Goal: Complete application form: Complete application form

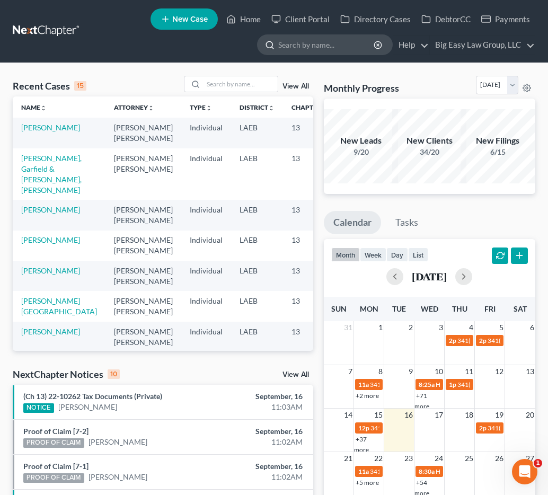
click at [294, 52] on input "search" at bounding box center [326, 45] width 97 height 20
type input "morris"
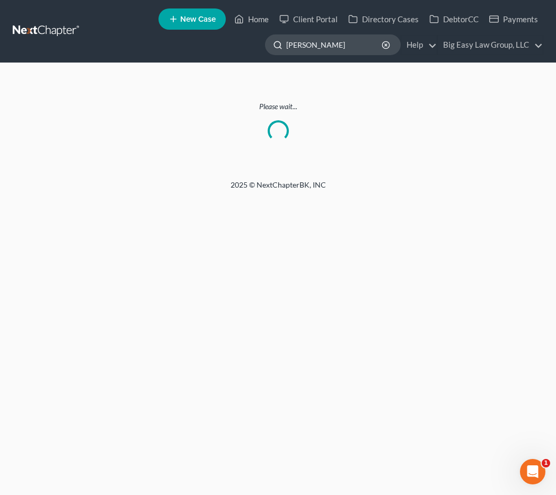
click at [348, 46] on input "morris" at bounding box center [334, 45] width 97 height 20
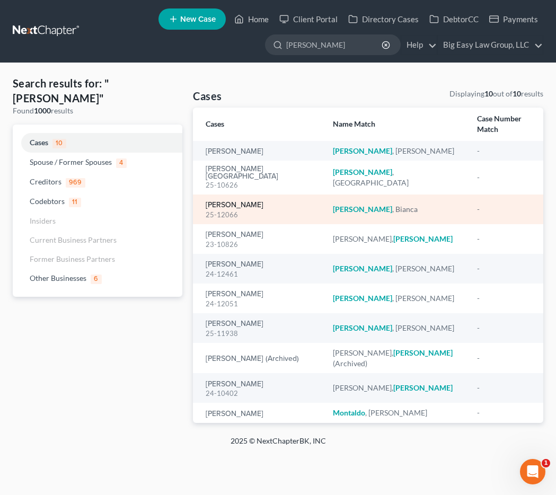
click at [243, 201] on link "Morris, Bianca" at bounding box center [234, 204] width 58 height 7
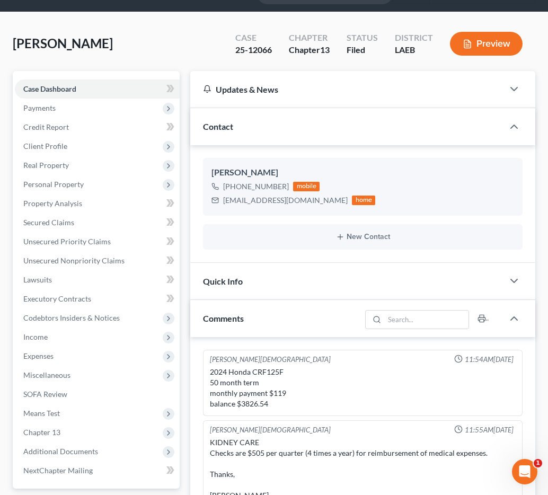
scroll to position [183, 0]
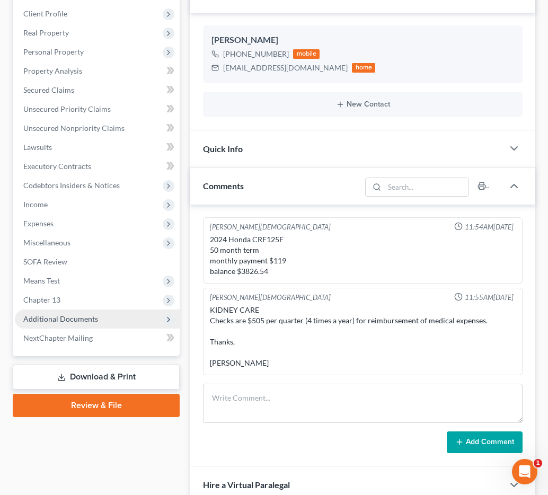
click at [98, 311] on span "Additional Documents" at bounding box center [97, 318] width 165 height 19
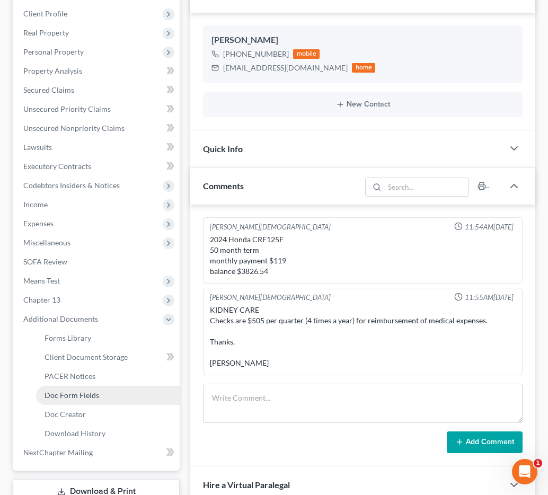
click at [76, 390] on span "Doc Form Fields" at bounding box center [71, 394] width 55 height 9
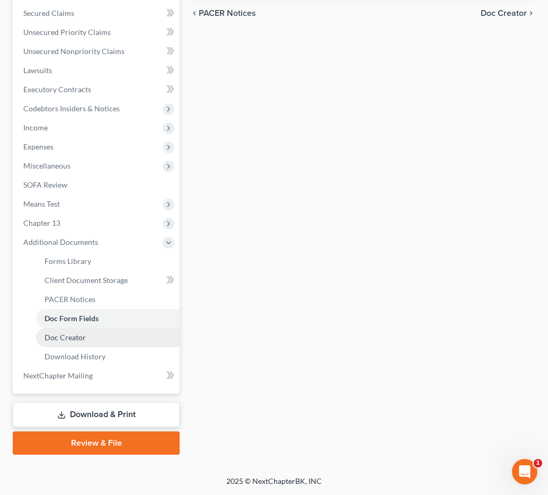
click at [115, 338] on link "Doc Creator" at bounding box center [108, 337] width 144 height 19
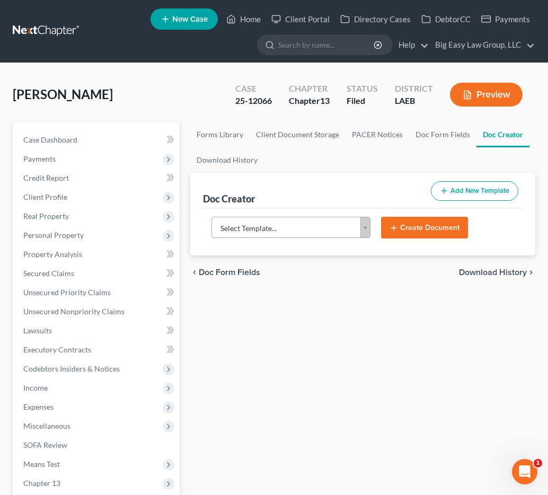
click at [295, 229] on body "Home New Case Client Portal Directory Cases DebtorCC Payments Big Easy Law Grou…" at bounding box center [274, 377] width 548 height 755
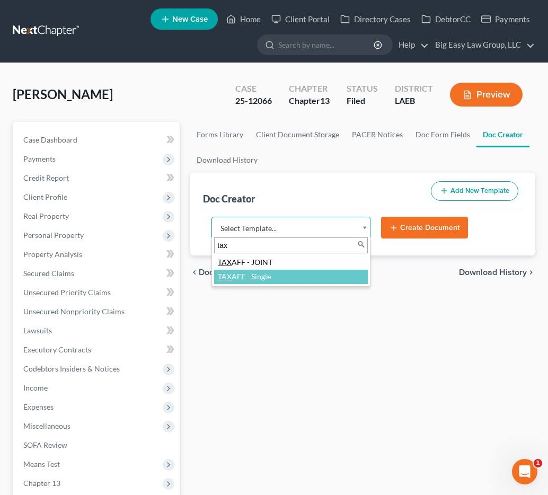
type input "tax"
select select "97403"
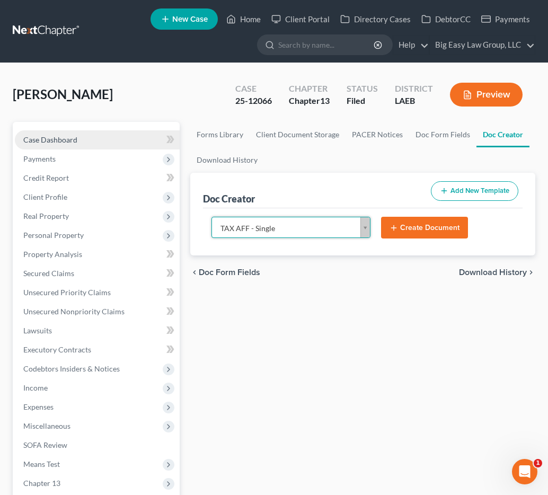
click at [84, 138] on link "Case Dashboard" at bounding box center [97, 139] width 165 height 19
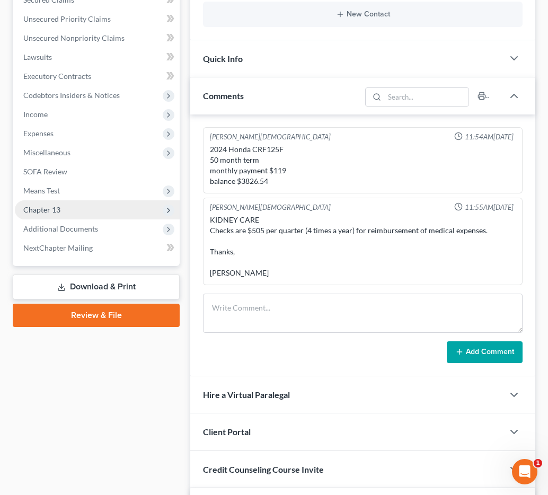
scroll to position [191, 0]
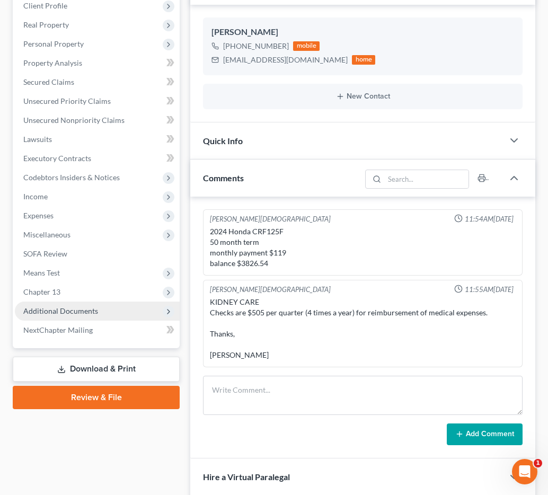
click at [74, 304] on span "Additional Documents" at bounding box center [97, 310] width 165 height 19
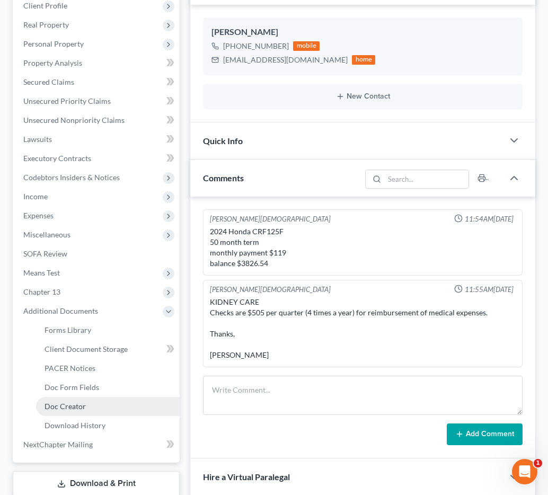
click at [52, 398] on link "Doc Creator" at bounding box center [108, 406] width 144 height 19
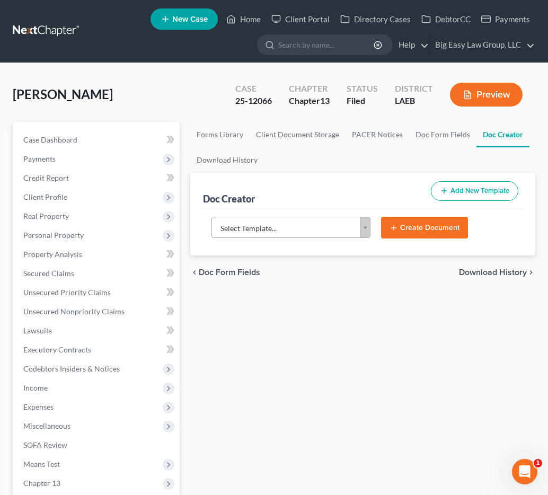
click at [299, 228] on body "Home New Case Client Portal Directory Cases DebtorCC Payments Big Easy Law Grou…" at bounding box center [274, 377] width 548 height 755
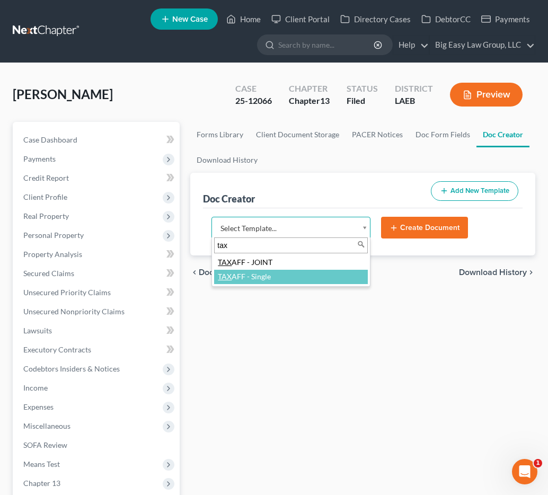
type input "tax"
select select "97403"
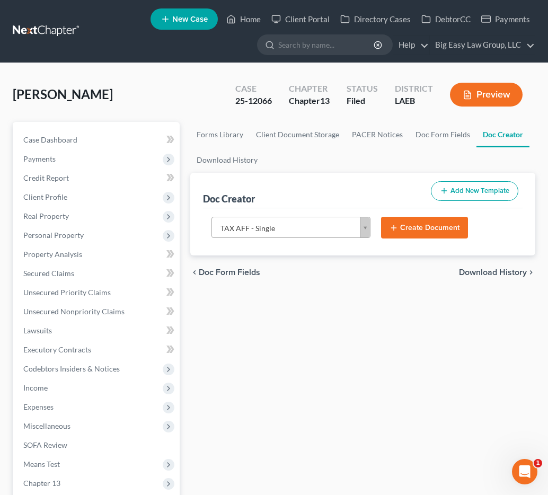
click at [398, 219] on button "Create Document" at bounding box center [424, 228] width 87 height 22
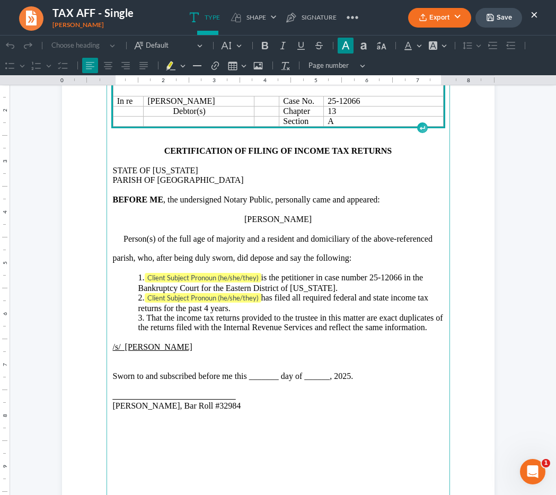
scroll to position [112, 0]
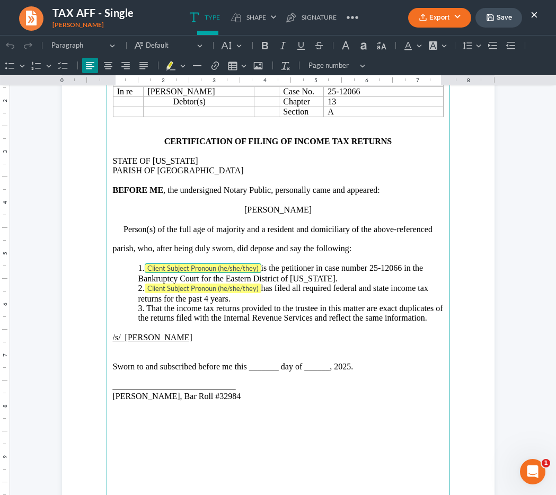
click at [241, 269] on tag "Client Subject Pronoun (he/she/they)" at bounding box center [203, 268] width 117 height 10
click at [258, 266] on tag "Client Subject Pronoun (he/she/they)" at bounding box center [203, 268] width 117 height 10
click at [262, 266] on p "1. Client Subject Pronoun (he/she/they) is the petitioner in case number 25-120…" at bounding box center [290, 273] width 305 height 20
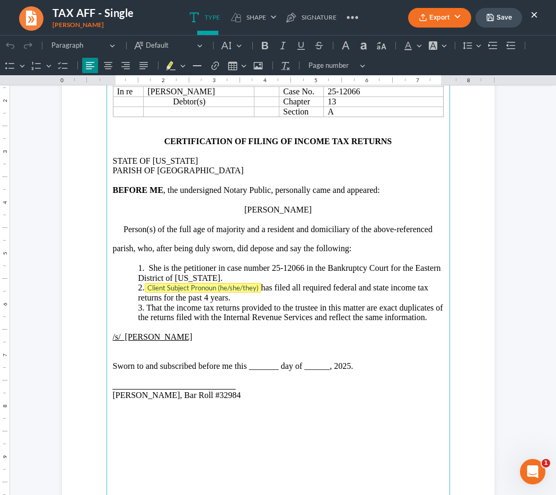
click at [222, 290] on tag "Client Subject Pronoun (he/she/they)" at bounding box center [203, 288] width 117 height 10
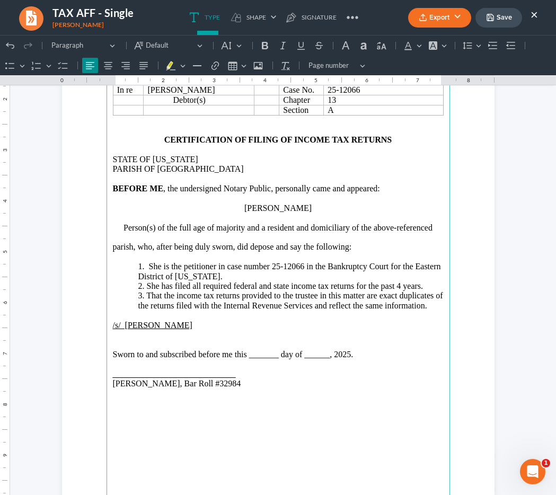
scroll to position [114, 0]
click at [258, 355] on p "Sworn to and subscribed before me this _______ day of ______, 2025." at bounding box center [278, 354] width 330 height 10
click at [306, 356] on p "Sworn to and subscribed before me this 16th day of ______, 2025." at bounding box center [278, 354] width 330 height 10
click at [307, 356] on p "Sworn to and subscribed before me this 16th day of ______, 2025." at bounding box center [278, 354] width 330 height 10
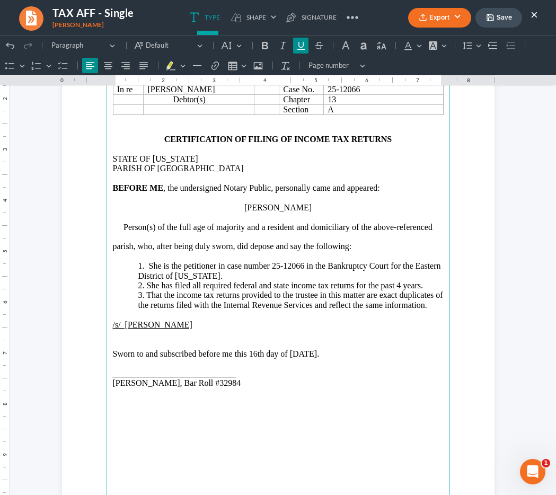
click at [108, 375] on main "United States Bankruptcy Court Eastern District of Louisiana In re Bianca Morri…" at bounding box center [277, 277] width 343 height 458
click at [309, 375] on p "Jenny Abshier_____________________________" at bounding box center [278, 374] width 330 height 10
click at [196, 325] on span "Rich Text Editor, page-0-main" at bounding box center [204, 325] width 25 height 10
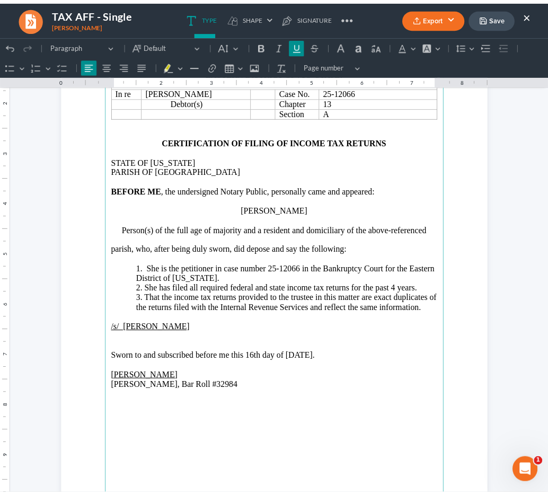
scroll to position [96, 0]
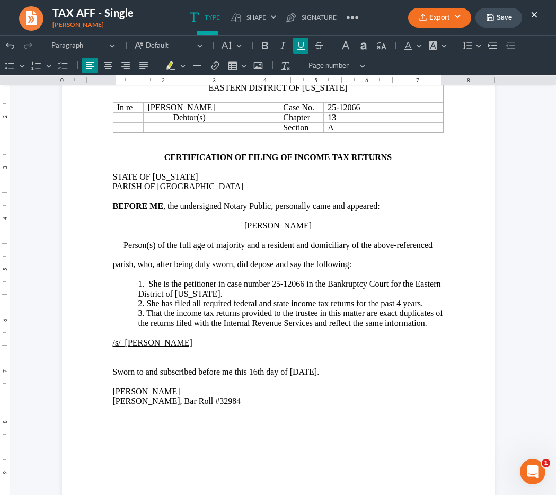
click at [431, 13] on button "Export" at bounding box center [439, 18] width 63 height 20
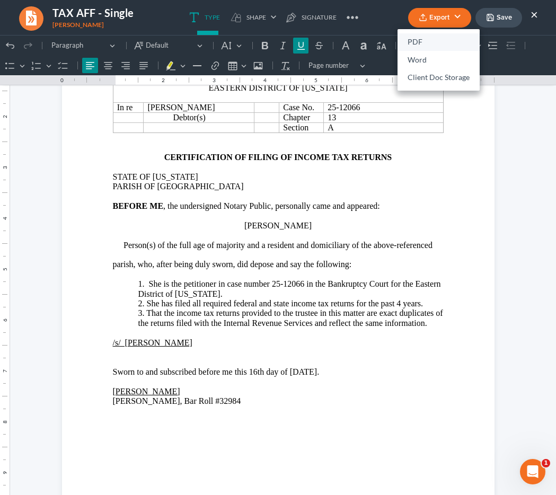
click at [434, 38] on link "PDF" at bounding box center [438, 42] width 82 height 18
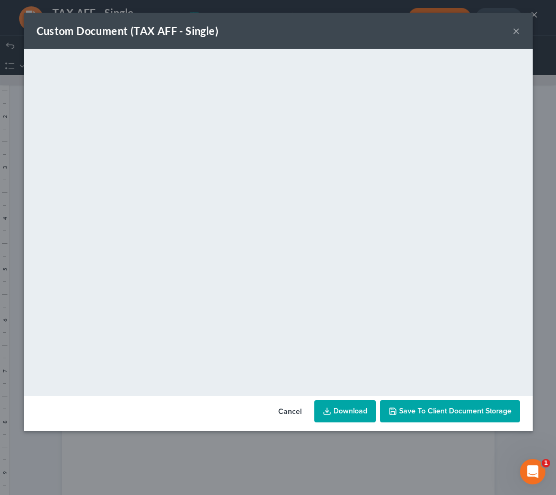
click at [515, 36] on button "×" at bounding box center [515, 30] width 7 height 13
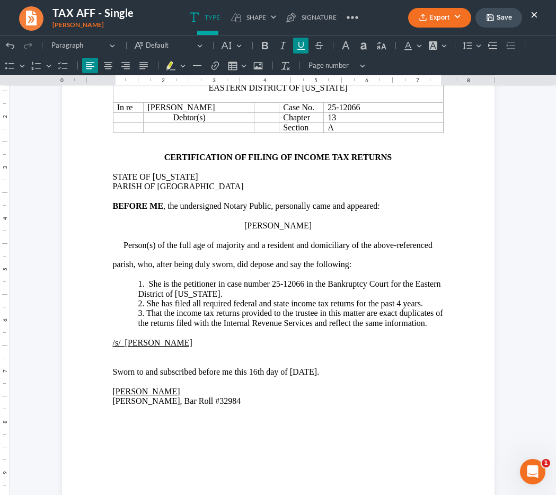
click at [495, 16] on button "Save" at bounding box center [498, 18] width 47 height 20
click at [532, 13] on button "×" at bounding box center [533, 14] width 7 height 13
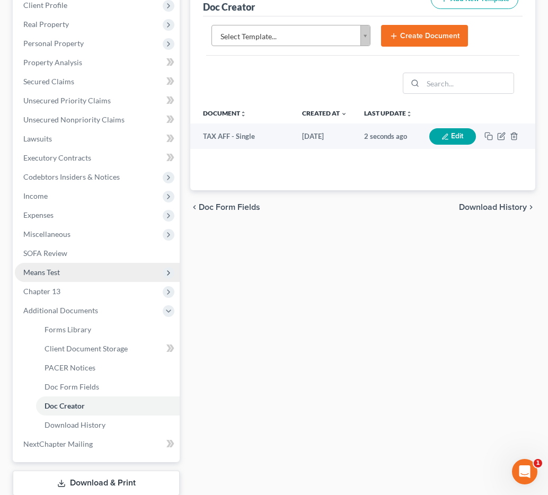
scroll to position [260, 0]
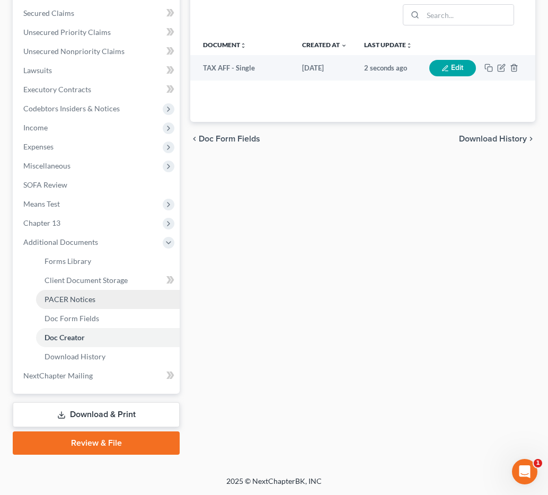
click at [115, 303] on link "PACER Notices" at bounding box center [108, 299] width 144 height 19
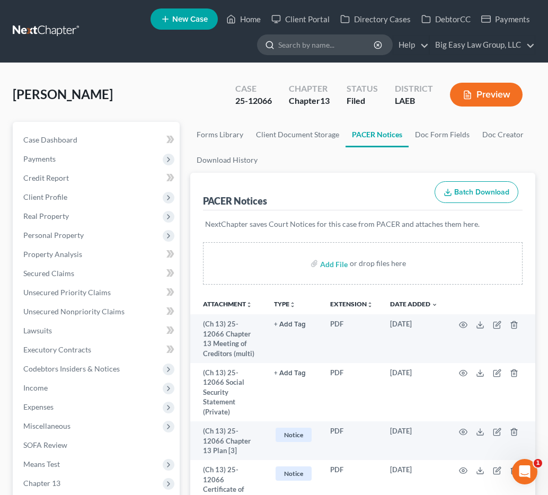
click at [306, 51] on input "search" at bounding box center [326, 45] width 97 height 20
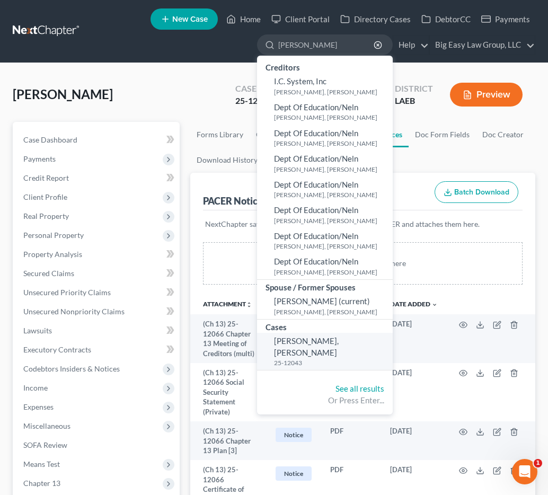
type input "sharmain"
click at [323, 342] on span "[PERSON_NAME], [PERSON_NAME]" at bounding box center [306, 346] width 65 height 21
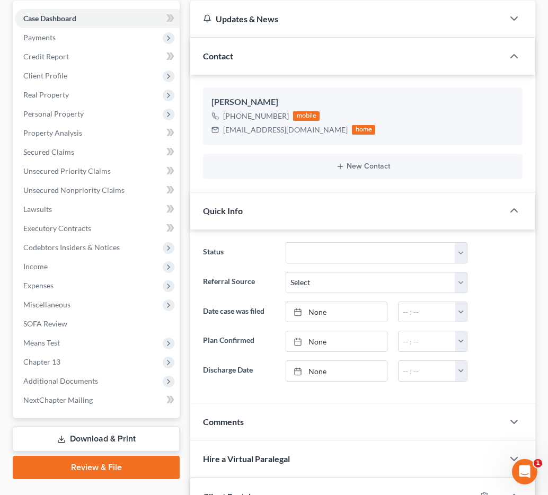
scroll to position [208, 0]
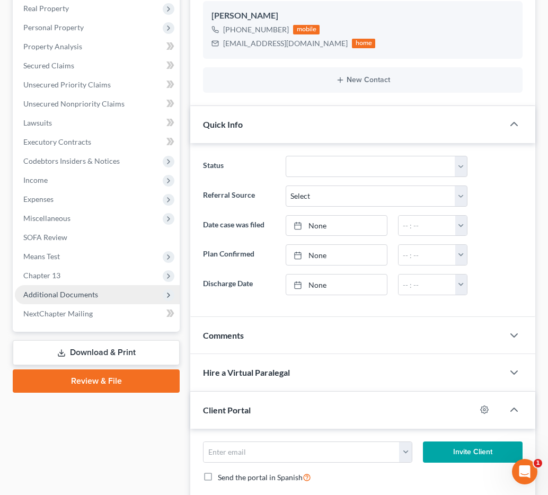
click at [87, 295] on span "Additional Documents" at bounding box center [60, 294] width 75 height 9
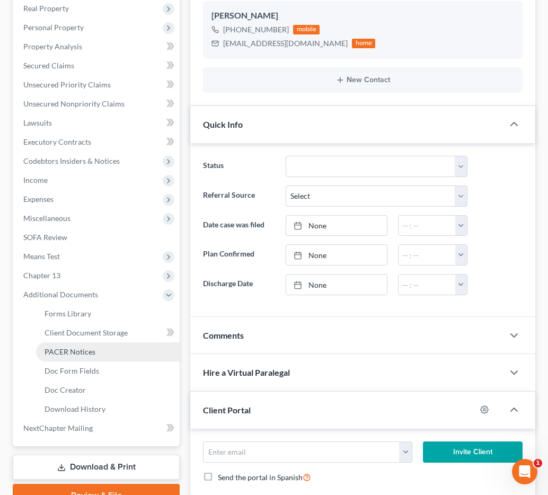
click at [78, 347] on span "PACER Notices" at bounding box center [69, 351] width 51 height 9
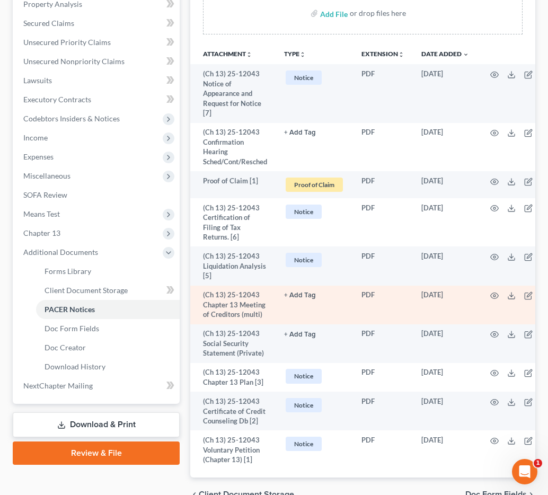
scroll to position [204, 0]
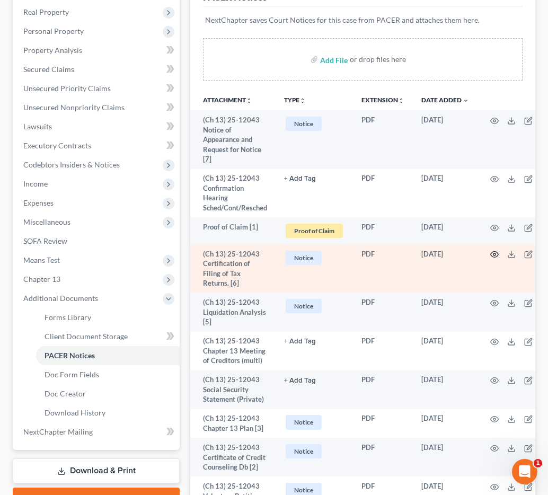
click at [495, 254] on circle "button" at bounding box center [494, 254] width 2 height 2
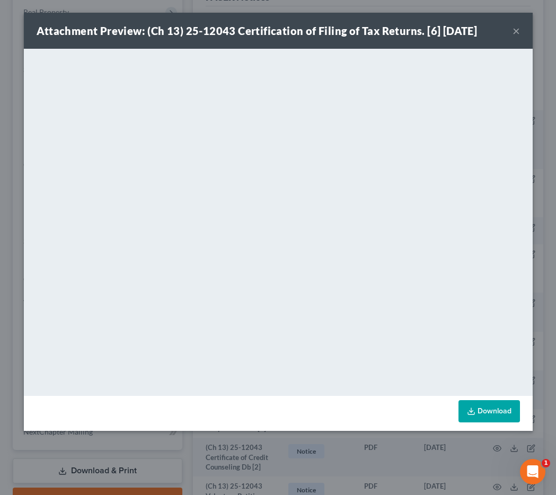
click at [512, 33] on button "×" at bounding box center [515, 30] width 7 height 13
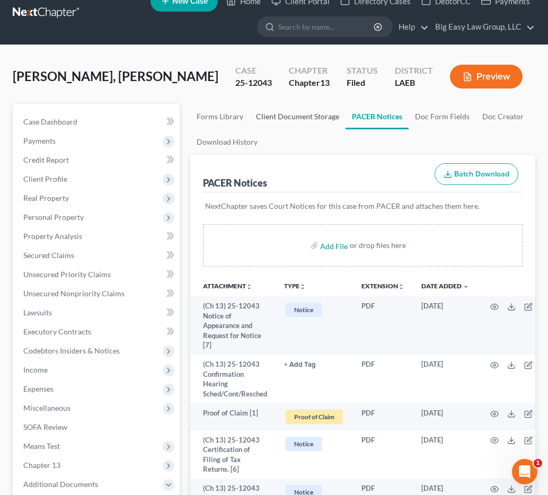
scroll to position [0, 0]
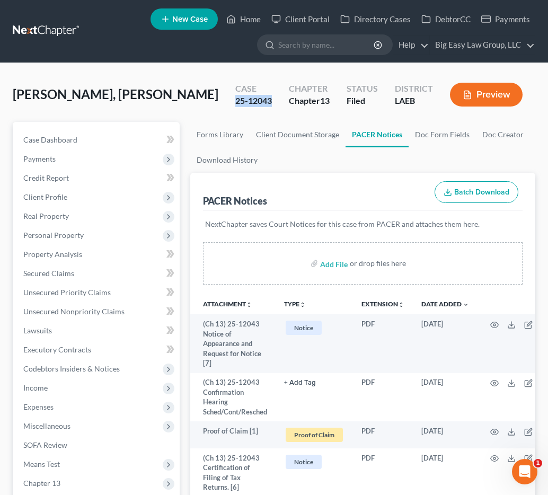
drag, startPoint x: 275, startPoint y: 101, endPoint x: 234, endPoint y: 106, distance: 42.2
click at [233, 106] on div "Case 25-12043" at bounding box center [253, 95] width 53 height 31
copy div "25-12043"
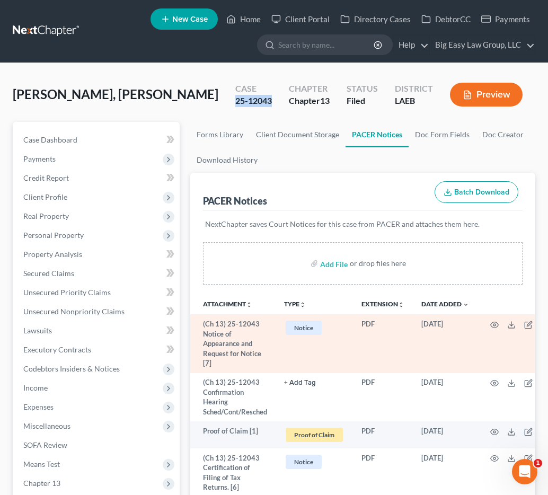
scroll to position [2, 0]
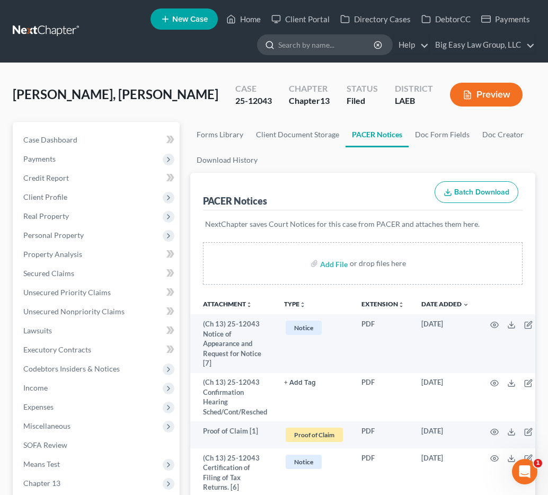
click at [353, 41] on input "search" at bounding box center [326, 45] width 97 height 20
type input "pringle"
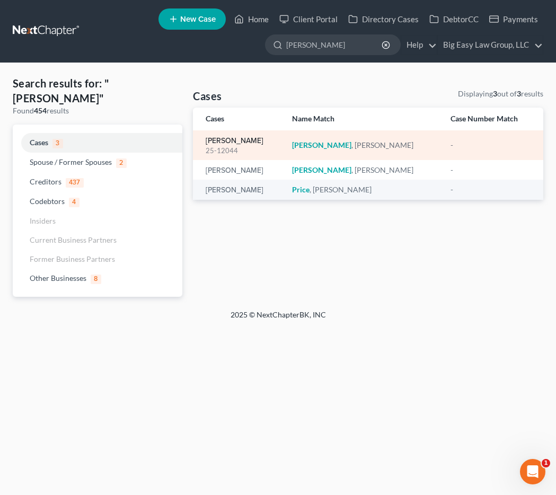
click at [242, 141] on link "Pringle, David" at bounding box center [234, 140] width 58 height 7
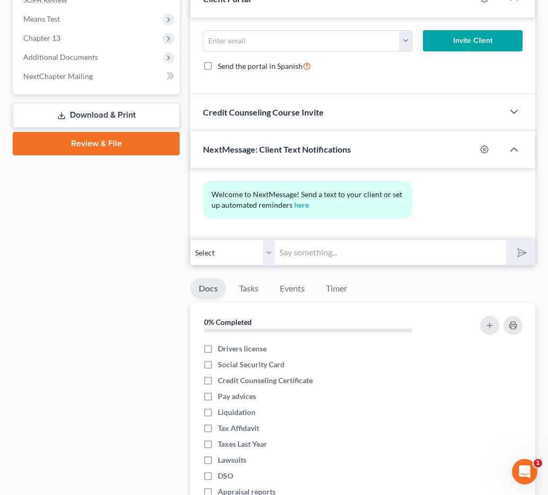
scroll to position [457, 0]
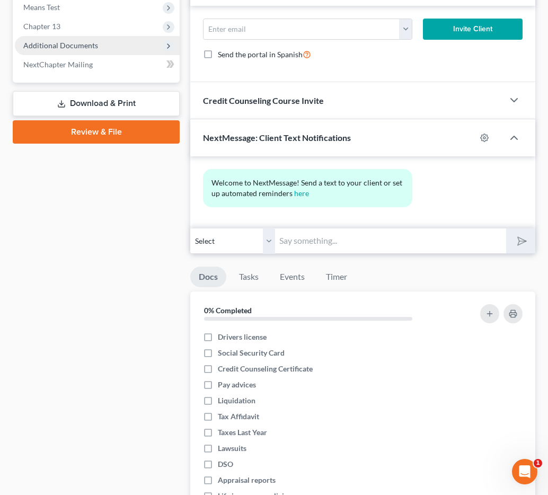
click at [60, 39] on span "Additional Documents" at bounding box center [97, 45] width 165 height 19
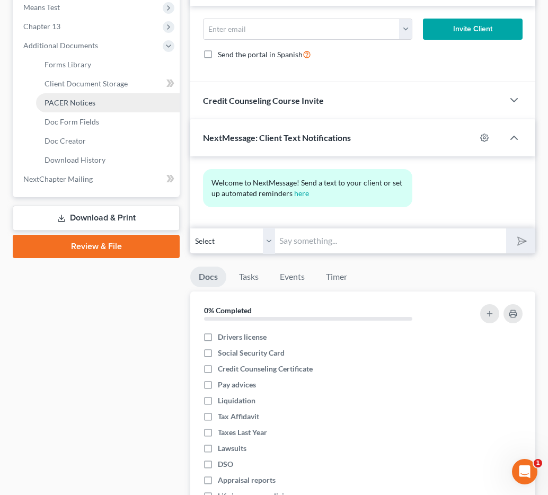
click at [104, 99] on link "PACER Notices" at bounding box center [108, 102] width 144 height 19
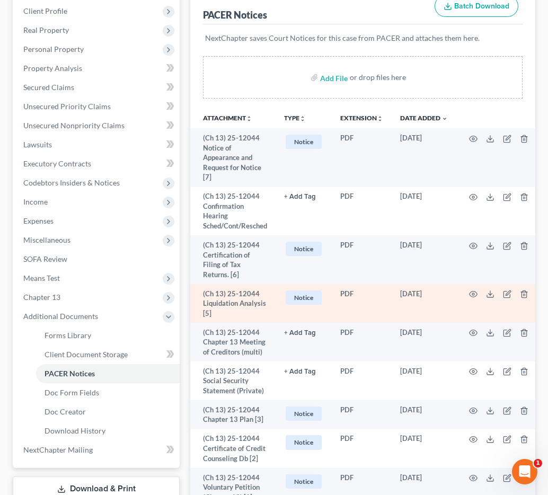
scroll to position [184, 0]
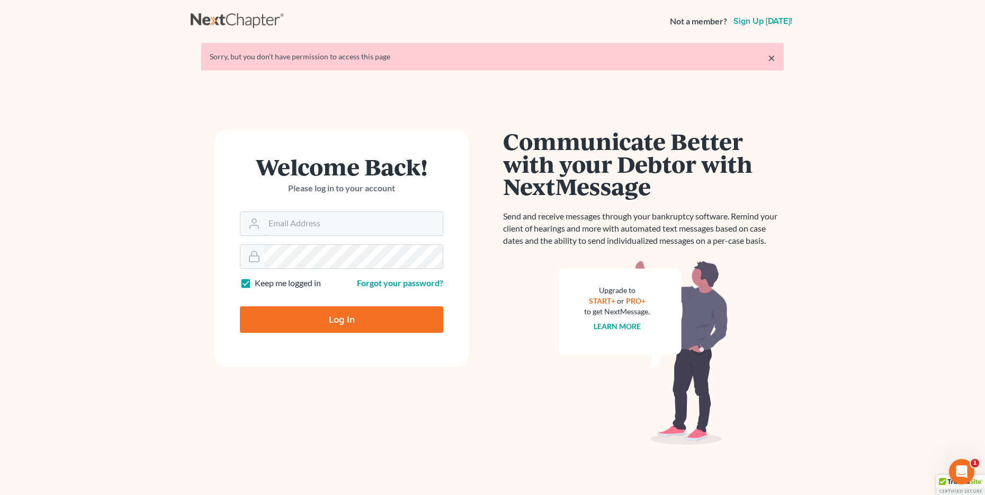
type input "[EMAIL_ADDRESS][DOMAIN_NAME]"
click at [281, 313] on input "Log In" at bounding box center [341, 319] width 203 height 26
type input "Thinking..."
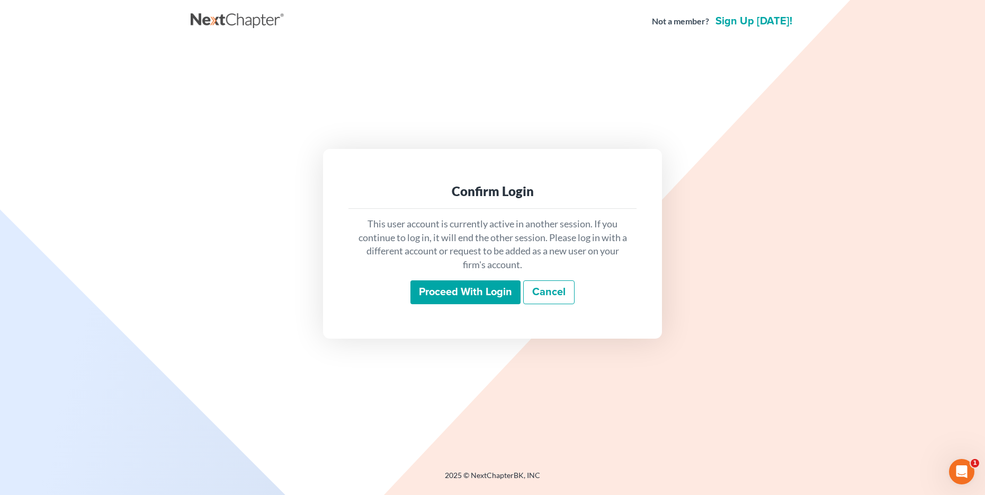
click at [416, 297] on input "Proceed with login" at bounding box center [465, 292] width 110 height 24
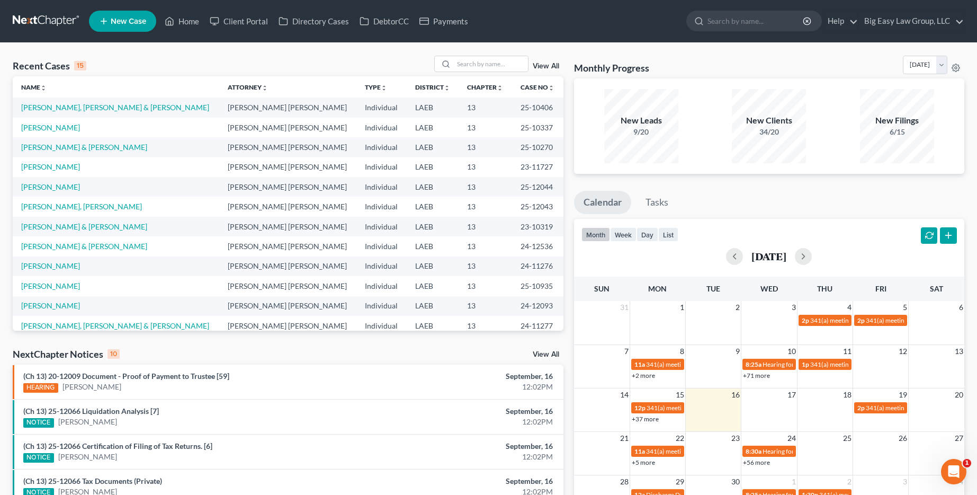
click at [557, 65] on link "View All" at bounding box center [546, 65] width 26 height 7
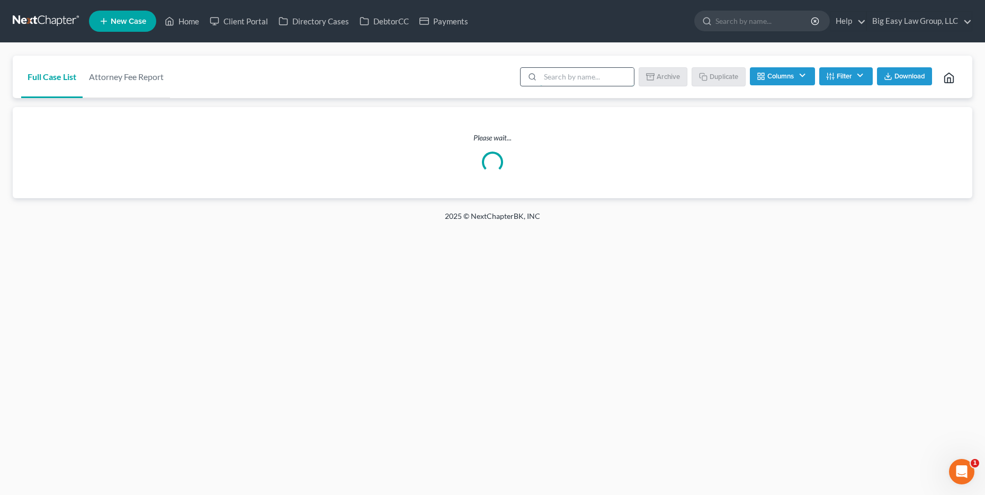
click at [569, 77] on input "search" at bounding box center [587, 77] width 94 height 18
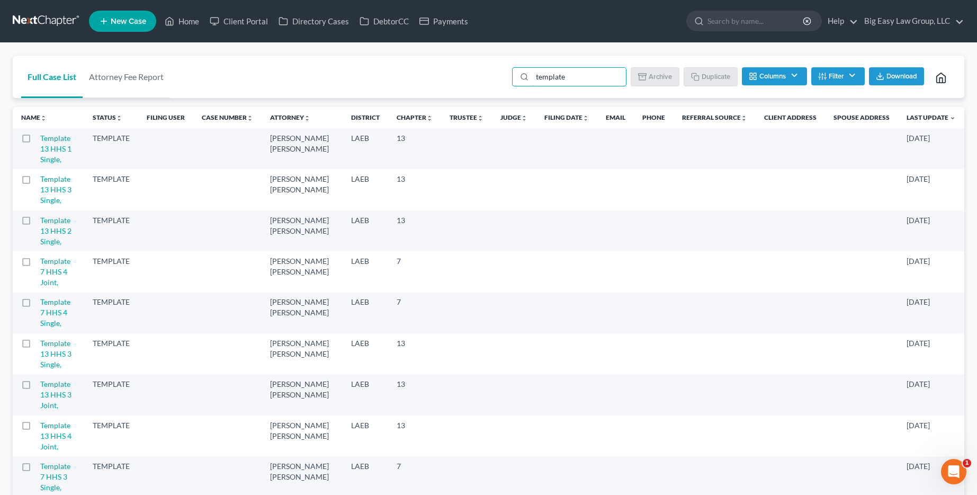
click at [48, 142] on td "Template 13 HHS 1 Single," at bounding box center [62, 148] width 44 height 41
click at [36, 141] on label at bounding box center [36, 141] width 0 height 0
type input "template"
click at [40, 140] on input "checkbox" at bounding box center [43, 136] width 7 height 7
click at [699, 82] on button "Duplicate" at bounding box center [711, 76] width 53 height 18
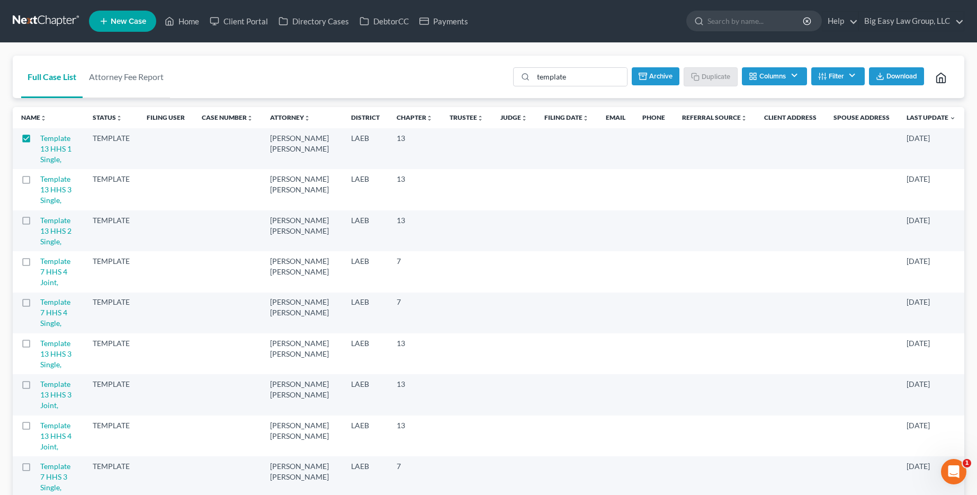
click at [36, 141] on label at bounding box center [36, 141] width 0 height 0
click at [40, 137] on input "checkbox" at bounding box center [43, 136] width 7 height 7
checkbox input "false"
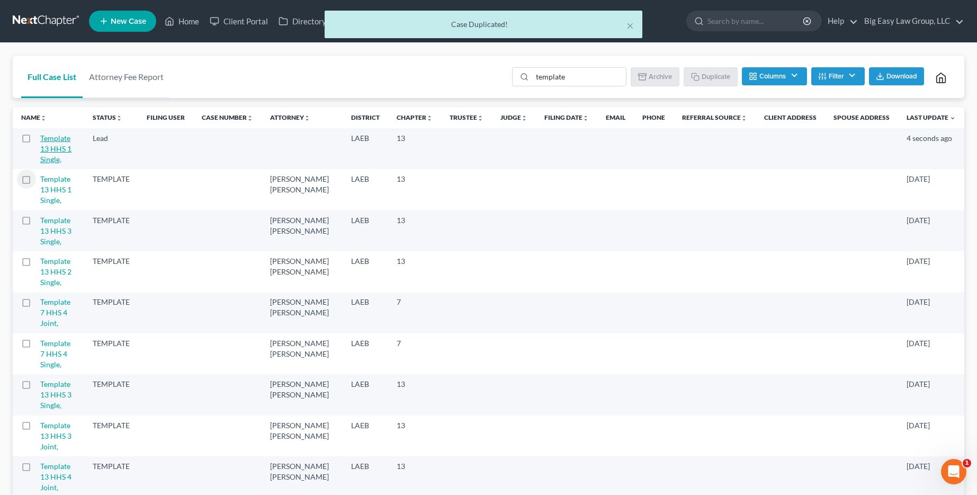
click at [47, 148] on link "Template 13 HHS 1 Single," at bounding box center [55, 148] width 31 height 30
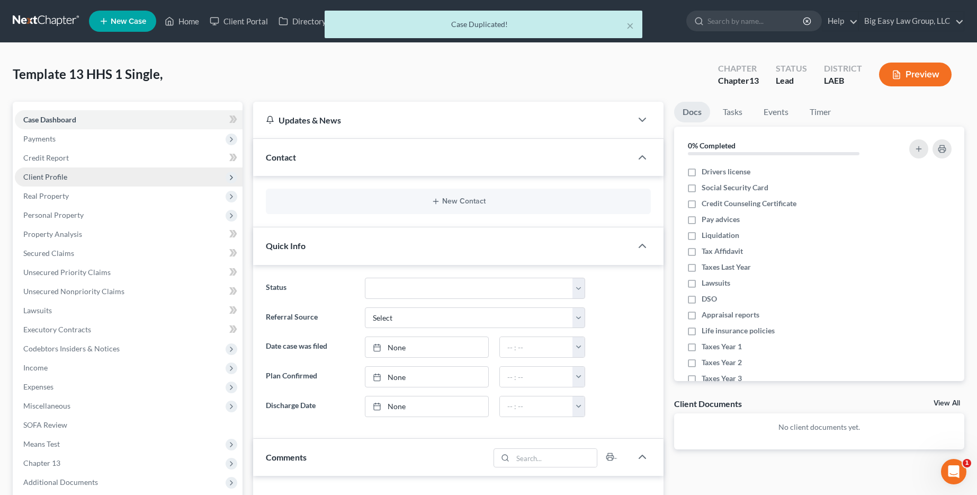
click at [144, 177] on span "Client Profile" at bounding box center [129, 176] width 228 height 19
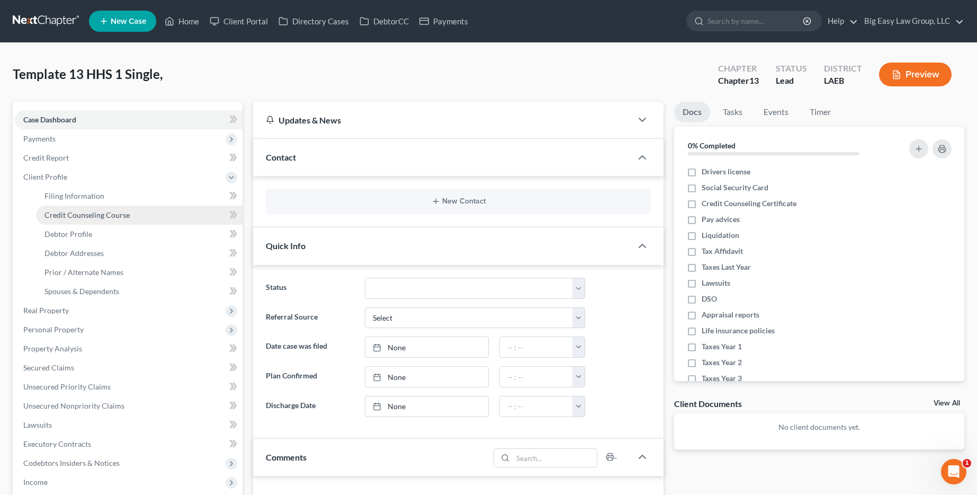
click at [139, 205] on link "Credit Counseling Course" at bounding box center [139, 214] width 207 height 19
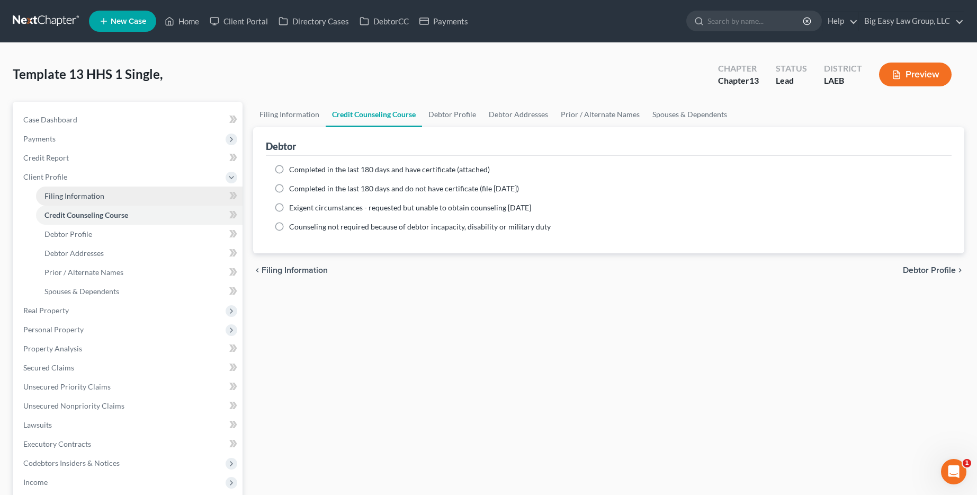
click at [140, 199] on link "Filing Information" at bounding box center [139, 195] width 207 height 19
select select "1"
select select "0"
select select "3"
select select "34"
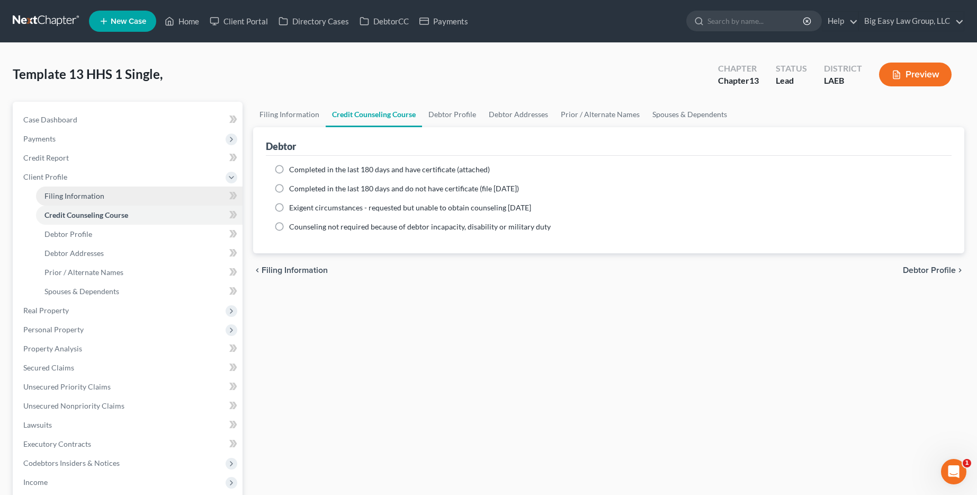
select select "0"
select select "19"
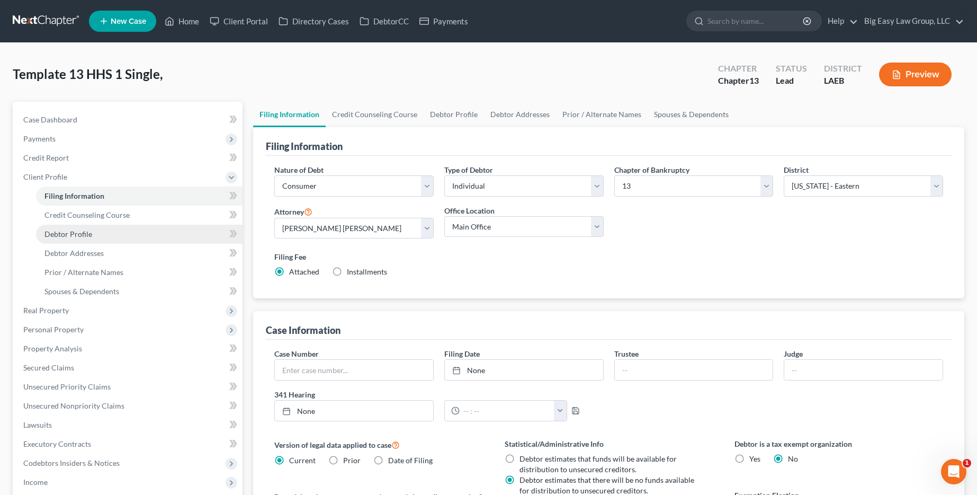
click at [145, 225] on link "Debtor Profile" at bounding box center [139, 234] width 207 height 19
select select "0"
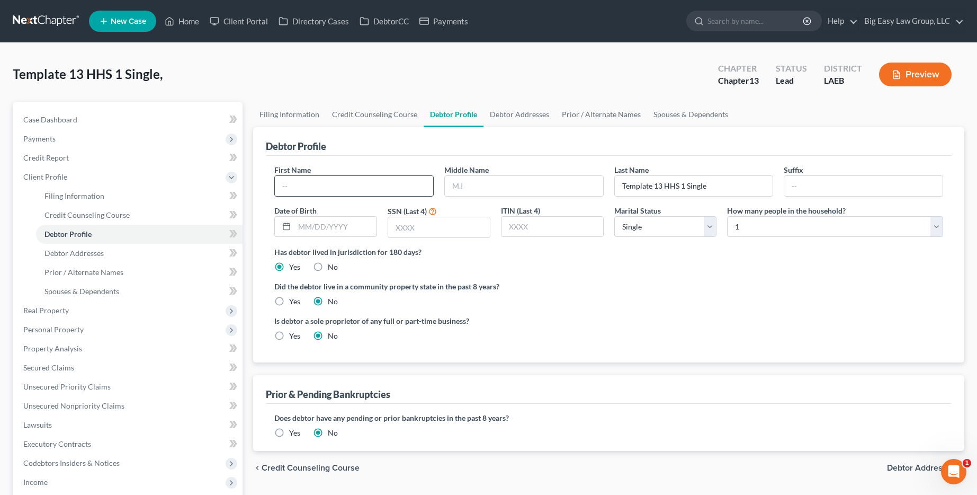
click at [360, 187] on input "text" at bounding box center [354, 186] width 158 height 20
type input "Natalie"
type input "Bruhn"
click at [678, 222] on select "Select Single Married Separated Divorced Widowed" at bounding box center [665, 226] width 103 height 21
select select "3"
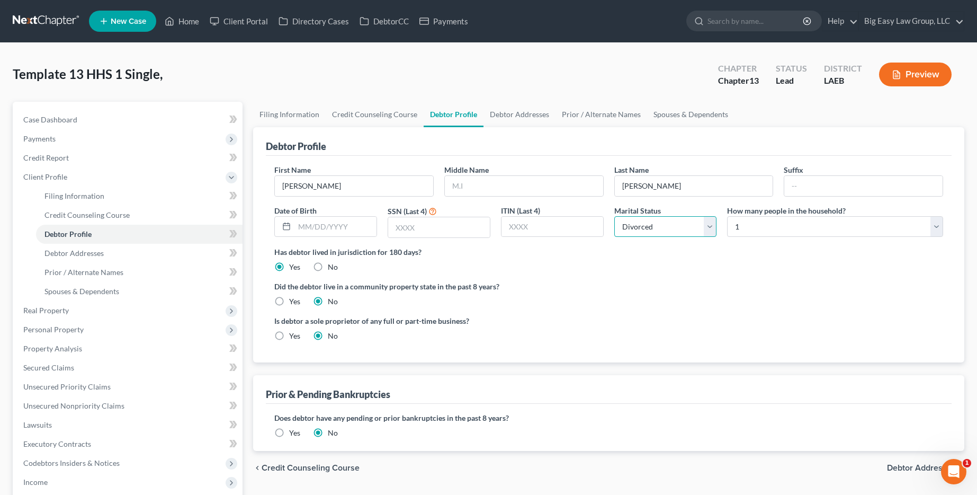
click at [614, 216] on select "Select Single Married Separated Divorced Widowed" at bounding box center [665, 226] width 103 height 21
click at [323, 227] on input "text" at bounding box center [335, 227] width 82 height 20
click at [459, 127] on div "Debtor Profile" at bounding box center [609, 141] width 686 height 29
click at [310, 222] on input "text" at bounding box center [335, 227] width 82 height 20
type input "10/10/1996"
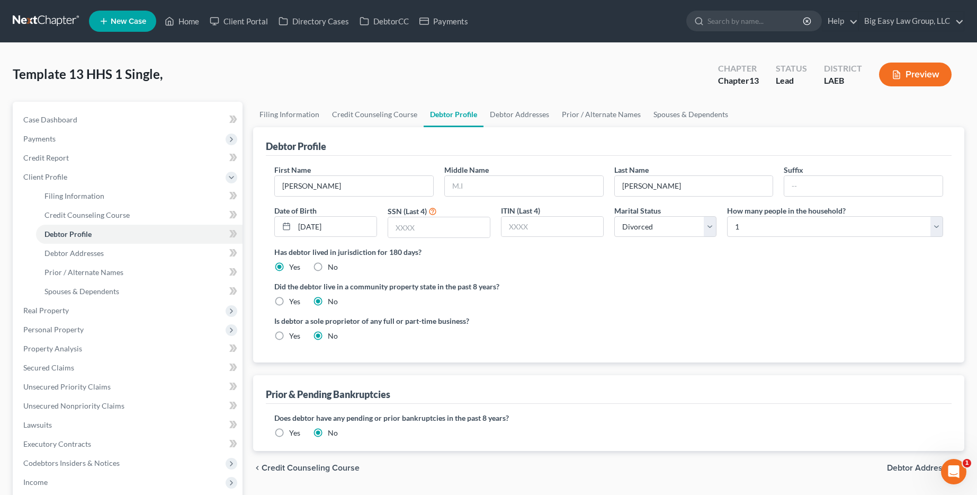
click at [457, 247] on label "Has debtor lived in jurisdiction for 180 days?" at bounding box center [608, 251] width 669 height 11
click at [452, 230] on input "text" at bounding box center [439, 227] width 102 height 20
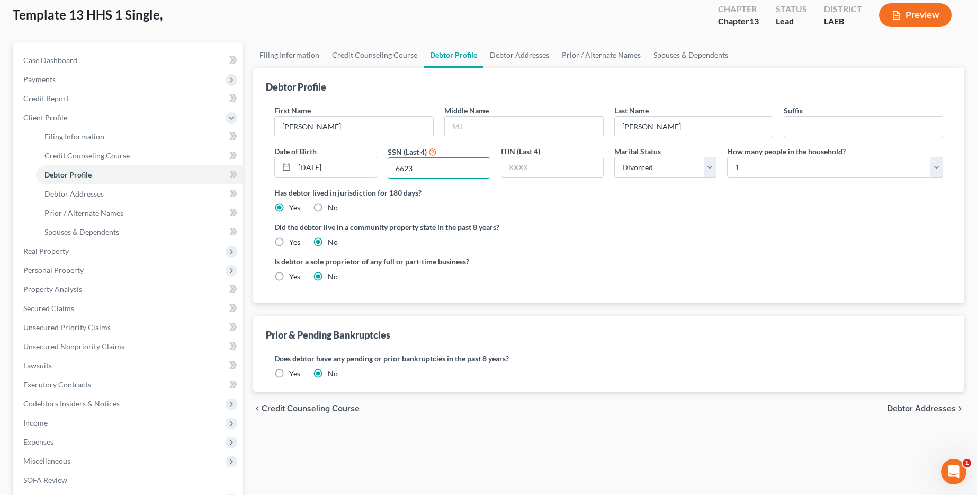
scroll to position [102, 0]
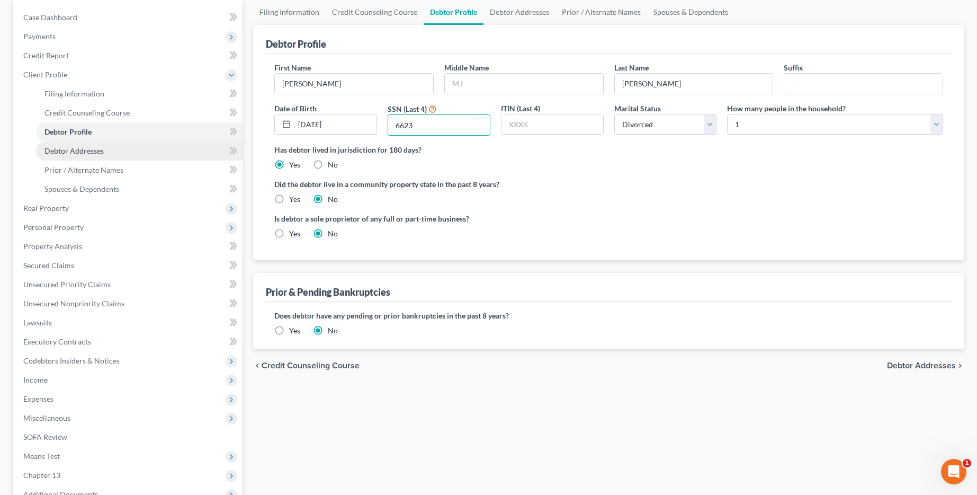
type input "6623"
click at [175, 150] on link "Debtor Addresses" at bounding box center [139, 150] width 207 height 19
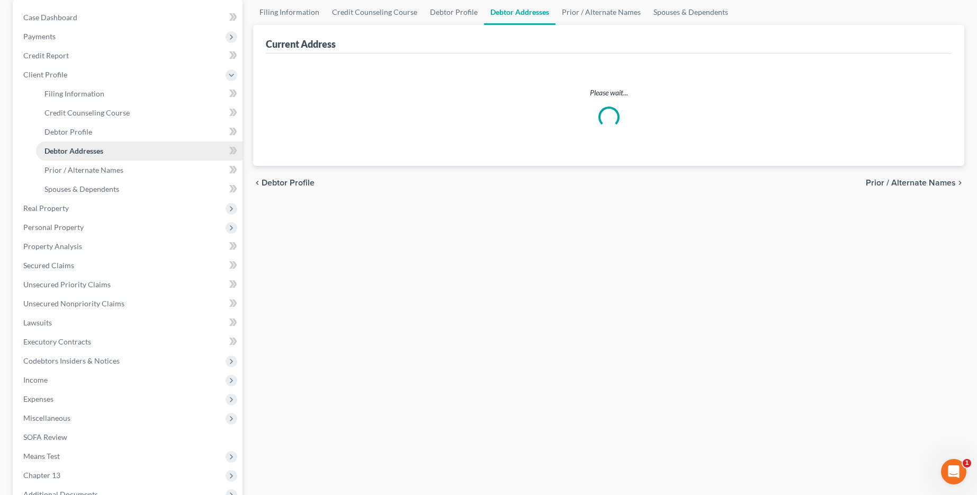
select select "0"
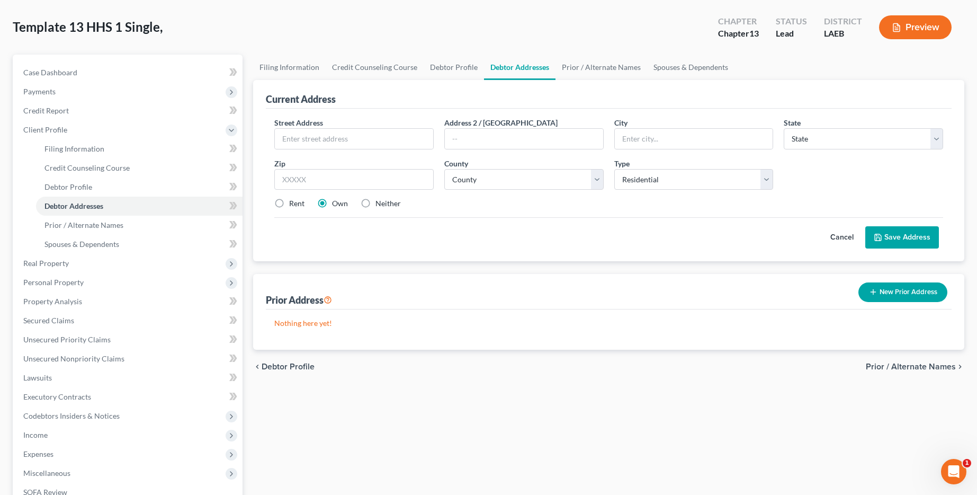
scroll to position [47, 0]
click at [384, 135] on input "text" at bounding box center [354, 139] width 158 height 20
type input "1113 Founders Dr"
type input "Bogalusa"
select select "19"
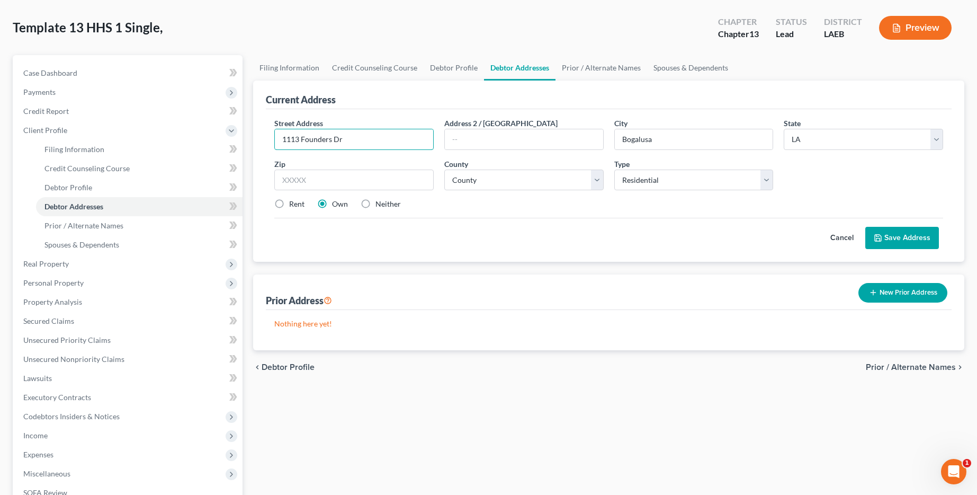
drag, startPoint x: 363, startPoint y: 147, endPoint x: 291, endPoint y: 143, distance: 71.6
click at [264, 137] on div "Current Address Street Address * 1113 Founders Dr Address 2 / PO Box City * Bog…" at bounding box center [608, 171] width 711 height 181
click at [368, 137] on input "1113 Founders Dr" at bounding box center [354, 139] width 158 height 20
click at [375, 186] on input "text" at bounding box center [353, 179] width 159 height 21
type input "70427"
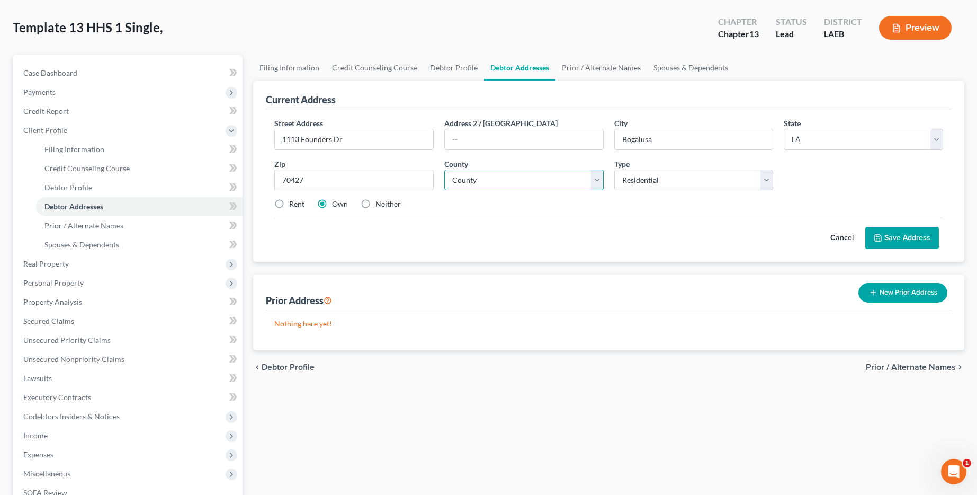
click at [518, 185] on select "County Acadia Allen Ascension Assumption Avoyelles Beauregard Bienville Bossier…" at bounding box center [523, 179] width 159 height 21
click at [593, 181] on select "County Acadia Allen Ascension Assumption Avoyelles Beauregard Bienville Bossier…" at bounding box center [523, 179] width 159 height 21
select select "58"
click at [444, 169] on select "County Acadia [PERSON_NAME] [DATE] Assumption Avoyelles [GEOGRAPHIC_DATA] Bienv…" at bounding box center [523, 179] width 159 height 21
click at [910, 227] on button "Save Address" at bounding box center [902, 238] width 74 height 22
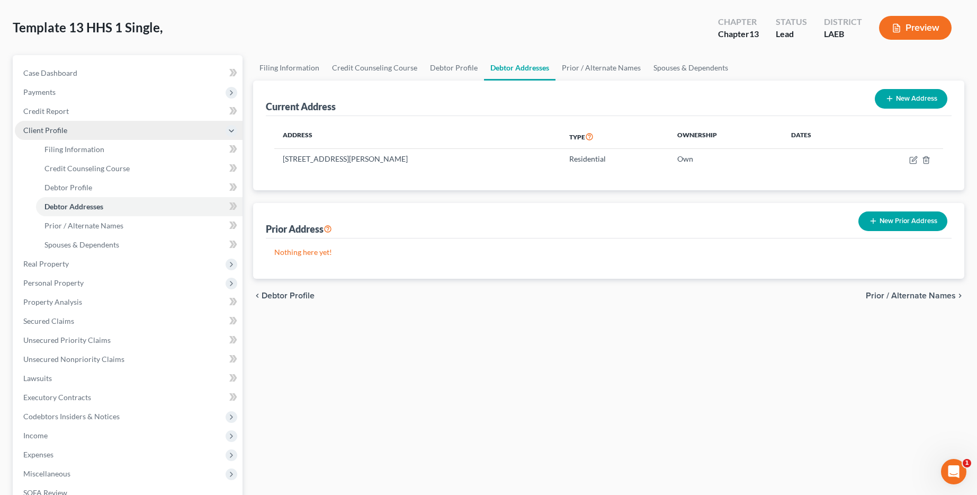
click at [126, 123] on span "Client Profile" at bounding box center [129, 130] width 228 height 19
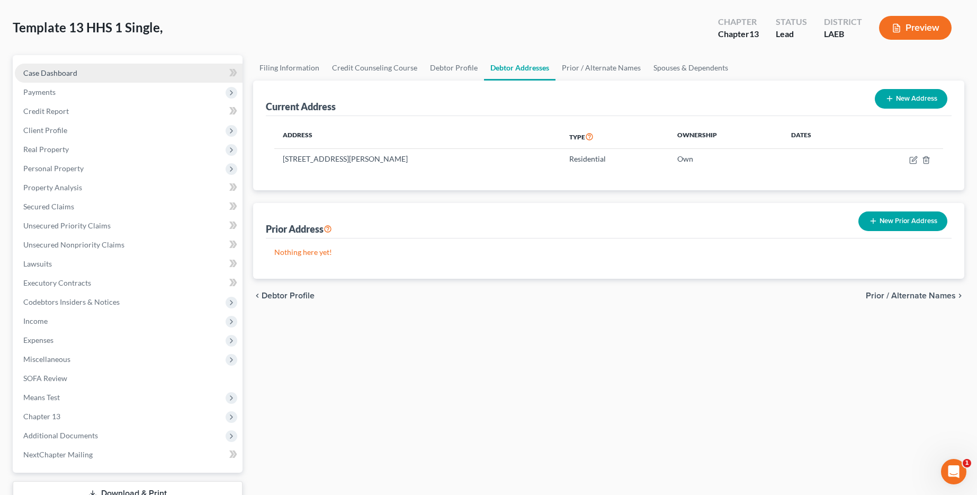
click at [130, 77] on link "Case Dashboard" at bounding box center [129, 73] width 228 height 19
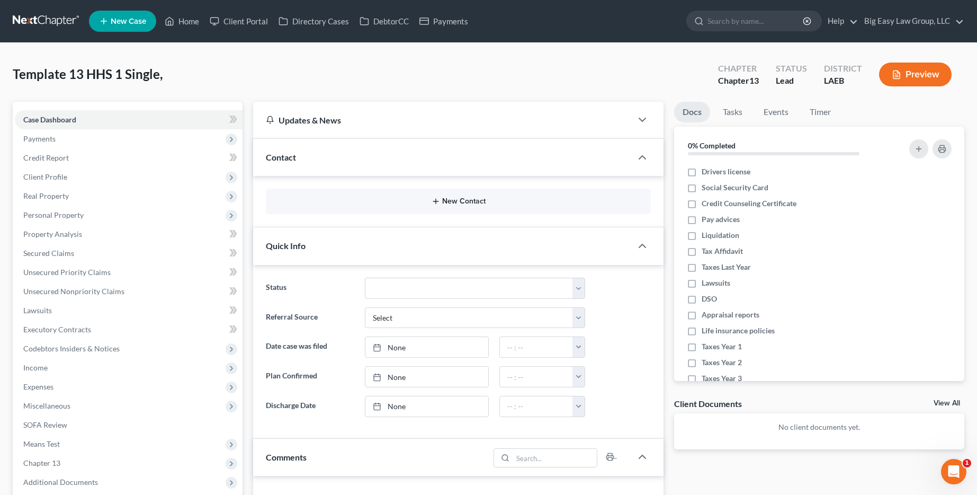
click at [441, 198] on button "New Contact" at bounding box center [458, 201] width 368 height 8
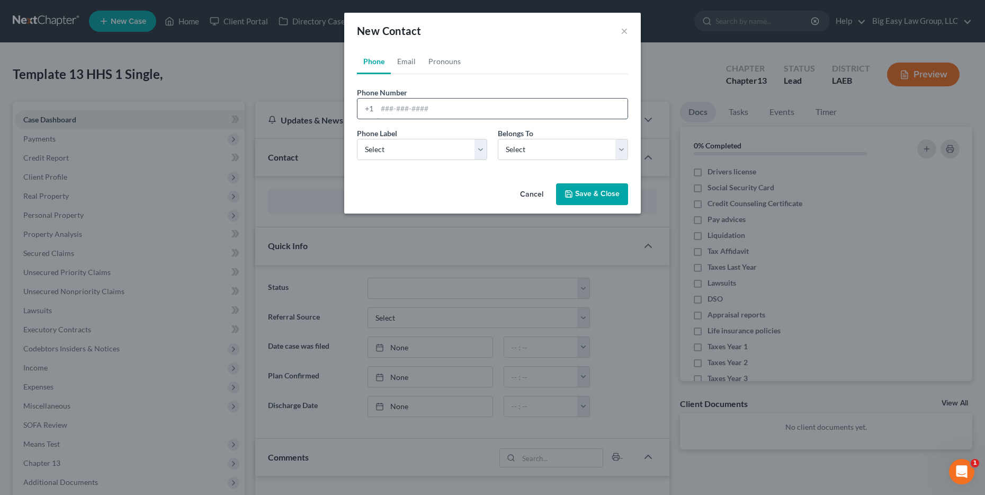
click at [431, 114] on input "tel" at bounding box center [502, 109] width 251 height 20
type input "985-956-2196"
click at [438, 143] on select "Select Mobile Home Work Other" at bounding box center [422, 149] width 130 height 21
select select "0"
click at [357, 139] on select "Select Mobile Home Work Other" at bounding box center [422, 149] width 130 height 21
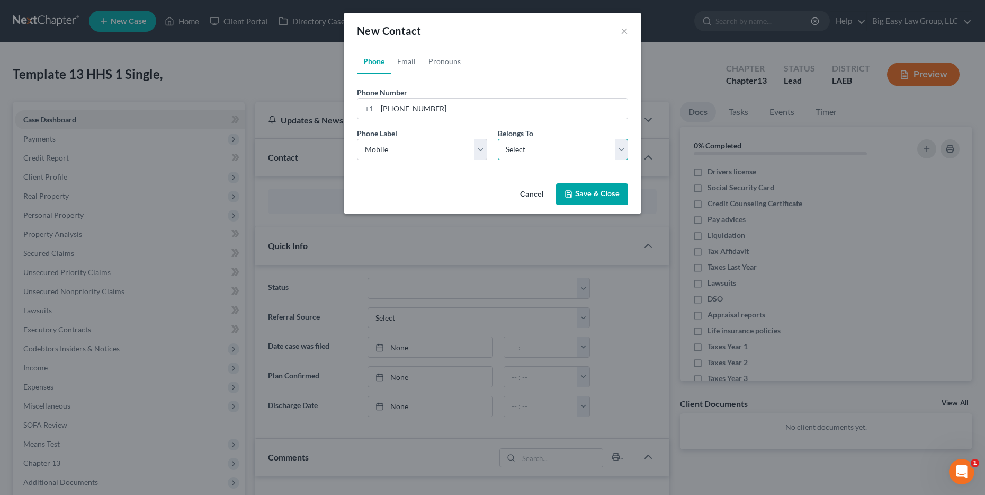
click at [551, 144] on select "Select Client Other" at bounding box center [563, 149] width 130 height 21
select select "0"
click at [498, 139] on select "Select Client Other" at bounding box center [563, 149] width 130 height 21
click at [413, 70] on link "Email" at bounding box center [406, 61] width 31 height 25
click at [417, 106] on input "email" at bounding box center [502, 109] width 251 height 20
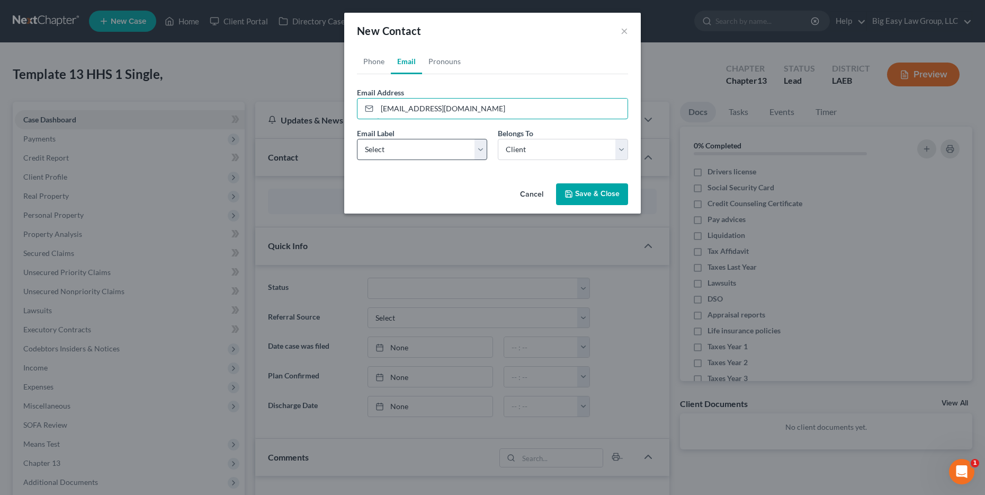
type input "[EMAIL_ADDRESS][DOMAIN_NAME]"
click at [387, 144] on select "Select Home Work Other" at bounding box center [422, 149] width 130 height 21
select select "0"
click at [357, 139] on select "Select Home Work Other" at bounding box center [422, 149] width 130 height 21
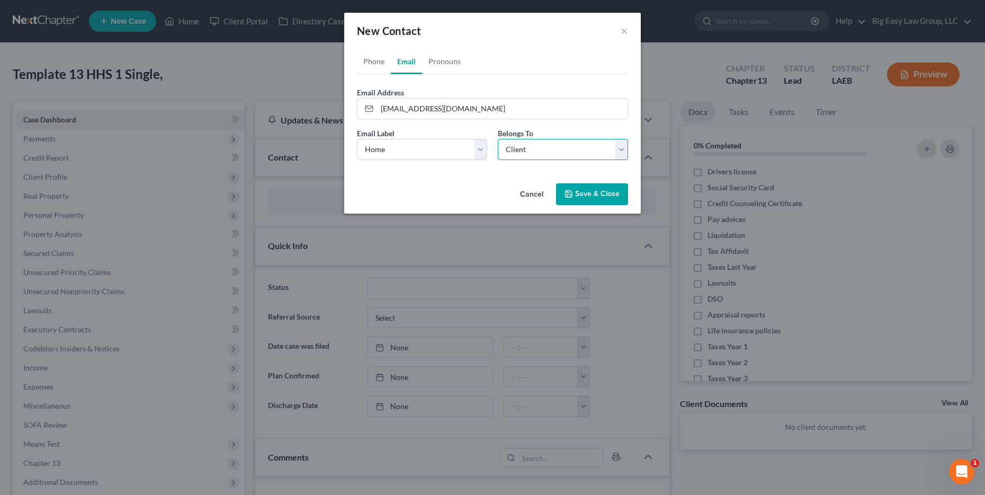
click at [568, 153] on select "Select Client Other" at bounding box center [563, 149] width 130 height 21
click at [498, 139] on select "Select Client Other" at bounding box center [563, 149] width 130 height 21
click at [582, 190] on button "Save & Close" at bounding box center [592, 194] width 72 height 22
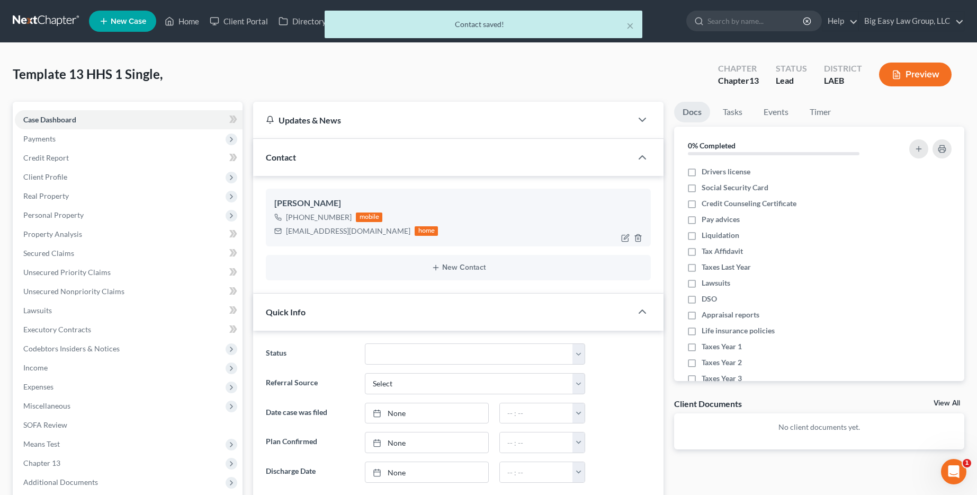
scroll to position [503, 0]
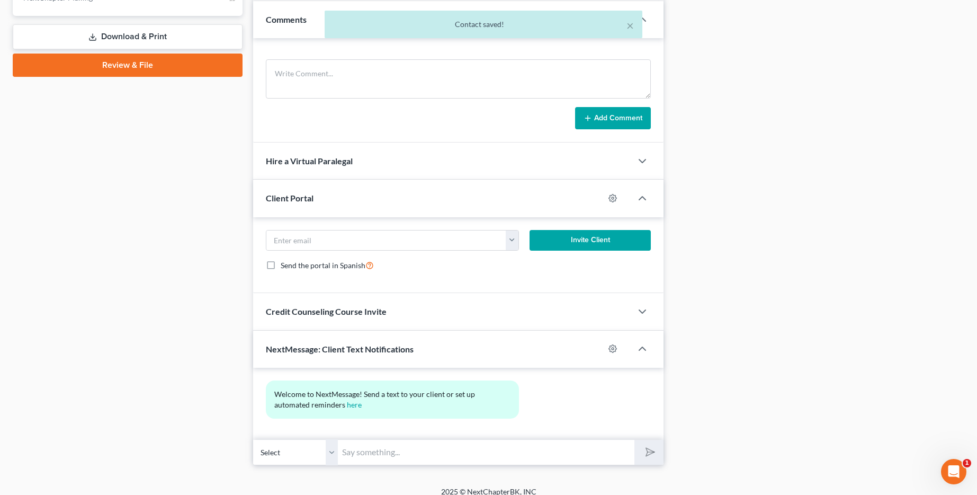
click at [407, 450] on input "text" at bounding box center [486, 452] width 297 height 26
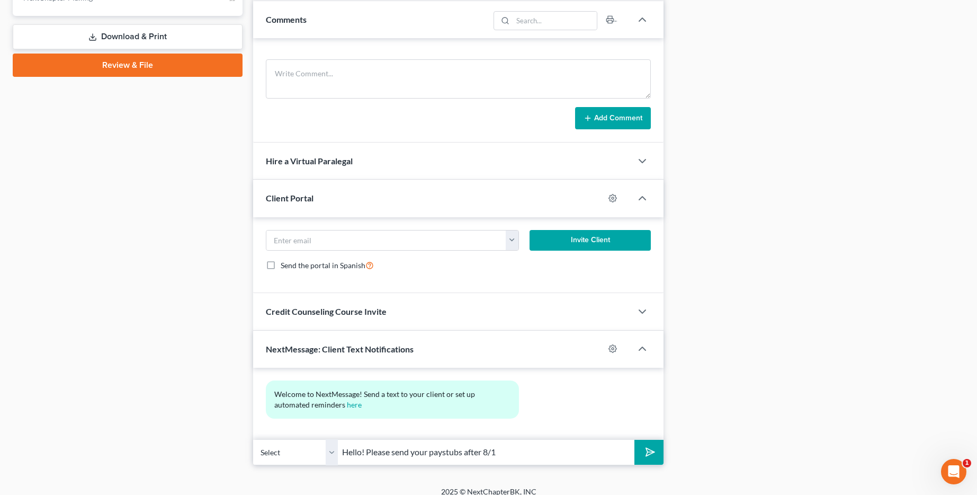
click at [410, 451] on input "Hello! Please send your paystubs after 8/1" at bounding box center [486, 452] width 297 height 26
click at [535, 453] on input "Hello! Please send over your paystubs after 8/1" at bounding box center [486, 452] width 297 height 26
click at [575, 454] on input "Hello! Please send over your paystubs after 8/1 - Big Easy Law group" at bounding box center [486, 452] width 297 height 26
type input "Hello! Please send over your paystubs after 8/1 - Big Easy Law Group"
click at [319, 453] on select "Select +1 (985) 956-2196 - Natalie Bruhn" at bounding box center [295, 452] width 85 height 26
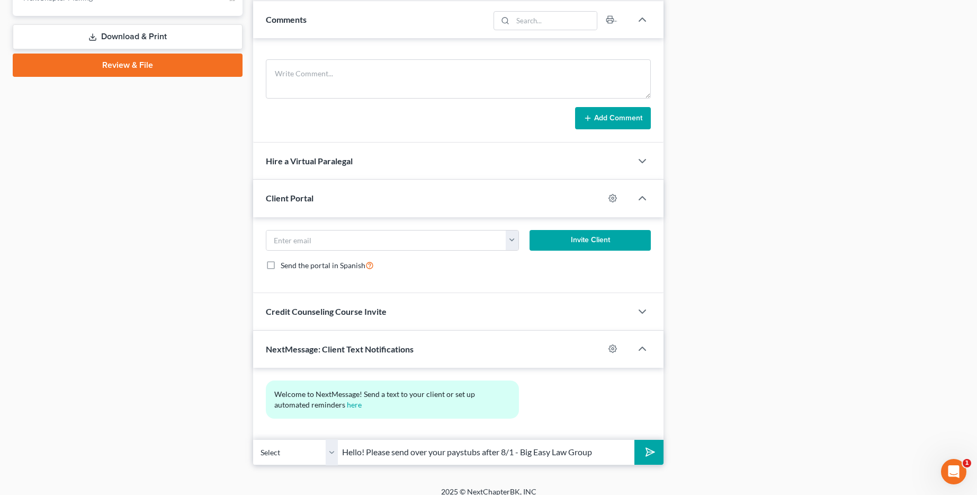
click at [253, 439] on select "Select +1 (985) 956-2196 - Natalie Bruhn" at bounding box center [295, 452] width 85 height 26
click at [655, 460] on button "submit" at bounding box center [648, 452] width 29 height 25
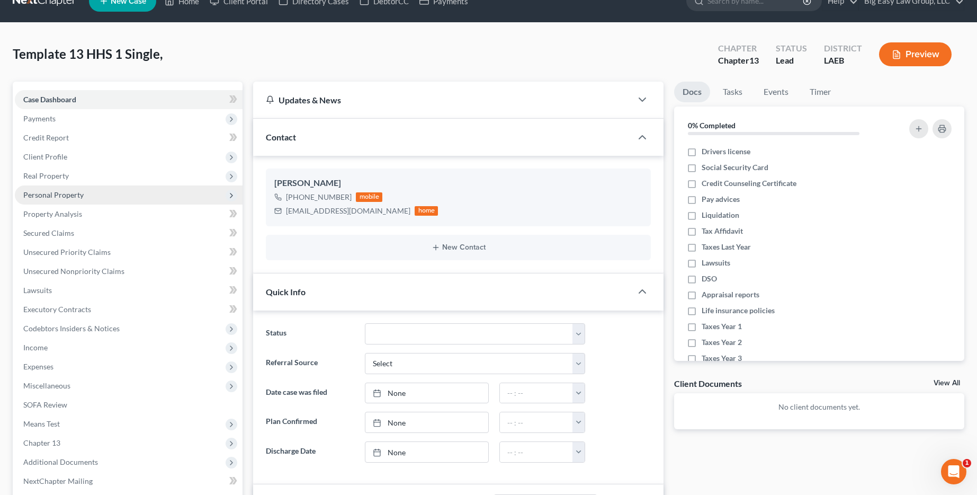
scroll to position [0, 0]
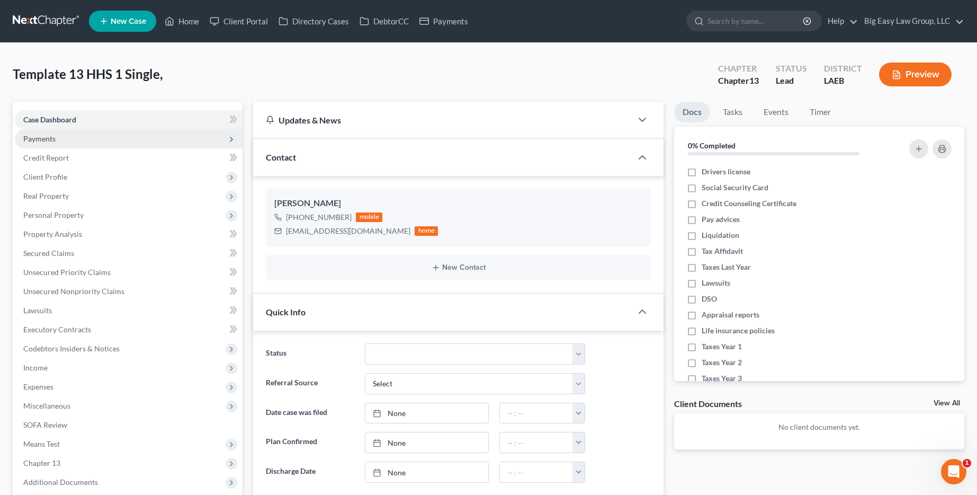
click at [147, 145] on span "Payments" at bounding box center [129, 138] width 228 height 19
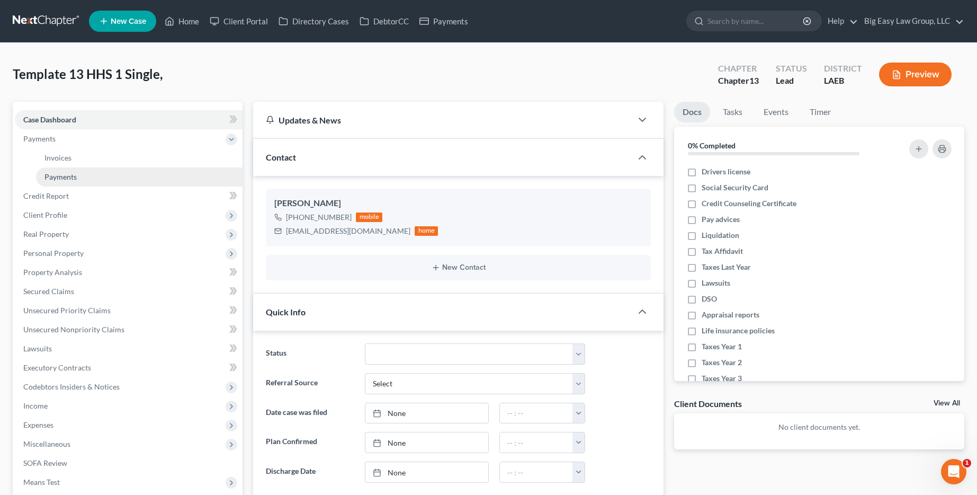
click at [132, 185] on link "Payments" at bounding box center [139, 176] width 207 height 19
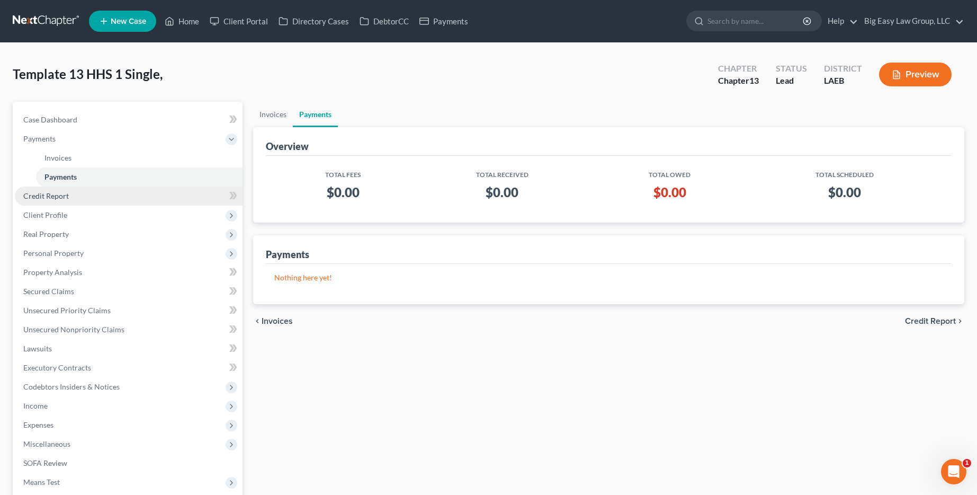
click at [132, 189] on link "Credit Report" at bounding box center [129, 195] width 228 height 19
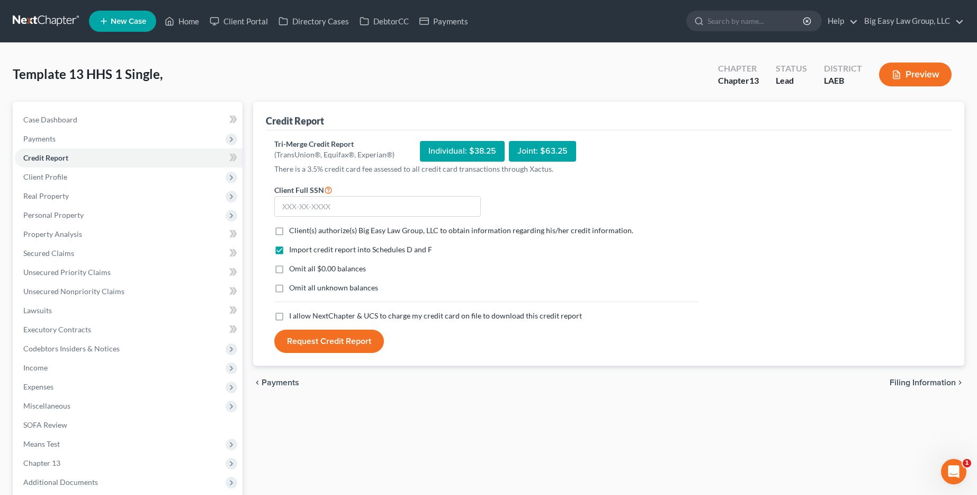
click at [928, 383] on span "Filing Information" at bounding box center [923, 382] width 66 height 8
select select "1"
select select "0"
select select "3"
select select "34"
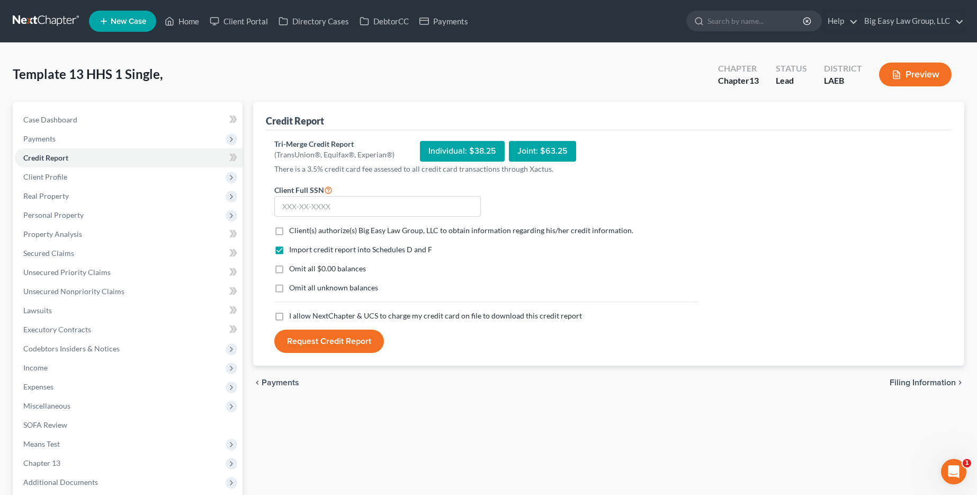
select select "0"
select select "19"
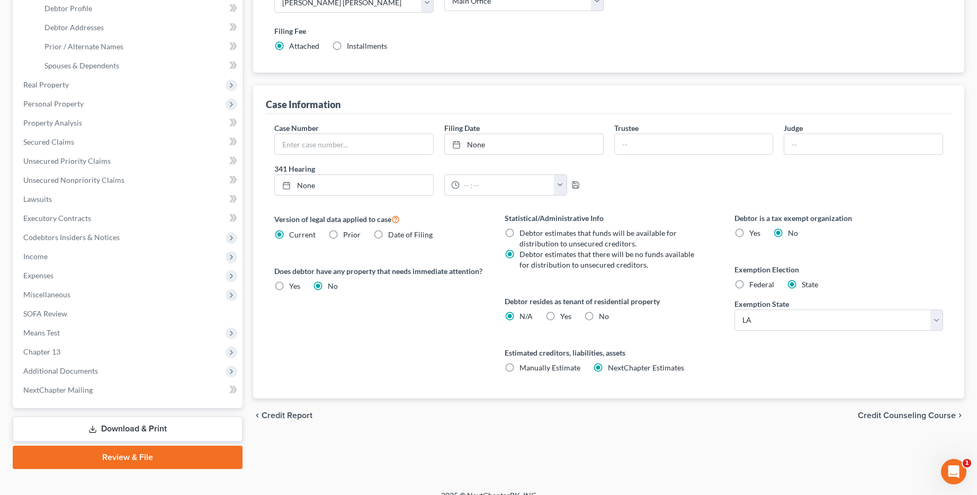
scroll to position [240, 0]
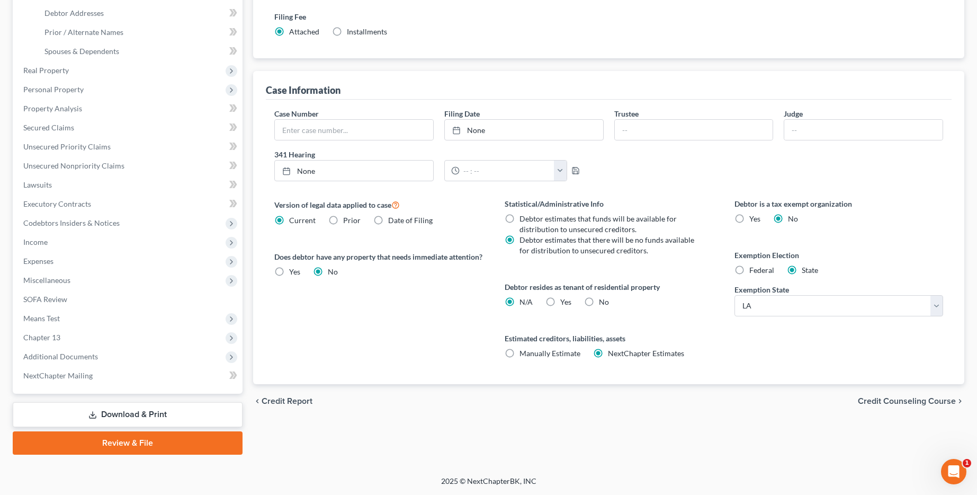
click at [914, 408] on div "chevron_left Credit Report Credit Counseling Course chevron_right" at bounding box center [608, 401] width 711 height 34
click at [913, 397] on span "Credit Counseling Course" at bounding box center [907, 401] width 98 height 8
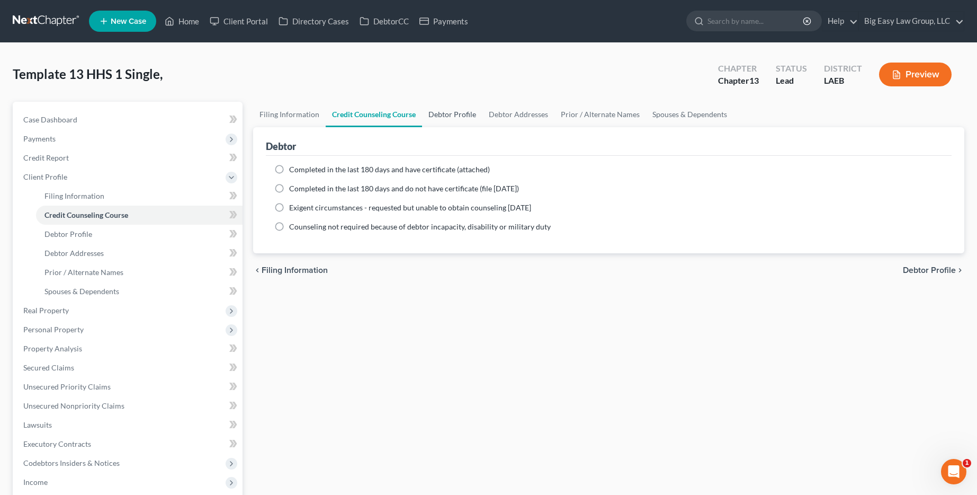
click at [436, 116] on link "Debtor Profile" at bounding box center [452, 114] width 60 height 25
select select "3"
select select "0"
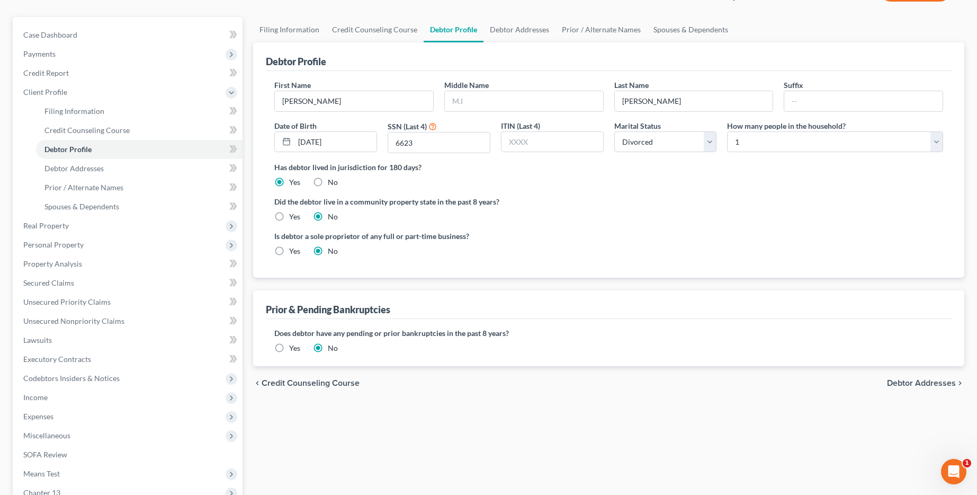
click at [927, 385] on span "Debtor Addresses" at bounding box center [921, 383] width 69 height 8
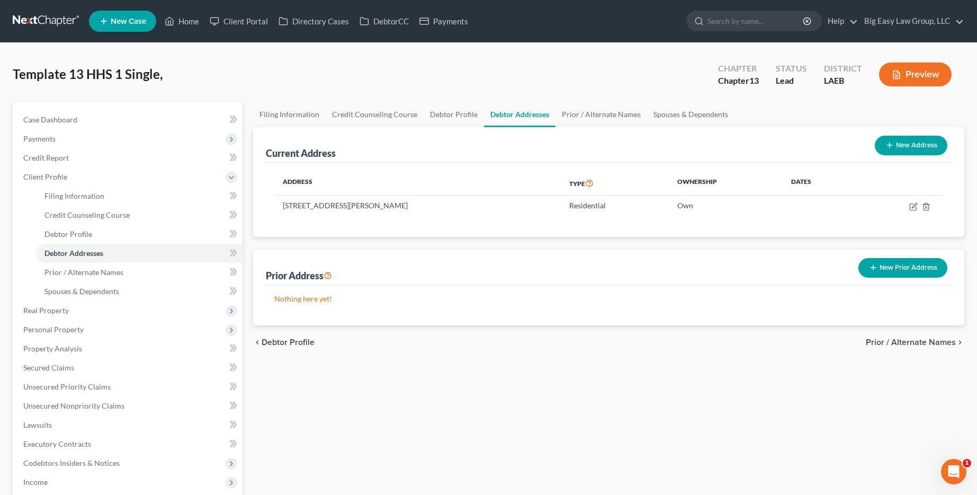
click at [886, 341] on span "Prior / Alternate Names" at bounding box center [911, 342] width 90 height 8
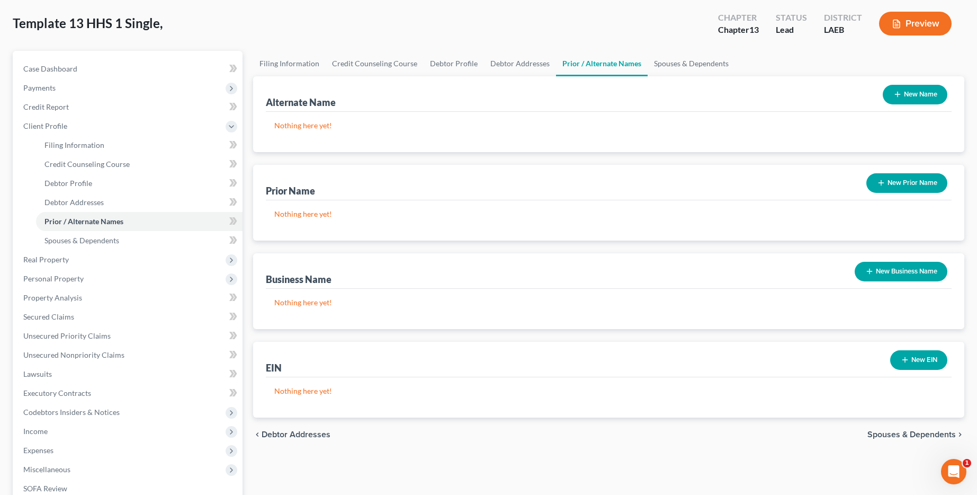
scroll to position [51, 0]
click at [905, 91] on button "New Name" at bounding box center [915, 94] width 65 height 20
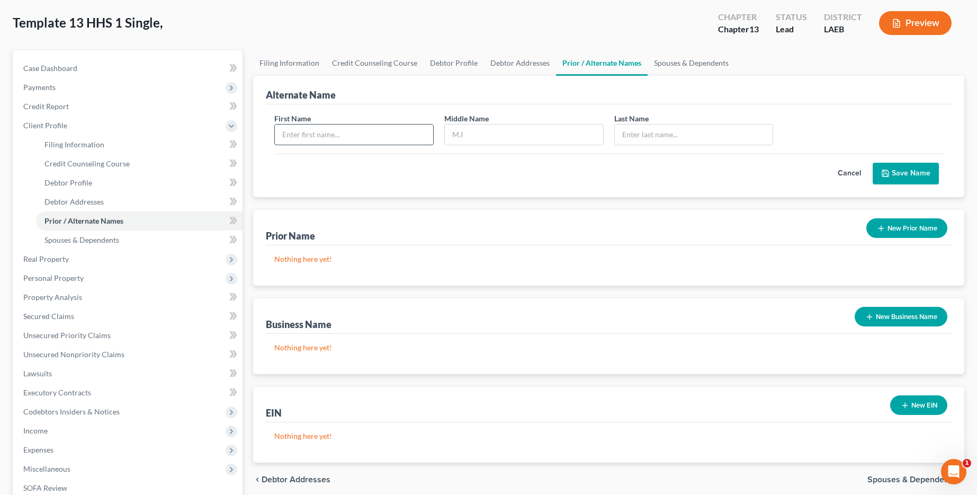
click at [301, 136] on input "text" at bounding box center [354, 134] width 158 height 20
type input "Natalie"
type input "Claire"
type input "Brown"
click at [873, 163] on button "Save Name" at bounding box center [906, 174] width 66 height 22
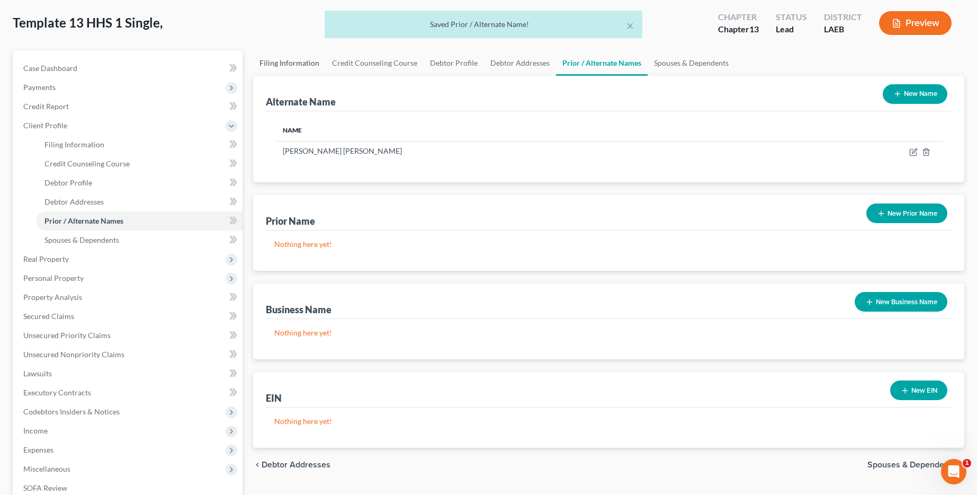
click at [297, 61] on link "Filing Information" at bounding box center [289, 62] width 73 height 25
select select "1"
select select "0"
select select "3"
select select "34"
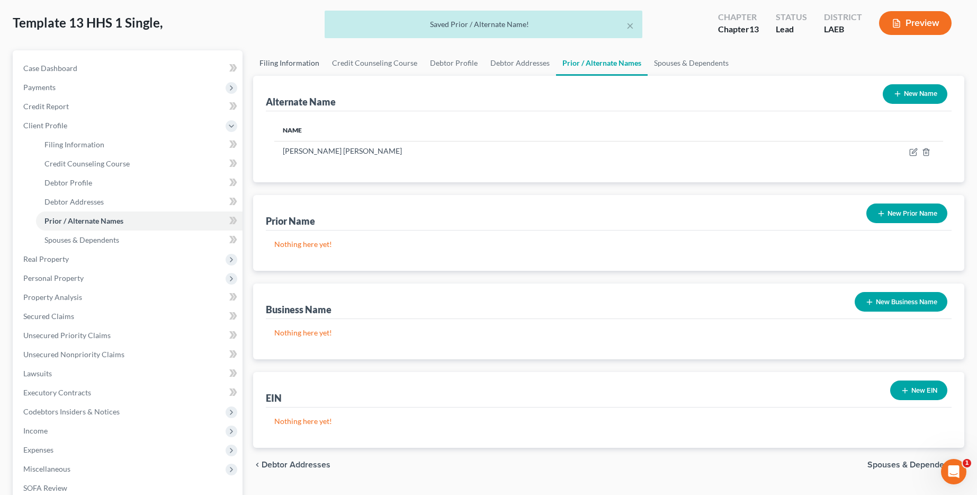
select select "0"
select select "19"
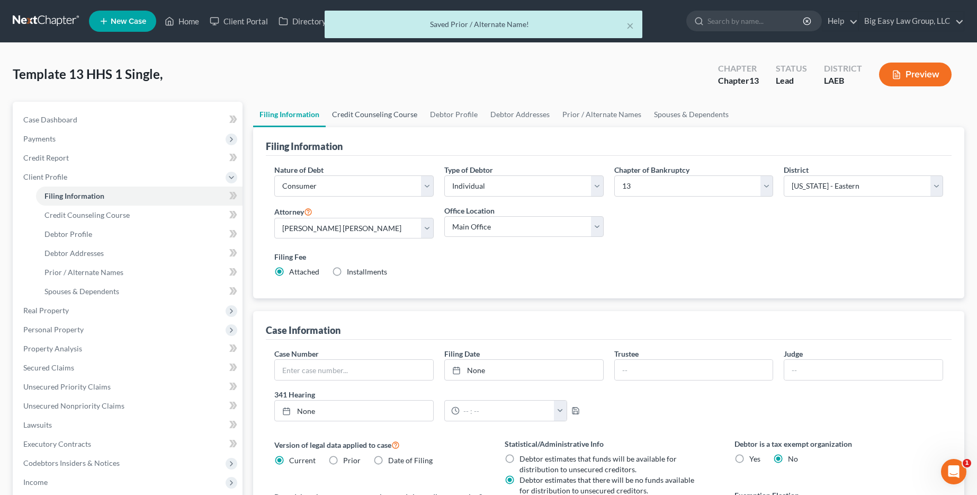
click at [389, 118] on link "Credit Counseling Course" at bounding box center [375, 114] width 98 height 25
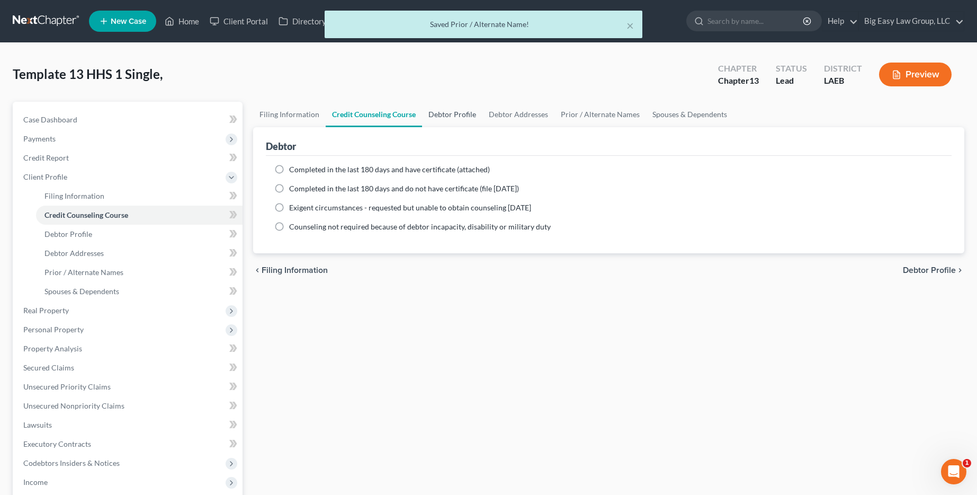
click at [460, 118] on link "Debtor Profile" at bounding box center [452, 114] width 60 height 25
select select "3"
select select "0"
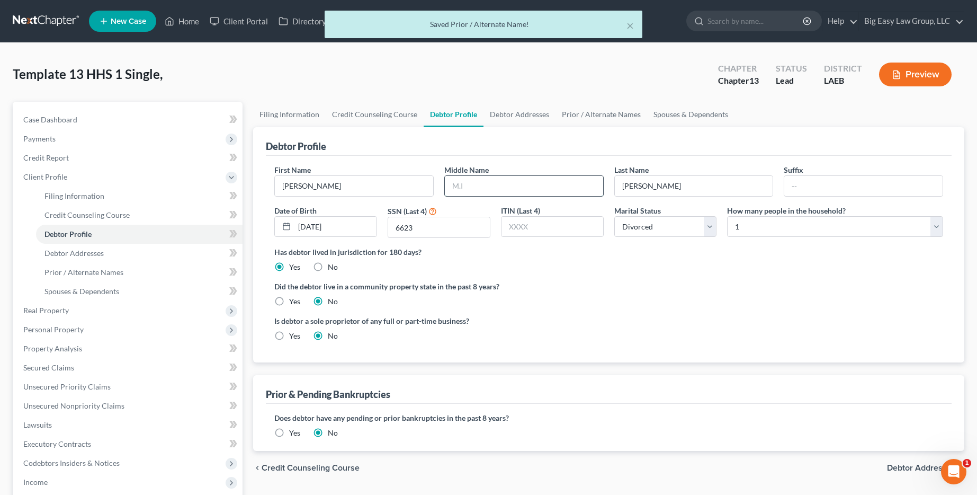
click at [523, 184] on input "text" at bounding box center [524, 186] width 158 height 20
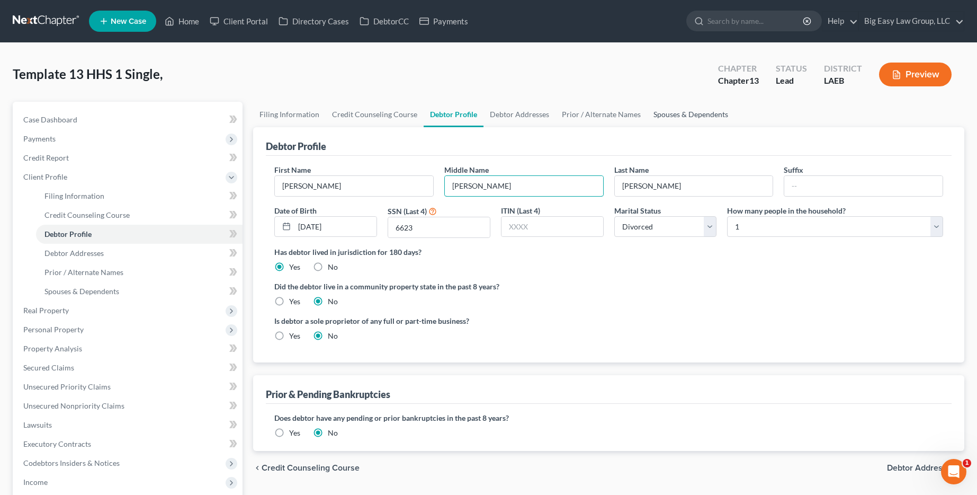
type input "Claire"
click at [670, 111] on link "Spouses & Dependents" at bounding box center [690, 114] width 87 height 25
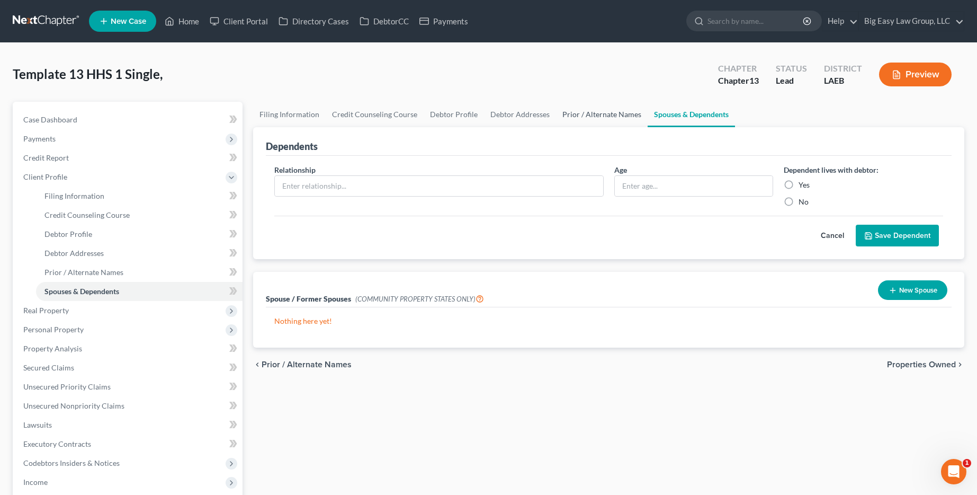
click at [578, 112] on link "Prior / Alternate Names" at bounding box center [602, 114] width 92 height 25
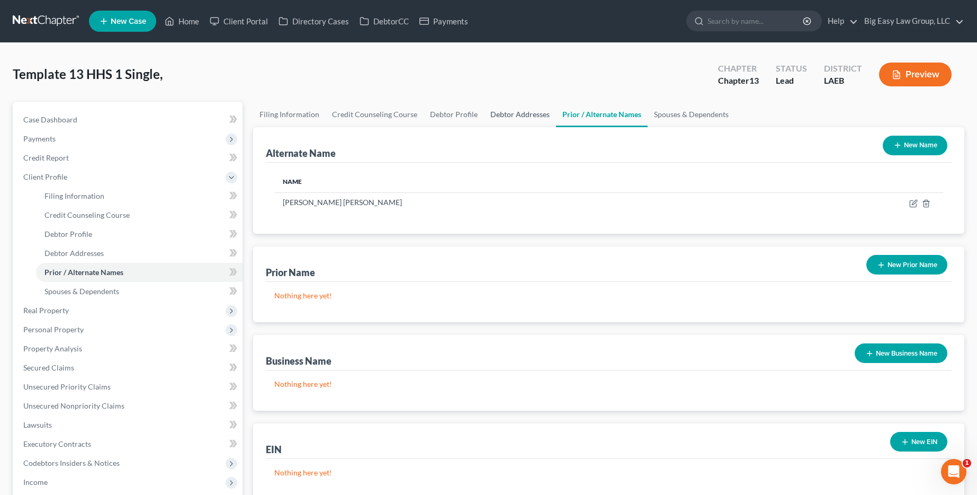
click at [507, 112] on link "Debtor Addresses" at bounding box center [520, 114] width 72 height 25
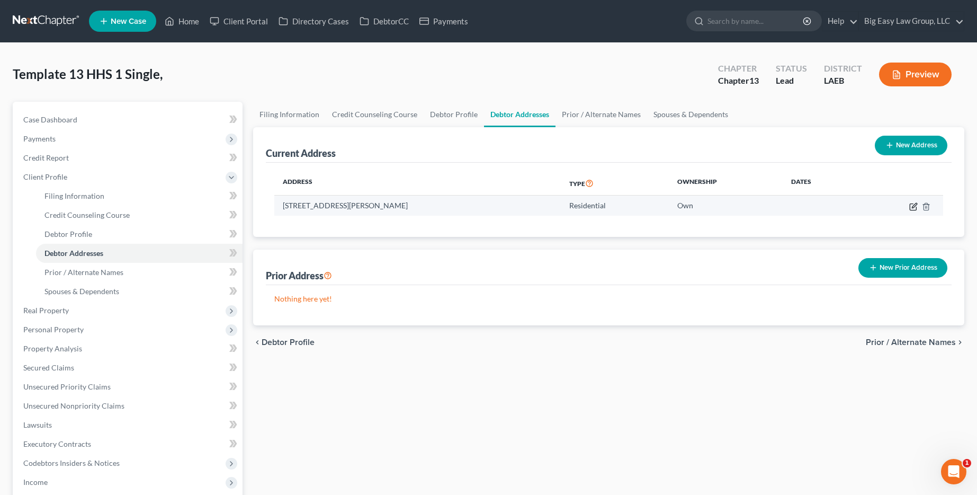
click at [915, 205] on icon "button" at bounding box center [914, 205] width 5 height 5
select select "19"
select select "58"
select select "0"
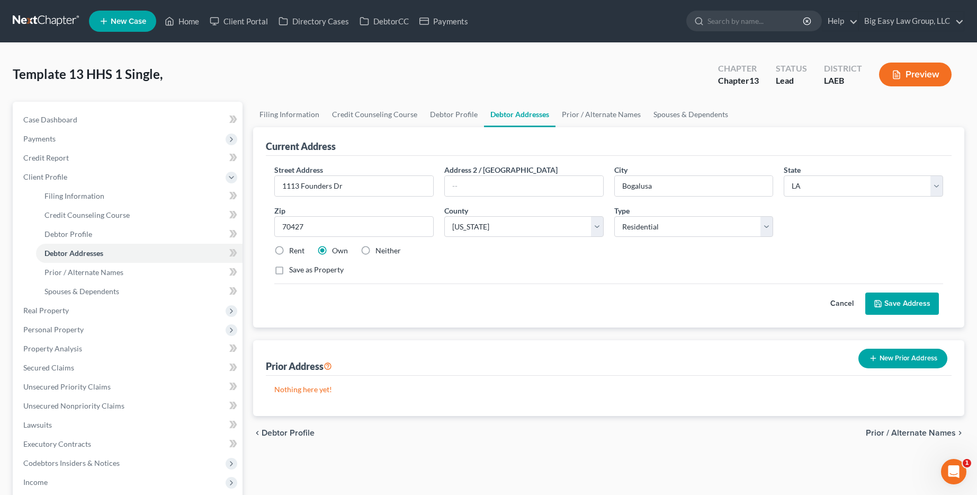
click at [905, 305] on button "Save Address" at bounding box center [902, 303] width 74 height 22
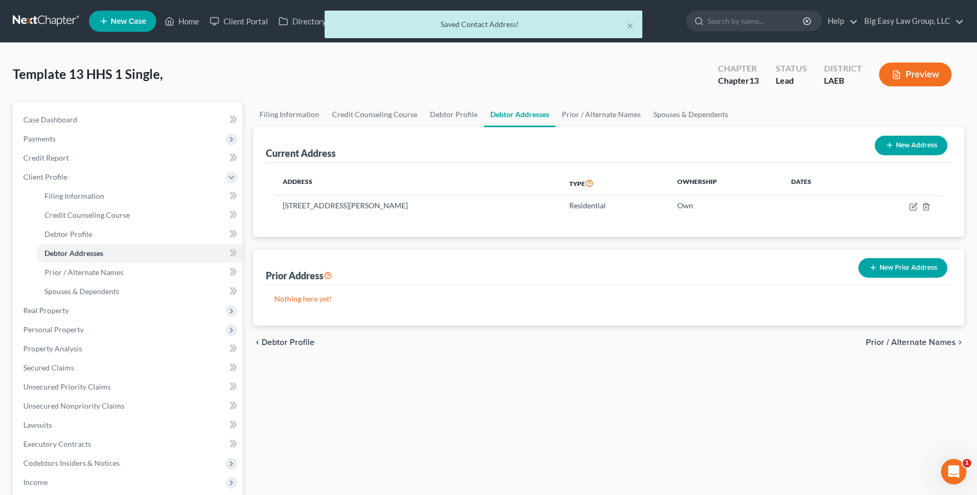
click at [879, 280] on div "New Prior Address" at bounding box center [902, 268] width 97 height 28
click at [879, 274] on button "New Prior Address" at bounding box center [902, 268] width 89 height 20
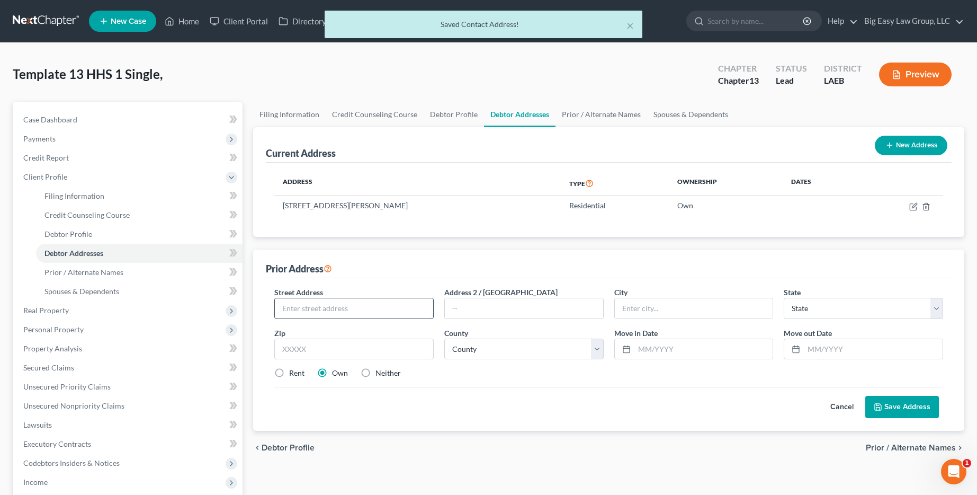
click at [380, 303] on input "text" at bounding box center [354, 308] width 158 height 20
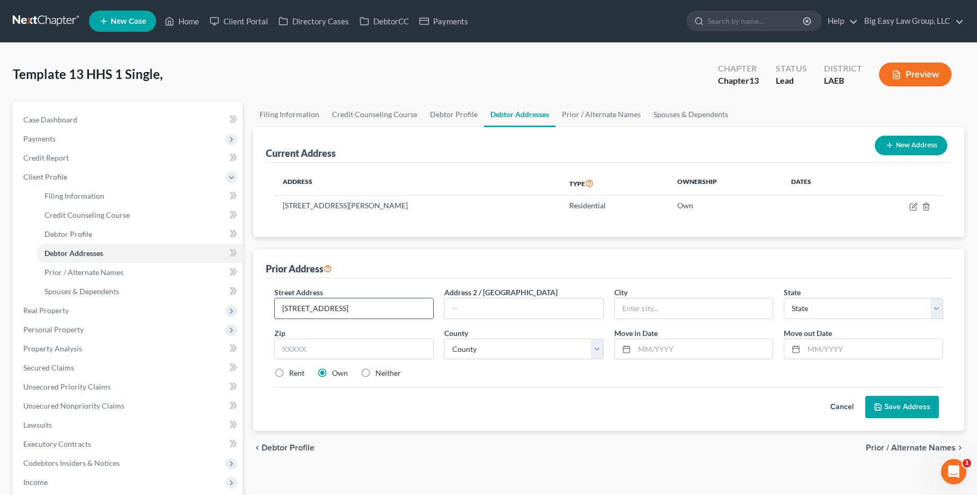
type input "59103 East Ave"
type input "Slidell"
select select "19"
type input "70460"
click at [532, 355] on select "County Acadia [PERSON_NAME] [DATE] Assumption Avoyelles [GEOGRAPHIC_DATA] Bienv…" at bounding box center [523, 348] width 159 height 21
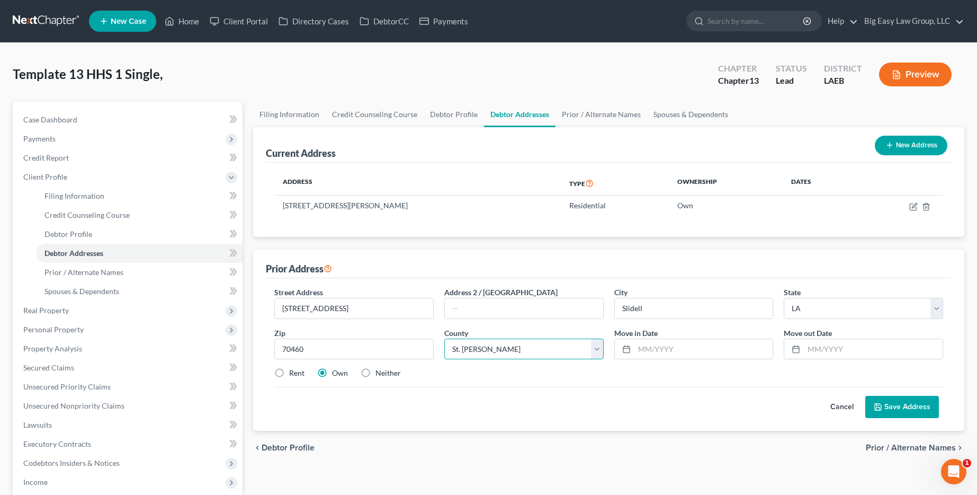
select select "51"
click at [444, 338] on select "County Acadia [PERSON_NAME] [DATE] Assumption Avoyelles [GEOGRAPHIC_DATA] Bienv…" at bounding box center [523, 348] width 159 height 21
click at [502, 77] on div "Template 13 HHS 1 Single, Upgraded Chapter Chapter 13 Status Lead District LAEB…" at bounding box center [489, 79] width 952 height 46
click at [908, 409] on button "Save Address" at bounding box center [902, 407] width 74 height 22
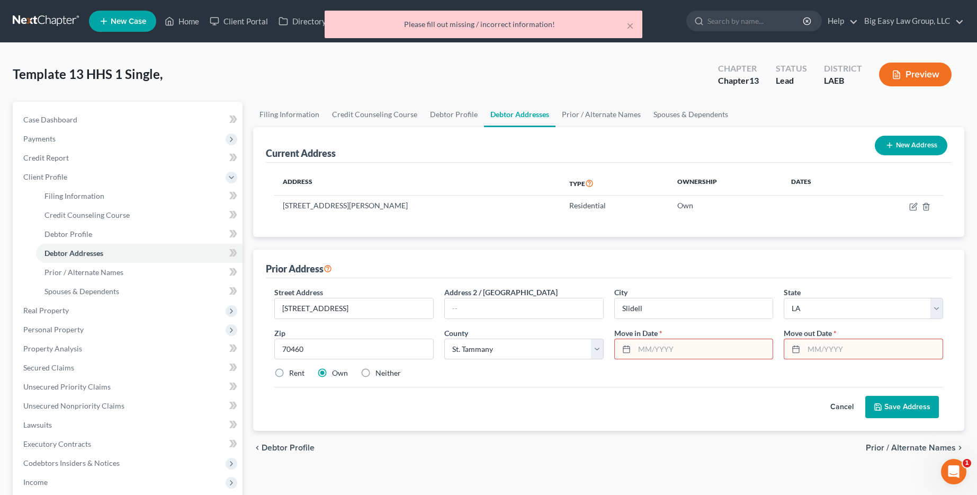
click at [702, 348] on input "text" at bounding box center [703, 349] width 139 height 20
type input "0000"
click at [860, 358] on input "text" at bounding box center [873, 349] width 139 height 20
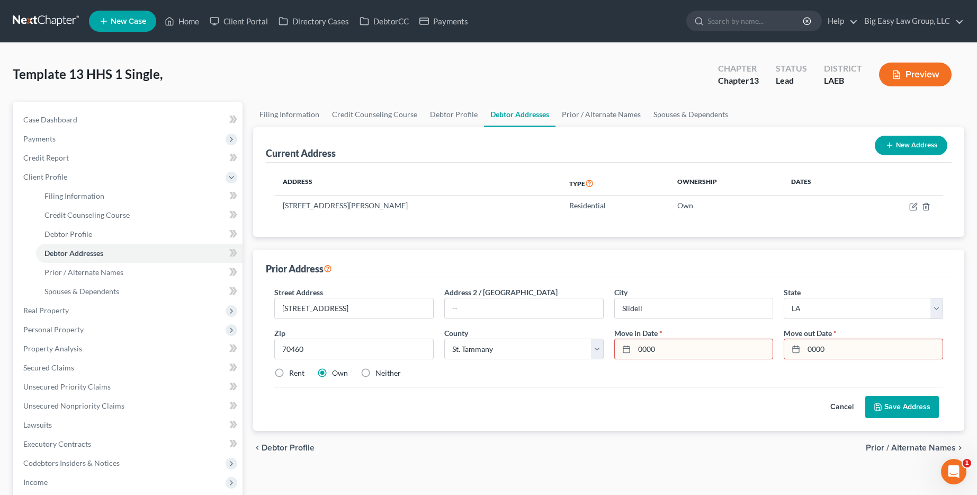
type input "0000"
drag, startPoint x: 931, startPoint y: 412, endPoint x: 931, endPoint y: 421, distance: 9.0
click at [931, 421] on div "Street Address * 59103 East Ave Address 2 / PO Box City * Slidell State * State…" at bounding box center [609, 354] width 686 height 153
click at [923, 398] on button "Save Address" at bounding box center [902, 407] width 74 height 22
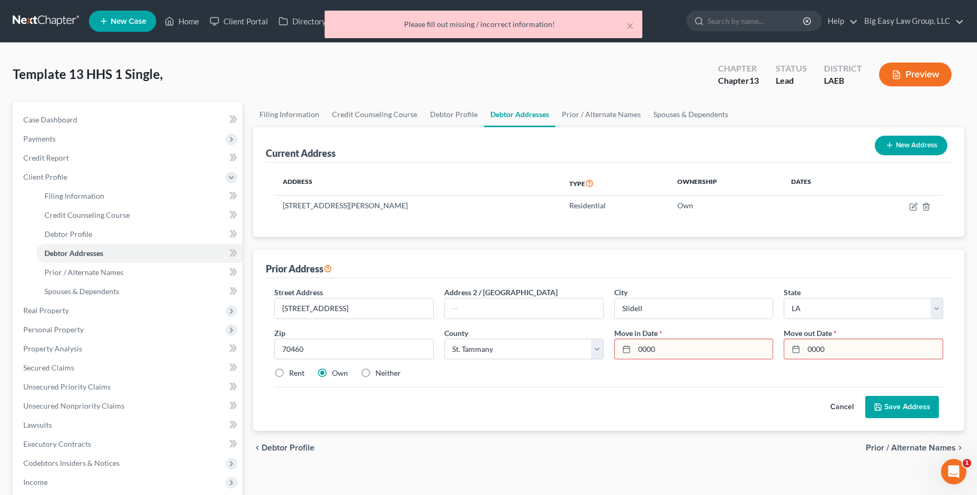
click at [866, 349] on input "0000" at bounding box center [873, 349] width 139 height 20
click at [829, 406] on button "Cancel" at bounding box center [842, 406] width 47 height 21
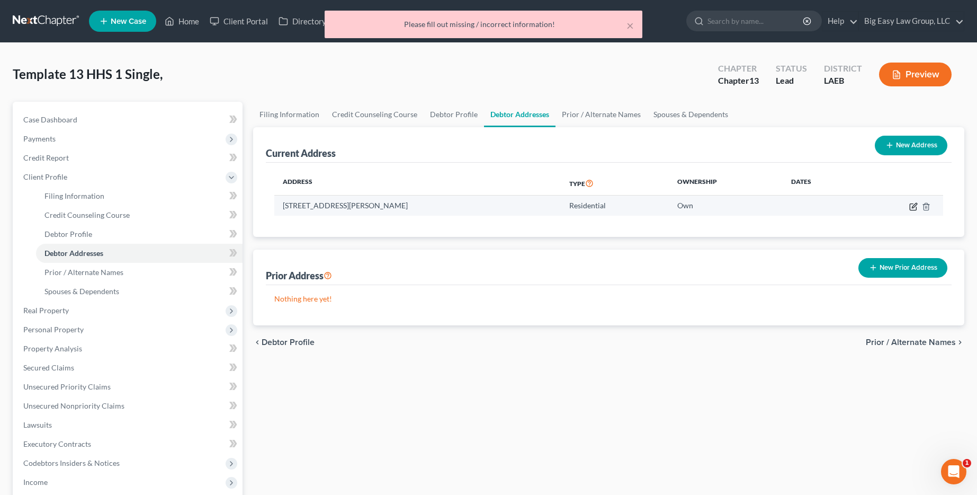
click at [911, 202] on icon "button" at bounding box center [913, 206] width 8 height 8
select select "19"
select select "58"
select select "0"
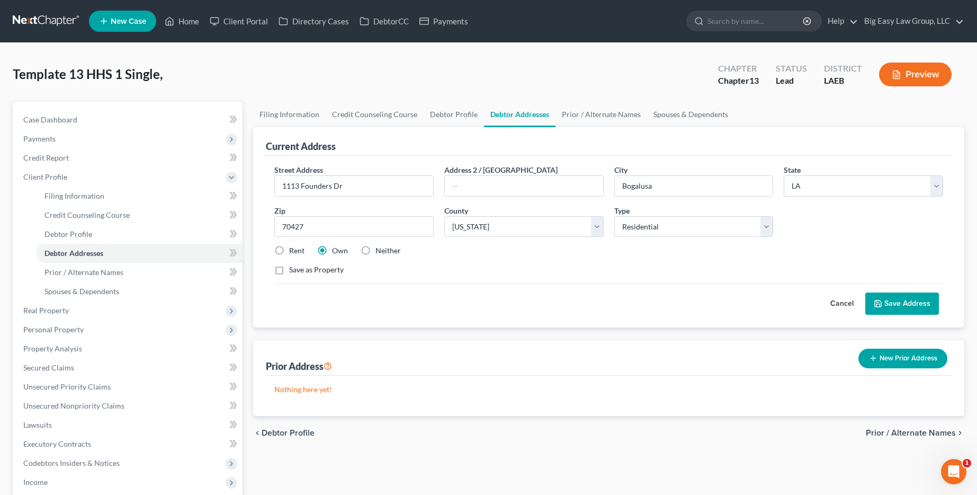
click at [886, 300] on button "Save Address" at bounding box center [902, 303] width 74 height 22
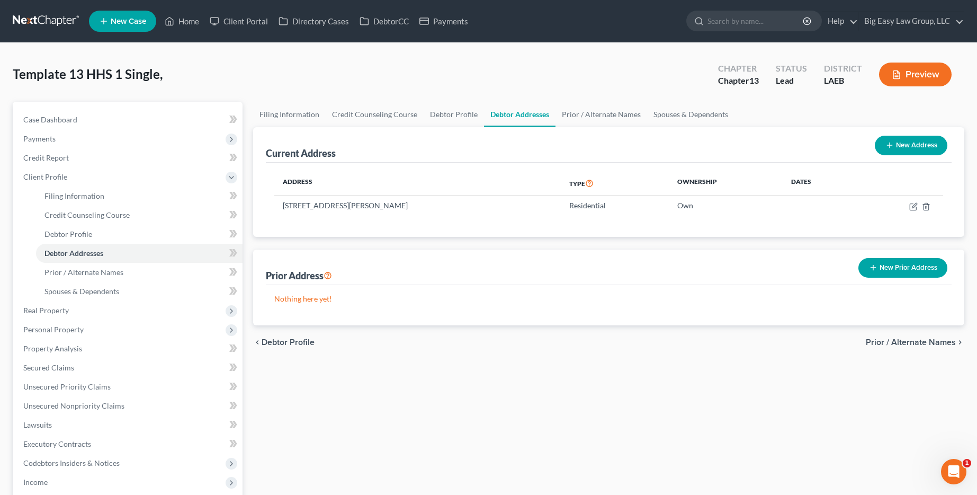
click at [908, 263] on button "New Prior Address" at bounding box center [902, 268] width 89 height 20
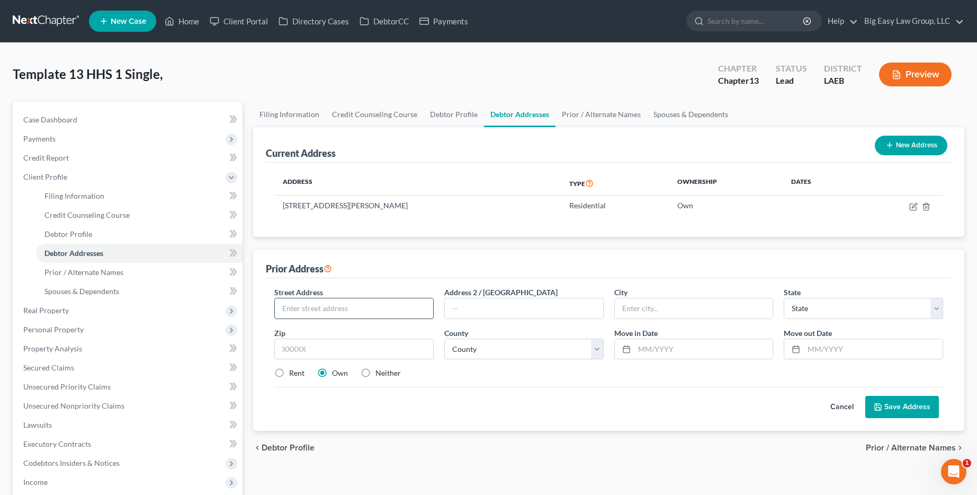
click at [368, 302] on input "text" at bounding box center [354, 308] width 158 height 20
type input "59103 East Ave"
type input "Slidell"
select select "19"
type input "70460"
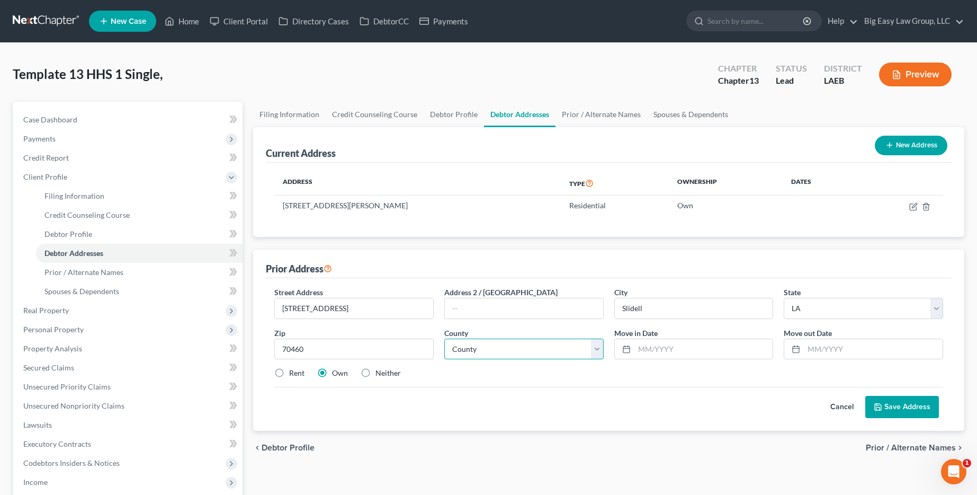
click at [507, 349] on select "County Acadia [PERSON_NAME] [DATE] Assumption Avoyelles [GEOGRAPHIC_DATA] Bienv…" at bounding box center [523, 348] width 159 height 21
select select "51"
click at [444, 338] on select "County Acadia [PERSON_NAME] [DATE] Assumption Avoyelles [GEOGRAPHIC_DATA] Bienv…" at bounding box center [523, 348] width 159 height 21
click at [698, 353] on input "text" at bounding box center [703, 349] width 139 height 20
type input "1"
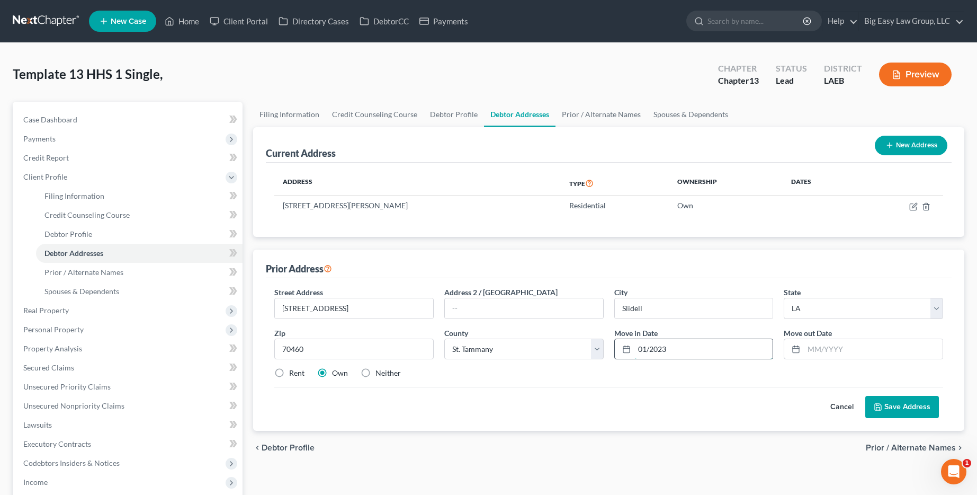
type input "01/2023"
type input "01/2024"
click at [890, 411] on button "Save Address" at bounding box center [902, 407] width 74 height 22
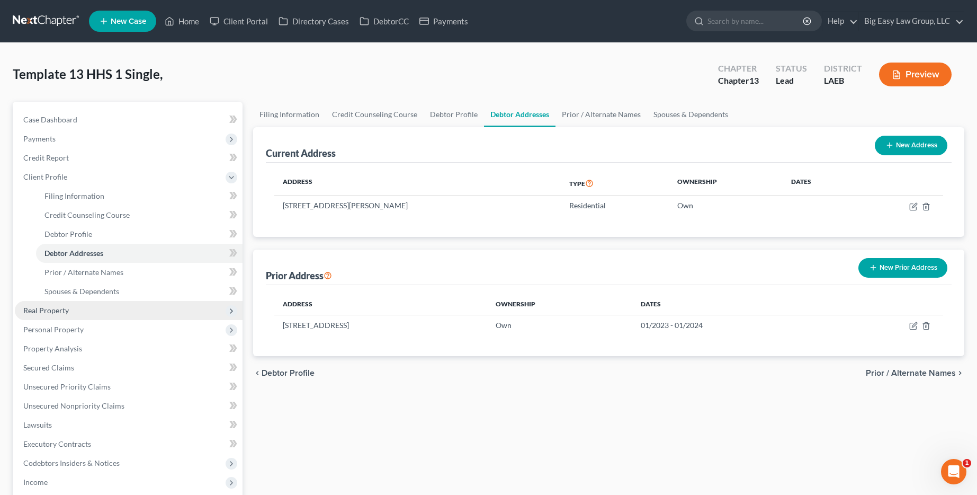
click at [87, 307] on span "Real Property" at bounding box center [129, 310] width 228 height 19
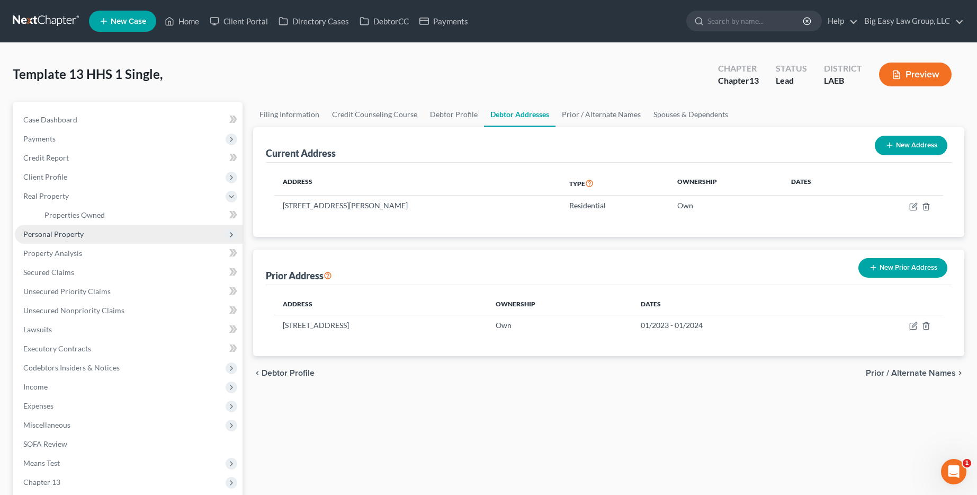
click at [89, 228] on span "Personal Property" at bounding box center [129, 234] width 228 height 19
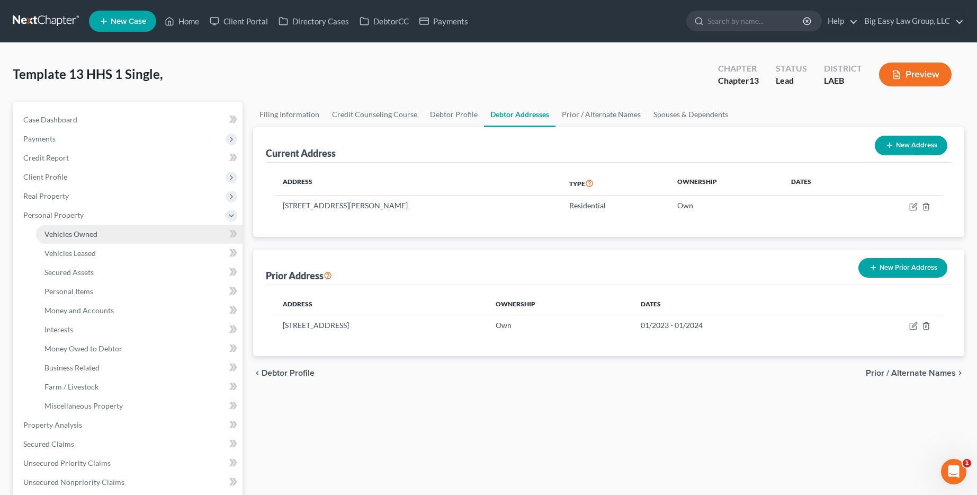
click at [96, 237] on span "Vehicles Owned" at bounding box center [70, 233] width 53 height 9
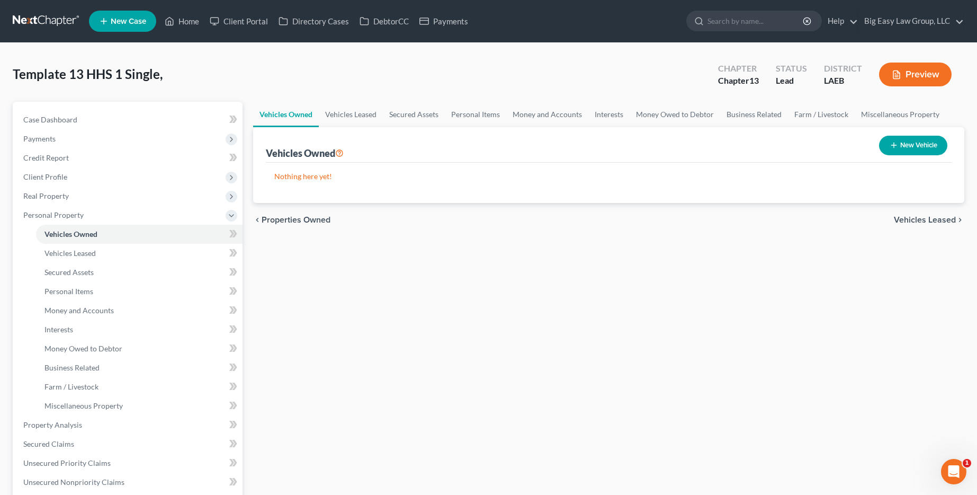
click at [923, 148] on button "New Vehicle" at bounding box center [913, 146] width 68 height 20
select select "0"
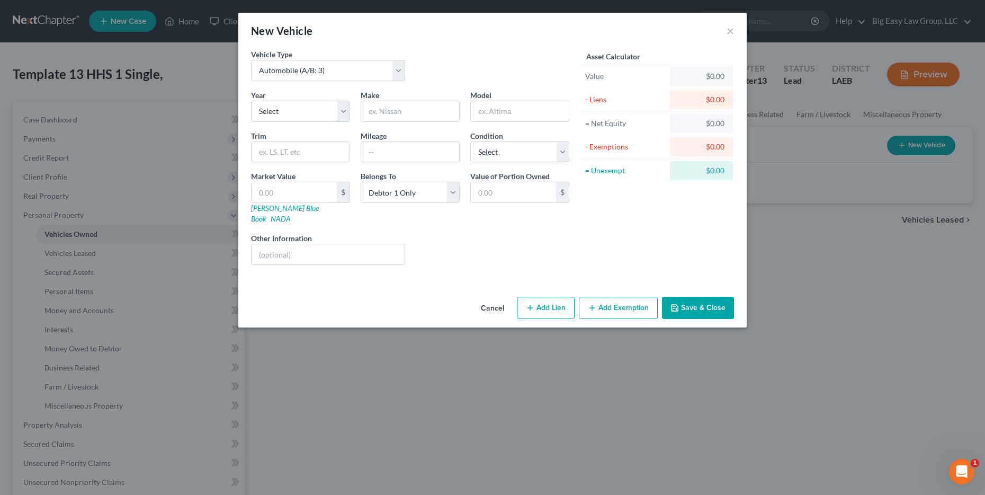
click at [500, 300] on button "Cancel" at bounding box center [492, 308] width 40 height 21
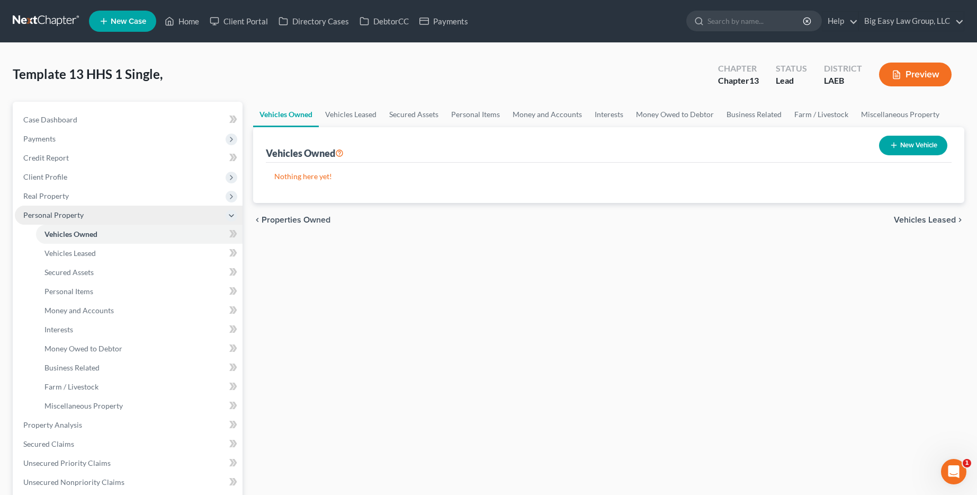
click at [73, 213] on span "Personal Property" at bounding box center [53, 214] width 60 height 9
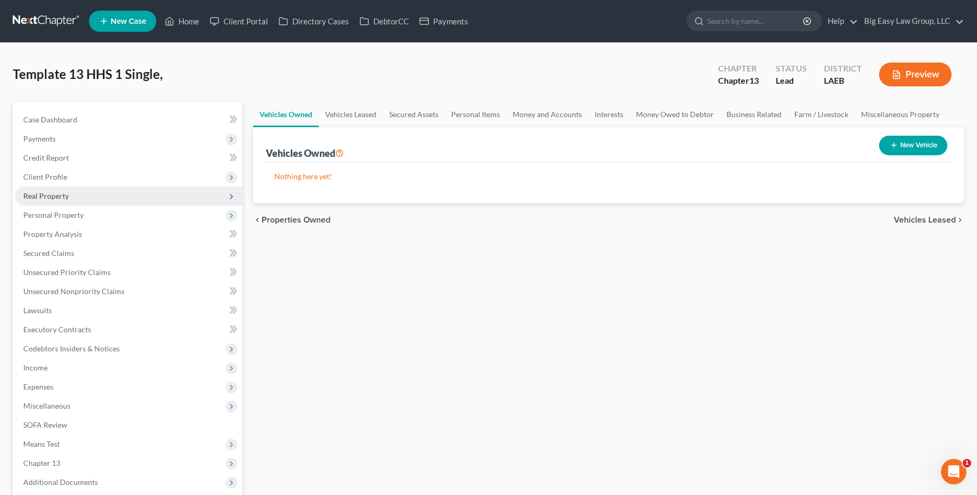
click at [76, 194] on span "Real Property" at bounding box center [129, 195] width 228 height 19
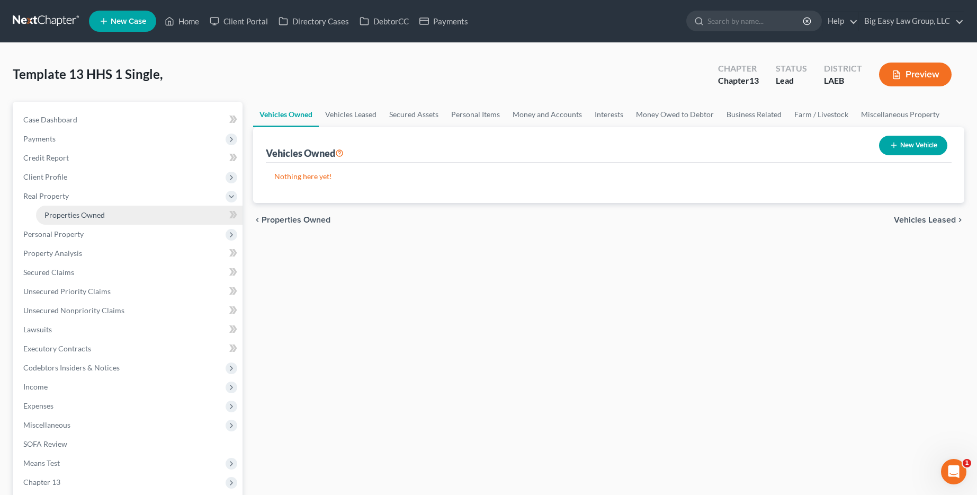
click at [81, 216] on span "Properties Owned" at bounding box center [74, 214] width 60 height 9
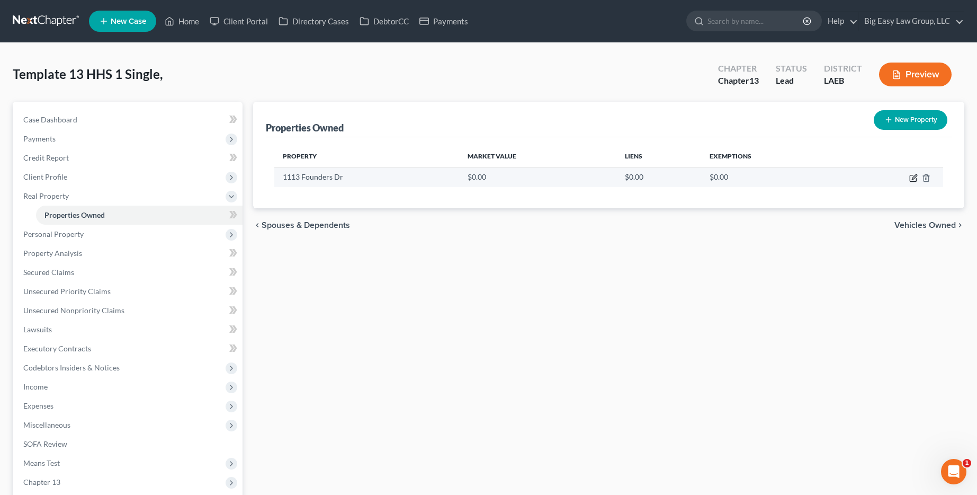
click at [912, 181] on icon "button" at bounding box center [913, 178] width 8 height 8
select select "19"
select select "58"
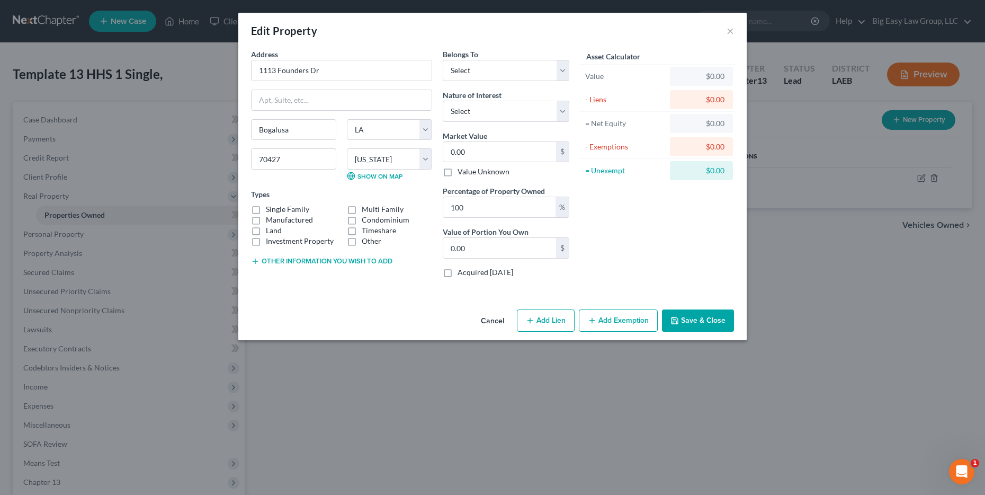
click at [495, 323] on button "Cancel" at bounding box center [492, 320] width 40 height 21
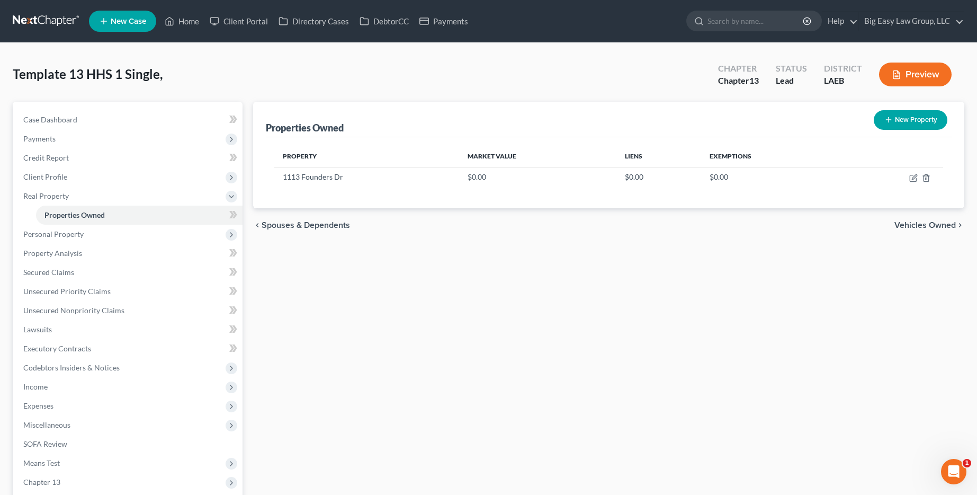
click at [899, 118] on button "New Property" at bounding box center [911, 120] width 74 height 20
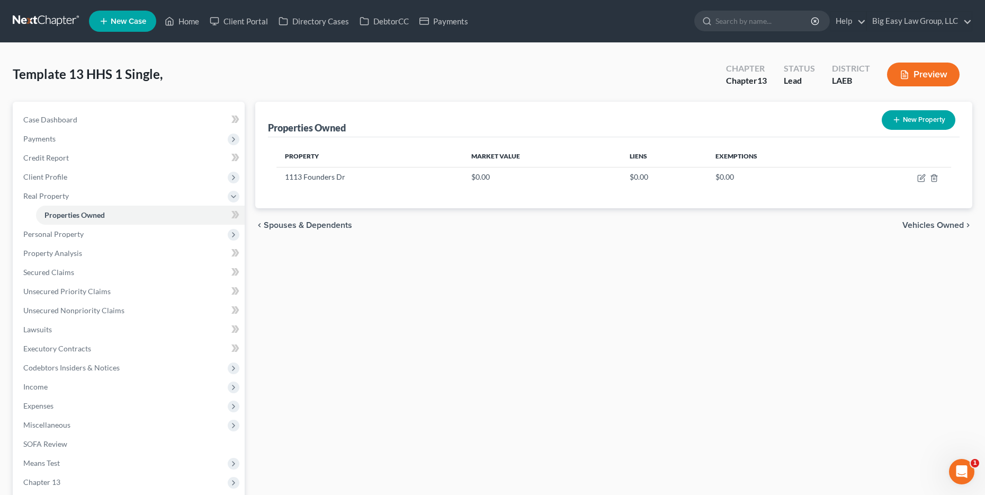
select select "19"
select select "58"
select select "0"
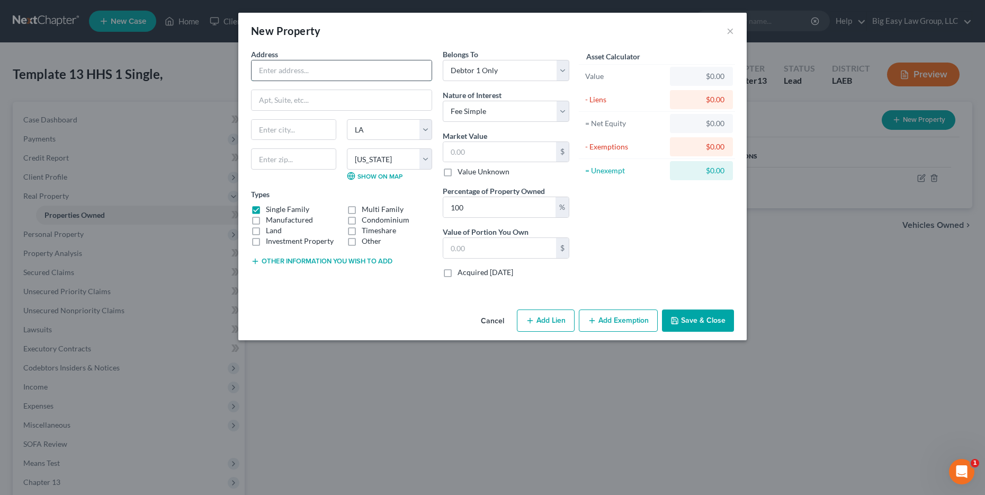
click at [284, 67] on input "text" at bounding box center [342, 70] width 180 height 20
type input "59103 East Ave"
click at [286, 99] on input "text" at bounding box center [342, 100] width 180 height 20
click at [281, 125] on input "text" at bounding box center [294, 130] width 84 height 20
type input "Slidell"
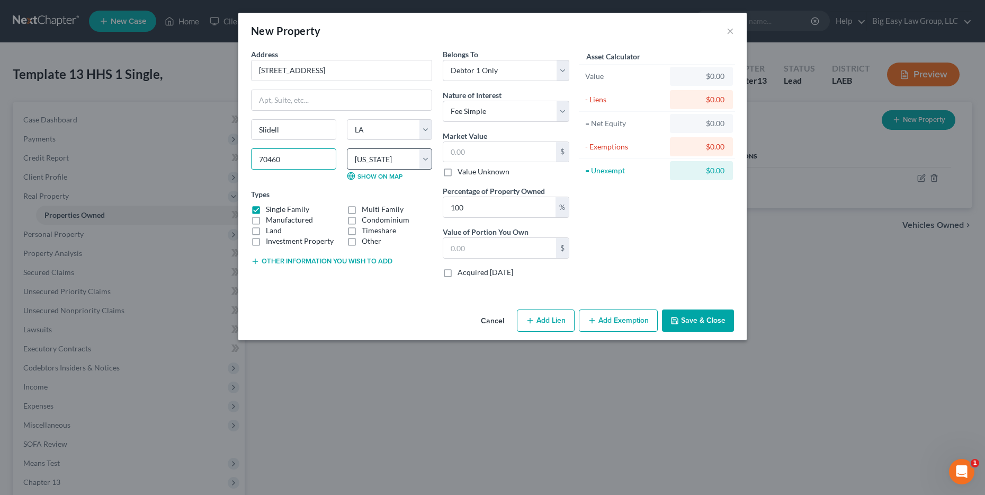
type input "70460"
click at [422, 155] on select "County Acadia [PERSON_NAME] [DATE] Assumption Avoyelles [GEOGRAPHIC_DATA] Bienv…" at bounding box center [389, 158] width 85 height 21
select select "51"
click at [347, 148] on select "County Acadia [PERSON_NAME] [DATE] Assumption Avoyelles [GEOGRAPHIC_DATA] Bienv…" at bounding box center [389, 158] width 85 height 21
click at [525, 71] on select "Select Debtor 1 Only Debtor 2 Only Debtor 1 And Debtor 2 Only At Least One Of T…" at bounding box center [506, 70] width 127 height 21
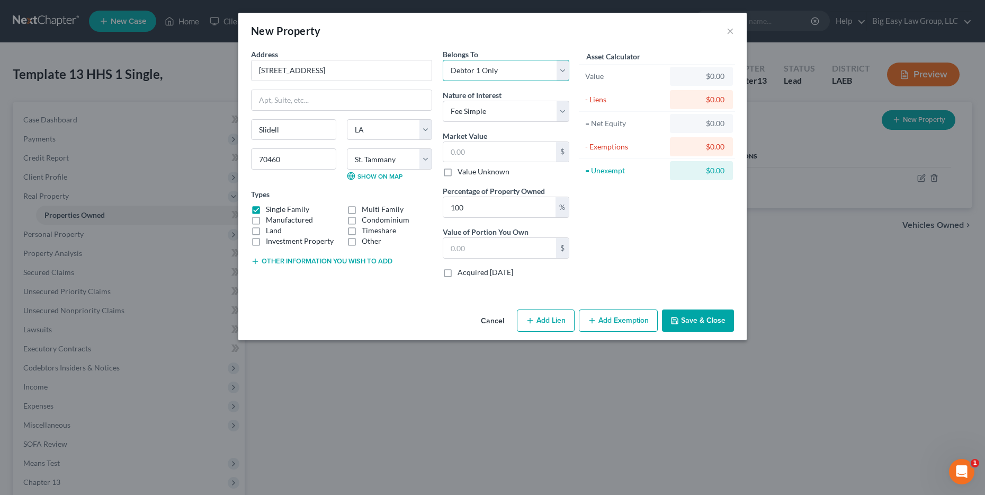
select select "3"
click at [443, 60] on select "Select Debtor 1 Only Debtor 2 Only Debtor 1 And Debtor 2 Only At Least One Of T…" at bounding box center [506, 70] width 127 height 21
click at [513, 113] on select "Select Fee Simple Joint Tenant Life Estate Equitable Interest Future Interest T…" at bounding box center [506, 111] width 127 height 21
click at [443, 101] on select "Select Fee Simple Joint Tenant Life Estate Equitable Interest Future Interest T…" at bounding box center [506, 111] width 127 height 21
click at [509, 159] on input "text" at bounding box center [499, 152] width 113 height 20
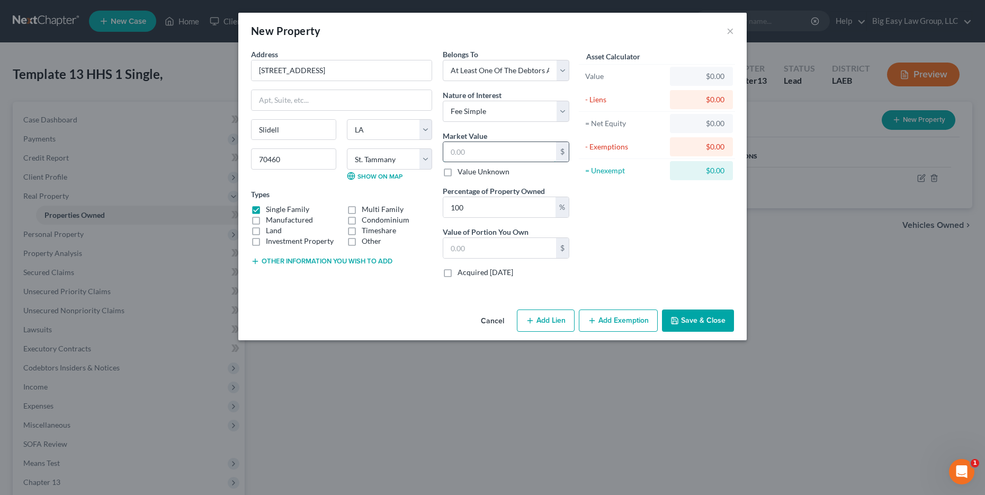
type input "2"
type input "2.00"
type input "20"
type input "20.00"
type input "200"
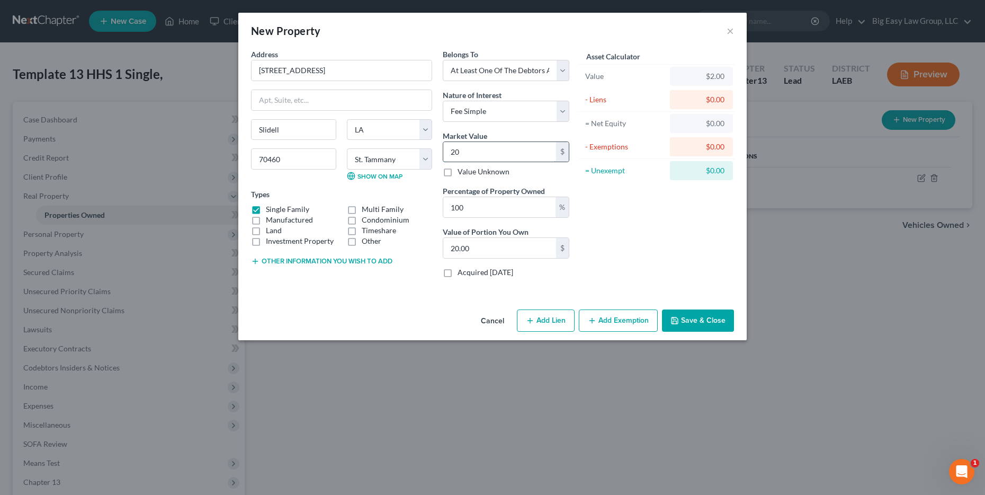
type input "200.00"
type input "2000"
type input "2,000.00"
type input "2,0000"
type input "20,000.00"
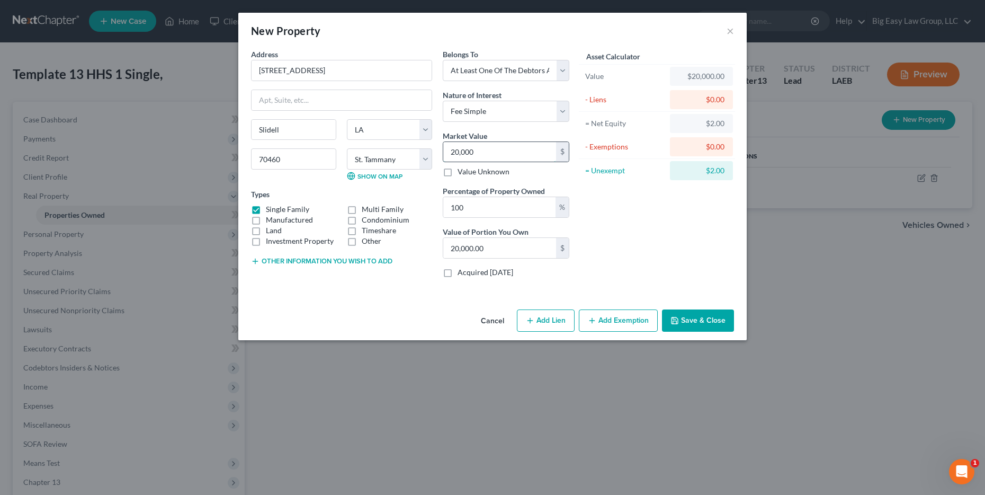
type input "20,0000"
type input "200,000.00"
type input "200,000"
click at [564, 319] on button "Add Lien" at bounding box center [546, 320] width 58 height 22
select select "3"
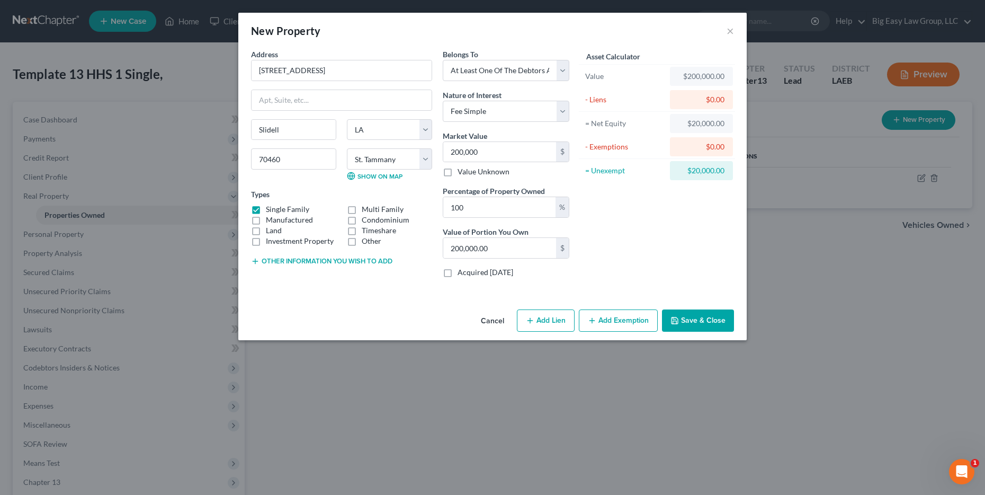
select select "0"
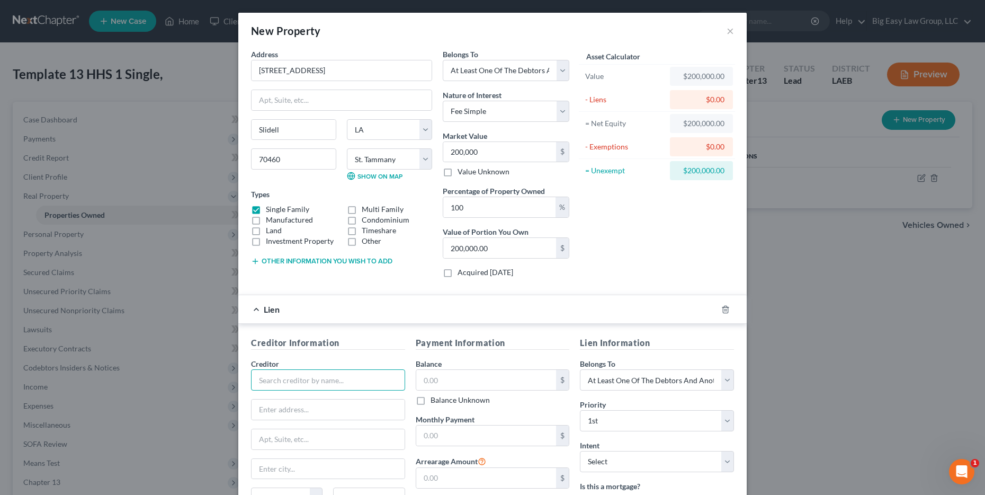
click at [364, 377] on input "text" at bounding box center [328, 379] width 154 height 21
type input "Penny Mac"
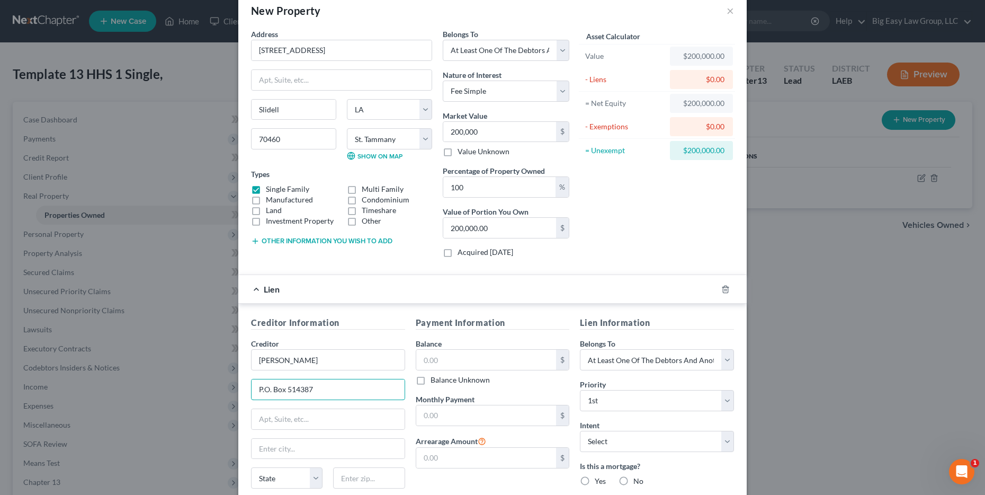
scroll to position [33, 0]
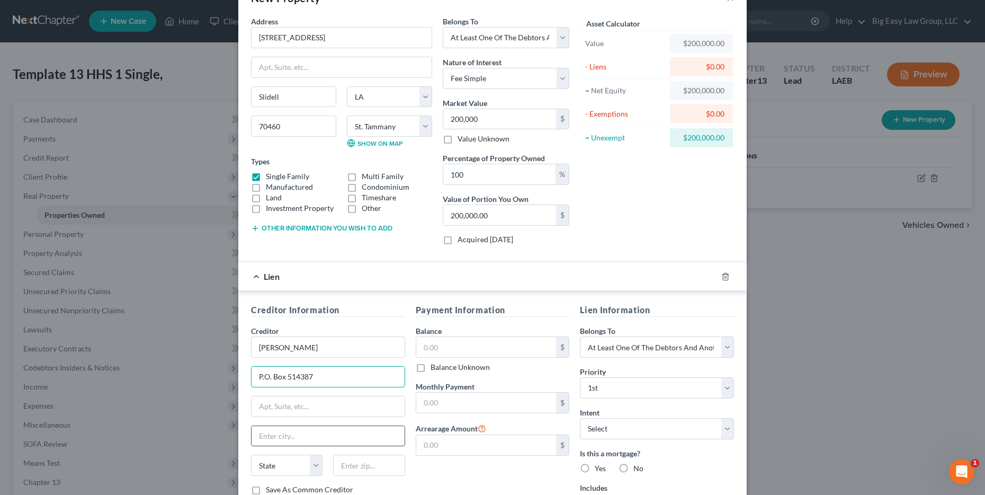
type input "P.O. Box 514387"
click at [294, 436] on input "text" at bounding box center [328, 436] width 153 height 20
type input "Los Angeles"
select select "4"
type input "90051"
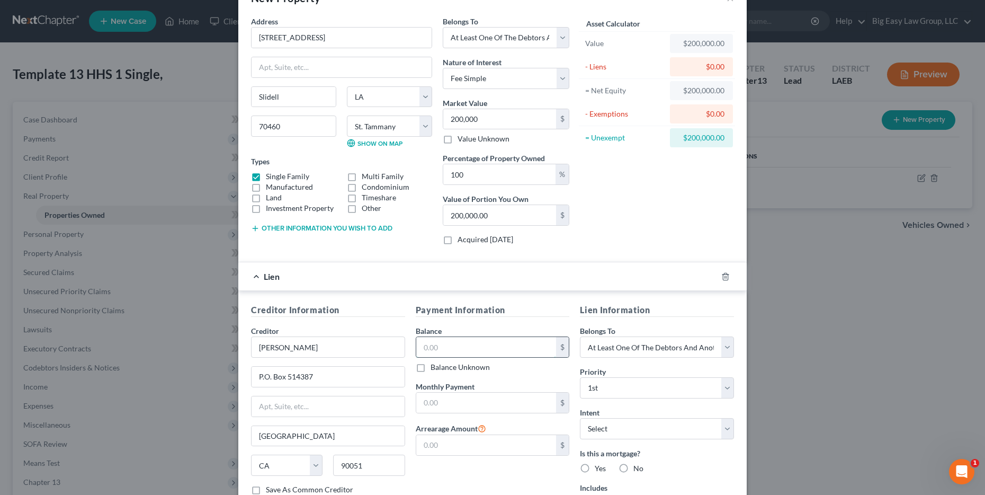
click at [489, 348] on input "text" at bounding box center [486, 347] width 140 height 20
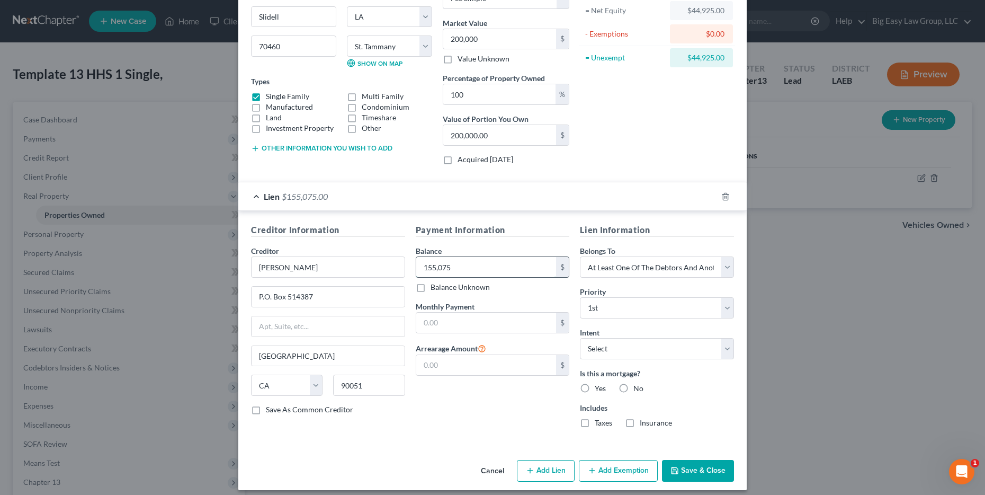
scroll to position [121, 0]
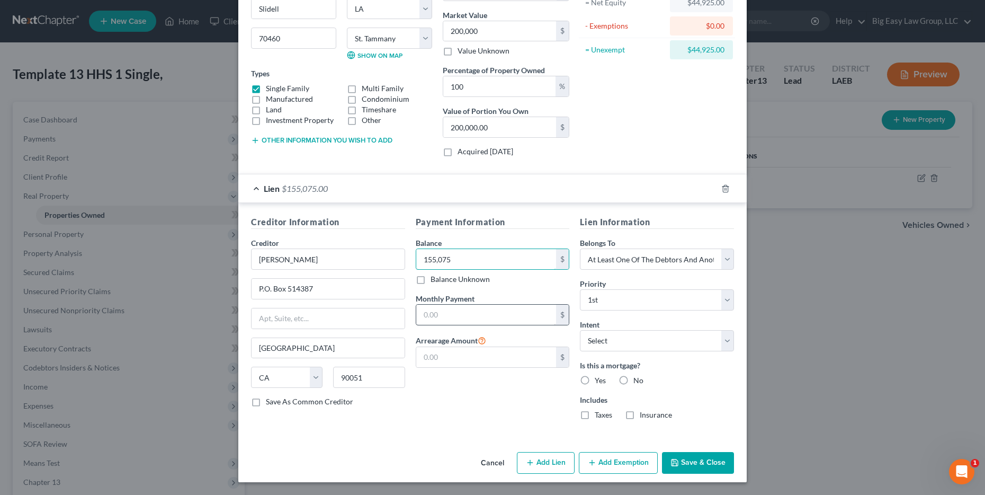
type input "155,075"
click at [506, 323] on input "text" at bounding box center [486, 315] width 140 height 20
type input "1,559.91"
click at [595, 377] on label "Yes" at bounding box center [600, 380] width 11 height 11
click at [599, 377] on input "Yes" at bounding box center [602, 378] width 7 height 7
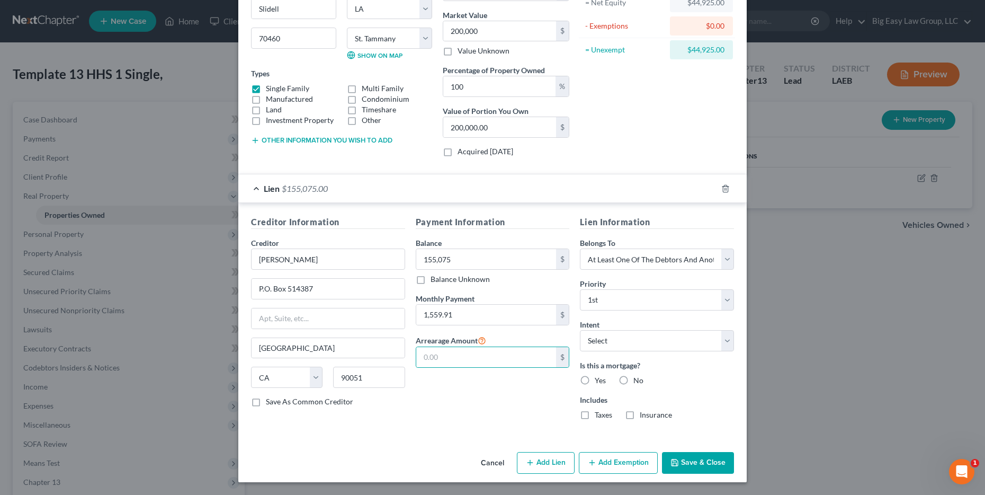
radio input "true"
click at [615, 333] on select "Select Surrender Redeem Reaffirm Avoid Other" at bounding box center [657, 340] width 154 height 21
click at [677, 463] on button "Save & Close" at bounding box center [698, 463] width 72 height 22
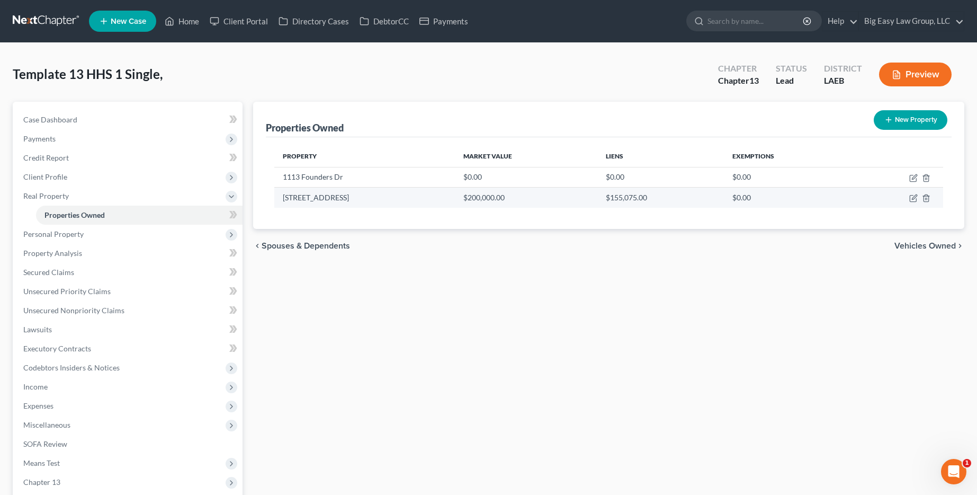
click at [905, 199] on td at bounding box center [897, 197] width 92 height 20
click at [911, 196] on icon "button" at bounding box center [913, 198] width 8 height 8
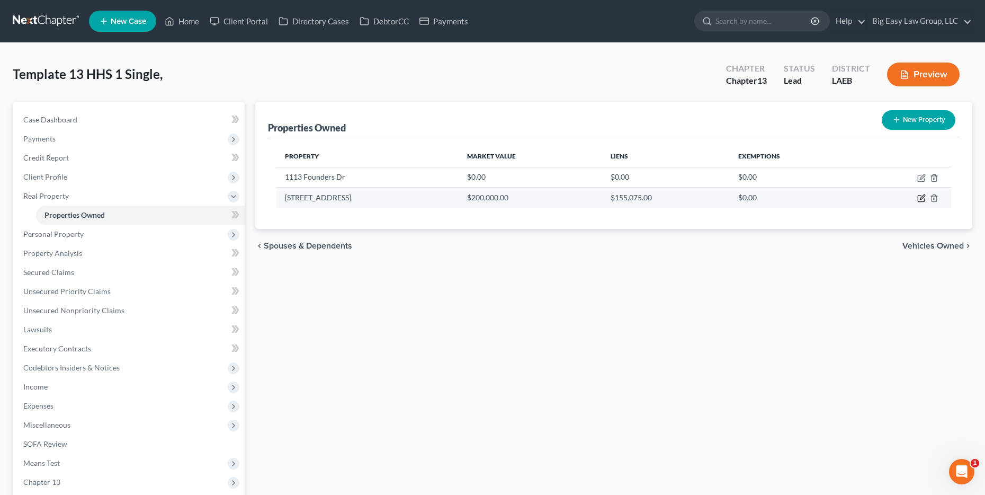
select select "19"
select select "51"
select select "3"
select select "0"
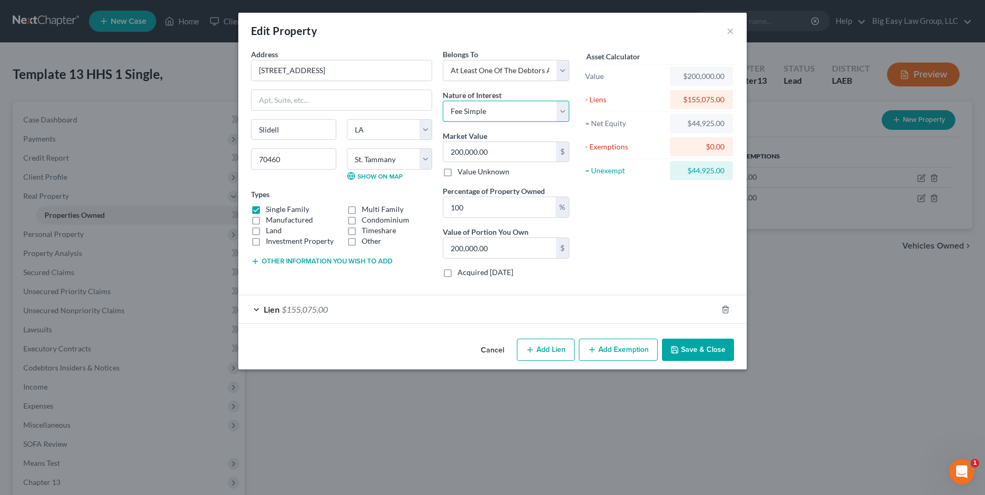
click at [520, 102] on select "Select Fee Simple Joint Tenant Life Estate Equitable Interest Future Interest T…" at bounding box center [506, 111] width 127 height 21
click at [373, 311] on div "Lien $155,075.00" at bounding box center [477, 309] width 479 height 28
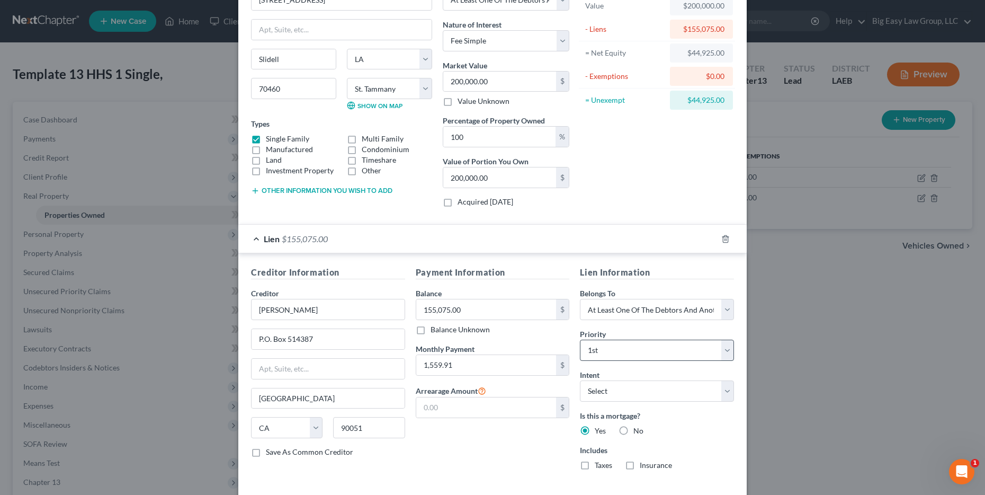
scroll to position [72, 0]
click at [633, 379] on select "Select Surrender Redeem Reaffirm Avoid Other" at bounding box center [657, 389] width 154 height 21
click at [580, 379] on select "Select Surrender Redeem Reaffirm Avoid Other" at bounding box center [657, 389] width 154 height 21
click at [635, 397] on select "Select Surrender Redeem Reaffirm Avoid Other" at bounding box center [657, 389] width 154 height 21
select select "0"
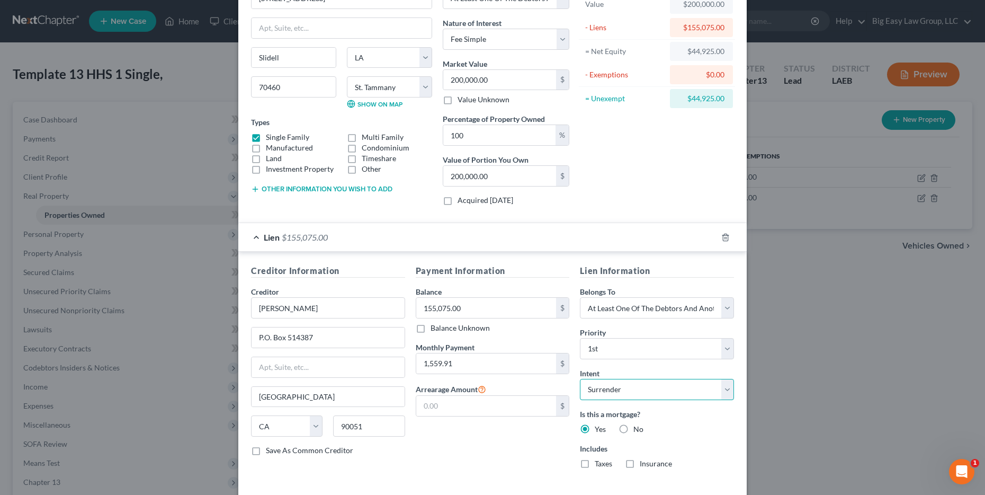
click at [580, 379] on select "Select Surrender Redeem Reaffirm Avoid Other" at bounding box center [657, 389] width 154 height 21
click at [526, 437] on div "Payment Information Balance 155,075.00 $ Balance Unknown Balance Undetermined 1…" at bounding box center [492, 370] width 165 height 212
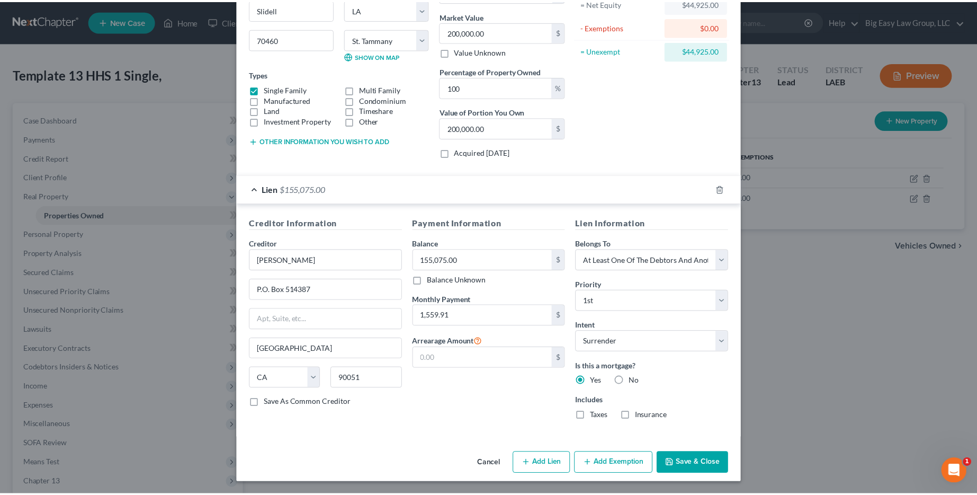
scroll to position [121, 0]
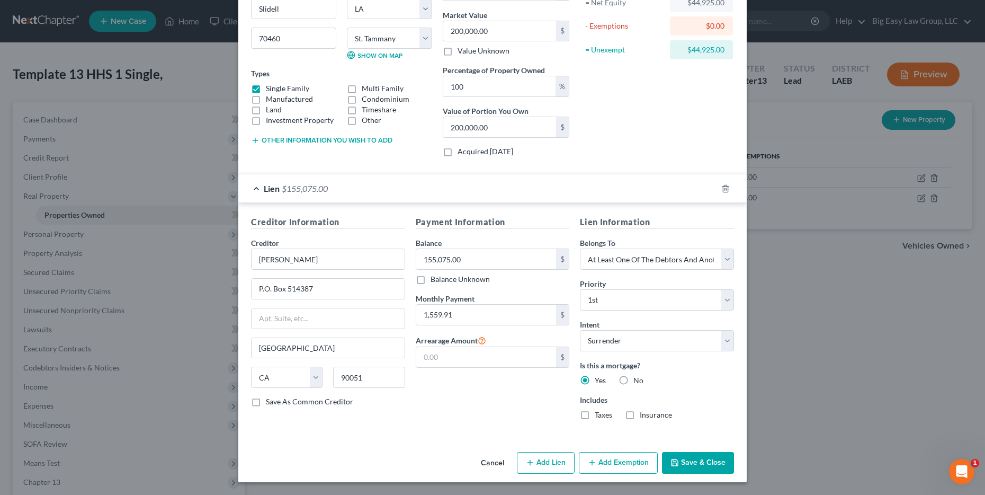
click at [714, 460] on button "Save & Close" at bounding box center [698, 463] width 72 height 22
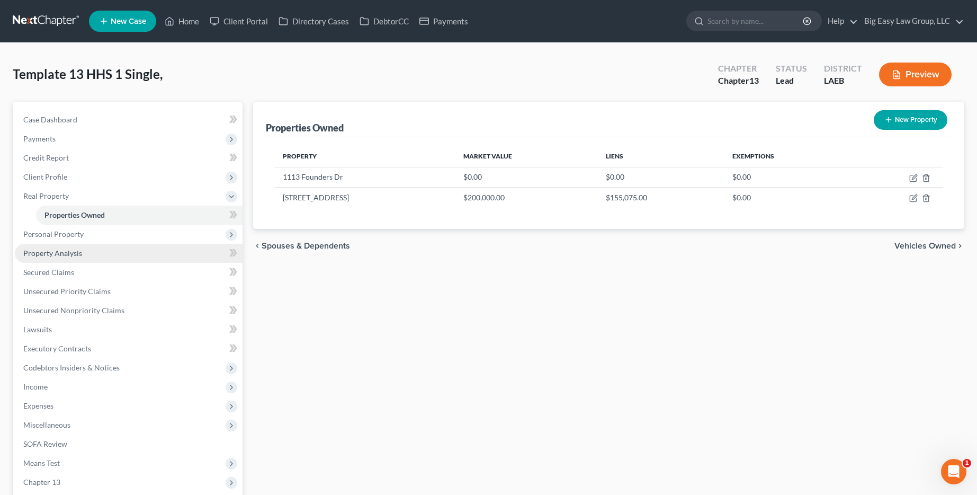
click at [80, 246] on link "Property Analysis" at bounding box center [129, 253] width 228 height 19
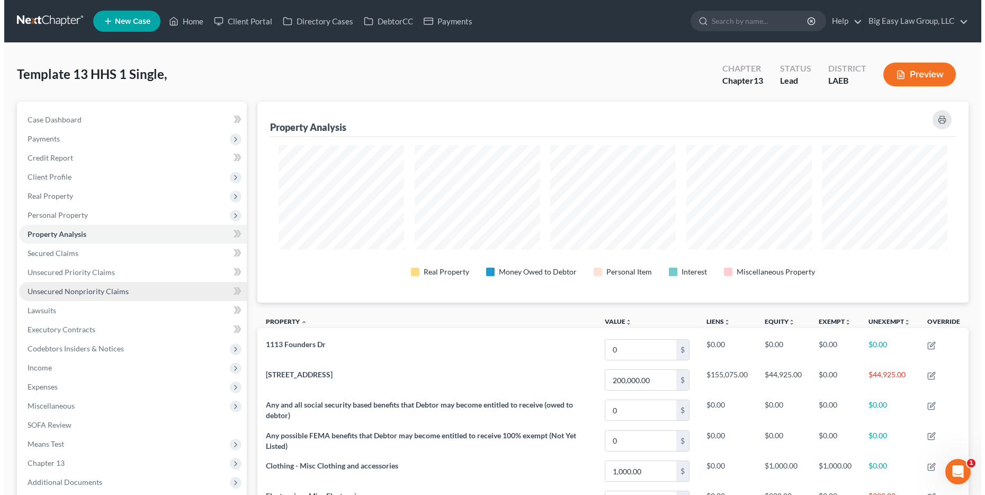
scroll to position [201, 711]
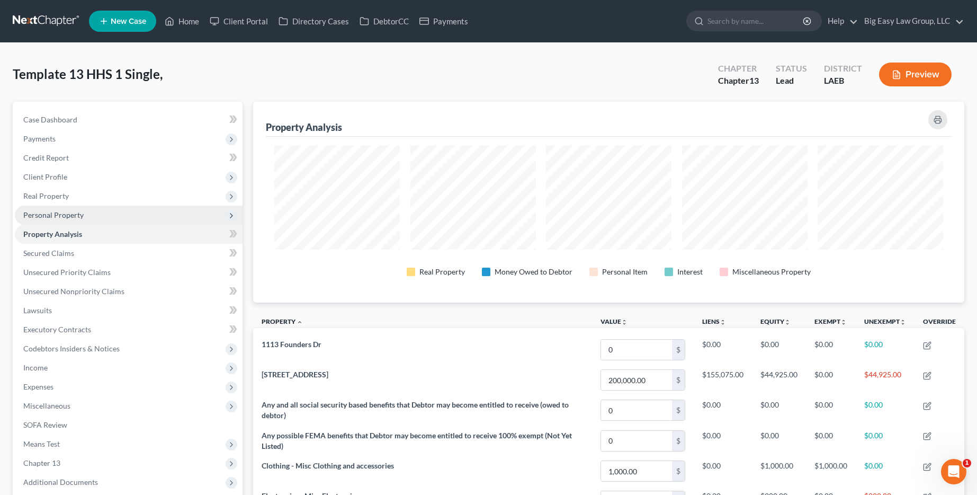
click at [70, 214] on span "Personal Property" at bounding box center [53, 214] width 60 height 9
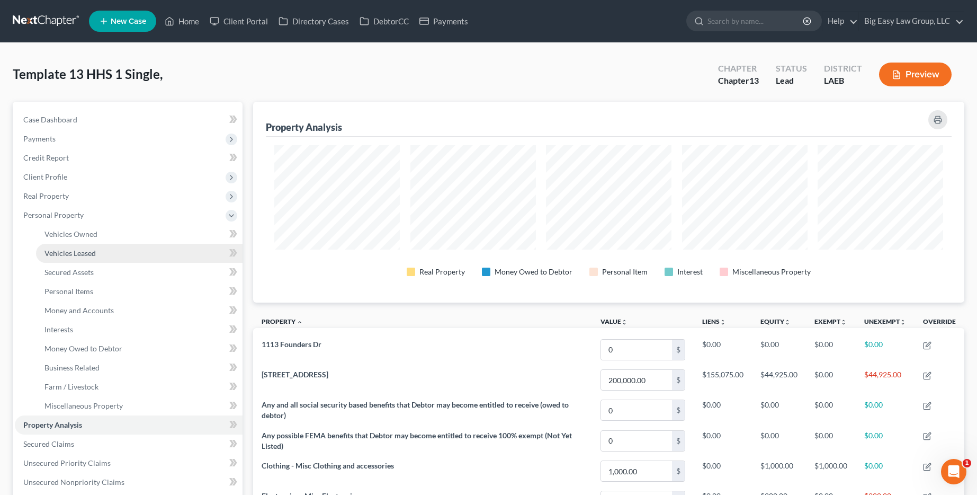
click at [68, 253] on span "Vehicles Leased" at bounding box center [69, 252] width 51 height 9
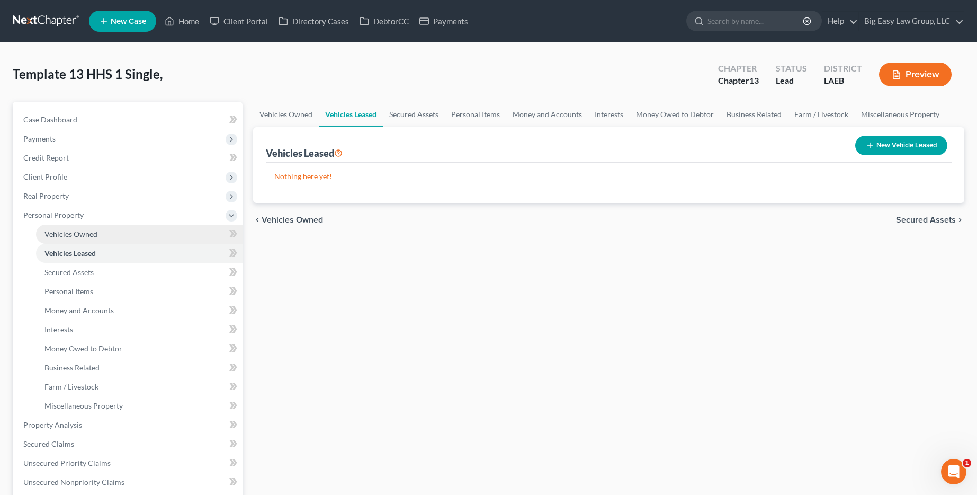
click at [76, 232] on span "Vehicles Owned" at bounding box center [70, 233] width 53 height 9
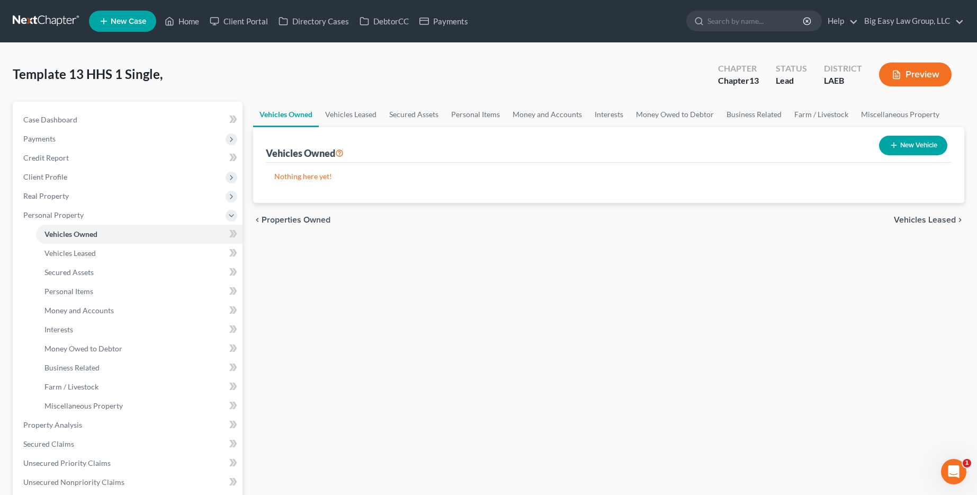
click at [907, 150] on button "New Vehicle" at bounding box center [913, 146] width 68 height 20
select select "0"
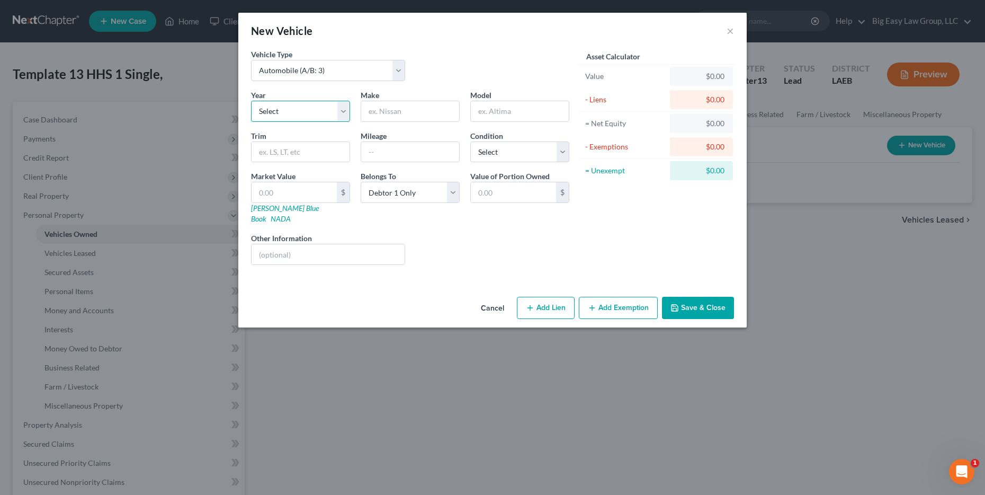
click at [282, 115] on select "Select 2026 2025 2024 2023 2022 2021 2020 2019 2018 2017 2016 2015 2014 2013 20…" at bounding box center [300, 111] width 99 height 21
click at [251, 101] on select "Select 2026 2025 2024 2023 2022 2021 2020 2019 2018 2017 2016 2015 2014 2013 20…" at bounding box center [300, 111] width 99 height 21
click at [281, 115] on select "Select 2026 2025 2024 2023 2022 2021 2020 2019 2018 2017 2016 2015 2014 2013 20…" at bounding box center [300, 111] width 99 height 21
select select "1"
click at [251, 101] on select "Select 2026 2025 2024 2023 2022 2021 2020 2019 2018 2017 2016 2015 2014 2013 20…" at bounding box center [300, 111] width 99 height 21
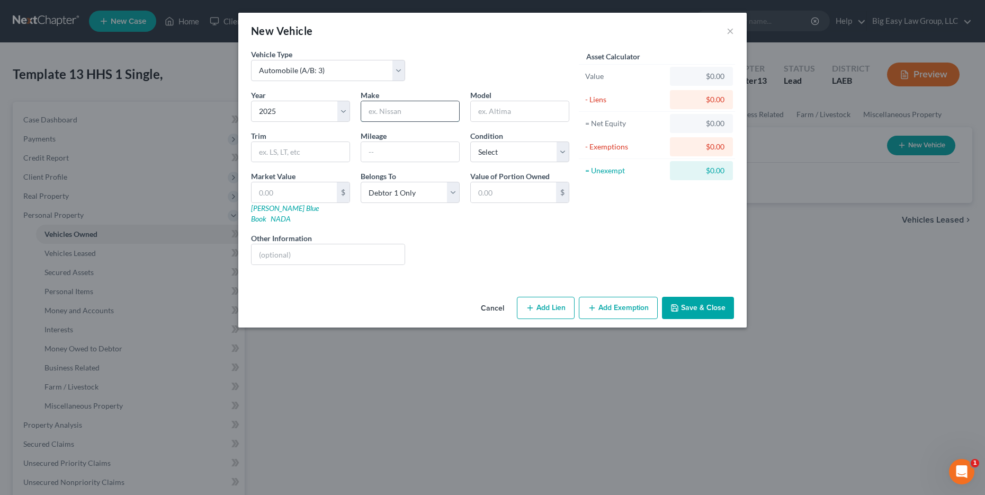
click at [404, 113] on input "text" at bounding box center [410, 111] width 98 height 20
type input "Nissan"
click at [524, 104] on input "text" at bounding box center [520, 111] width 98 height 20
type input "Sentra"
click at [300, 147] on input "text" at bounding box center [301, 152] width 98 height 20
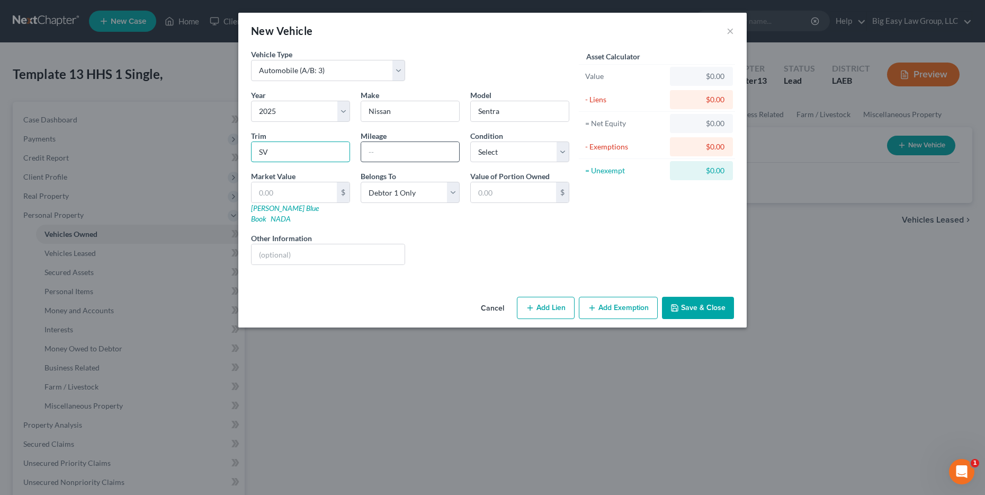
type input "SV"
click at [422, 159] on input "text" at bounding box center [410, 152] width 98 height 20
type input "17800"
click at [466, 111] on div "Model Sentra" at bounding box center [520, 106] width 110 height 32
click at [498, 187] on input "text" at bounding box center [513, 192] width 85 height 20
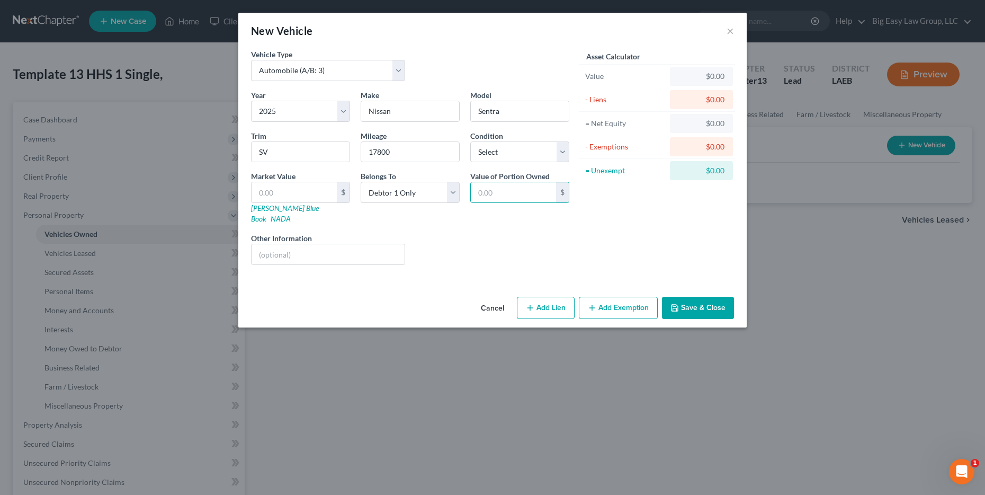
click at [399, 219] on div "Year Select 2026 2025 2024 2023 2022 2021 2020 2019 2018 2017 2016 2015 2014 20…" at bounding box center [410, 182] width 329 height 184
click at [550, 297] on button "Add Lien" at bounding box center [546, 308] width 58 height 22
select select "0"
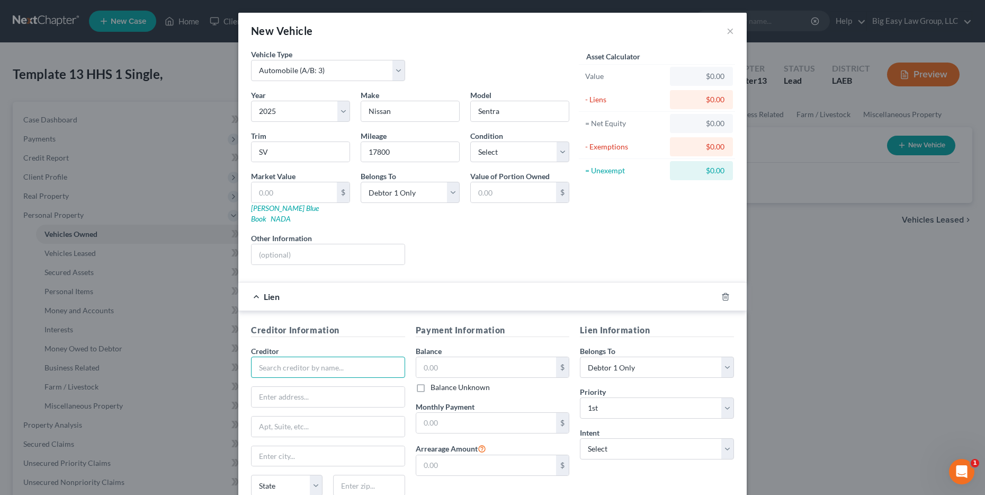
click at [318, 362] on input "text" at bounding box center [328, 366] width 154 height 21
type input "Nissan Motor Acceptance Company"
type input "P.O. Box 740615"
type input "Cincinnati"
select select "36"
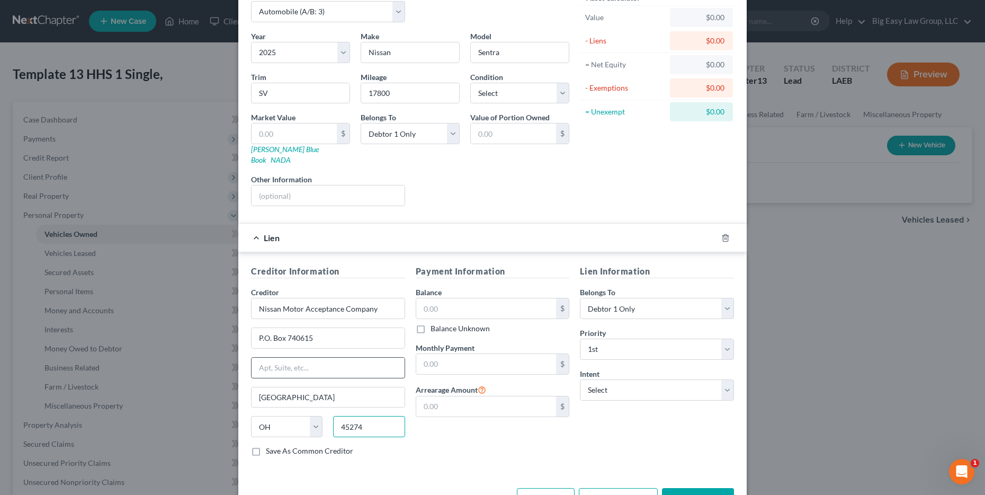
scroll to position [63, 0]
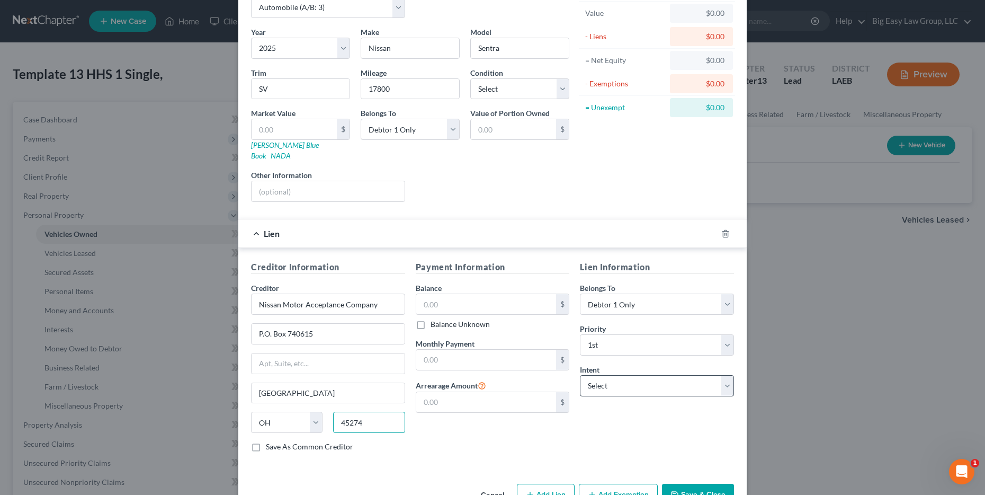
type input "45274"
click at [686, 377] on select "Select Surrender Redeem Reaffirm Avoid Other" at bounding box center [657, 385] width 154 height 21
click at [580, 375] on select "Select Surrender Redeem Reaffirm Avoid Other" at bounding box center [657, 385] width 154 height 21
click at [506, 350] on input "text" at bounding box center [486, 360] width 140 height 20
type input "582.01"
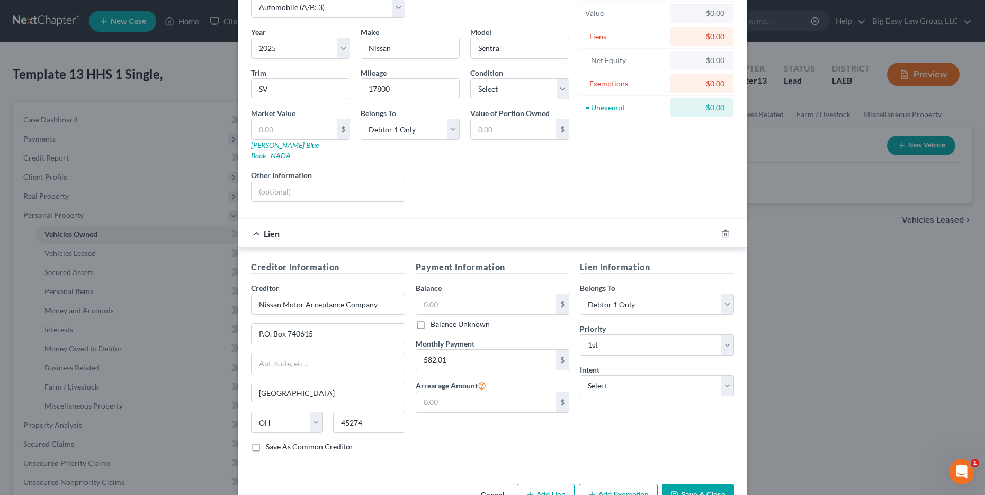
click at [553, 324] on div "Payment Information Balance $ Balance Unknown Balance Undetermined $ Balance Un…" at bounding box center [492, 361] width 165 height 200
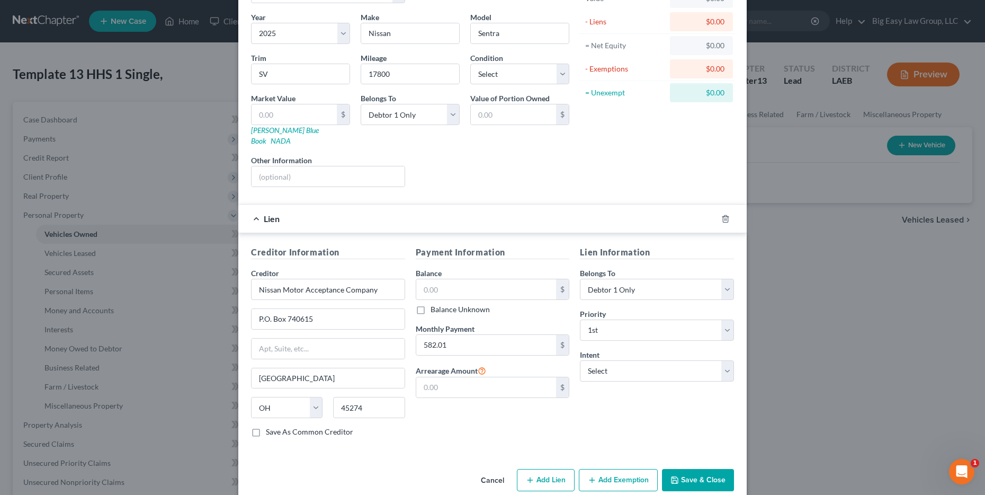
scroll to position [85, 0]
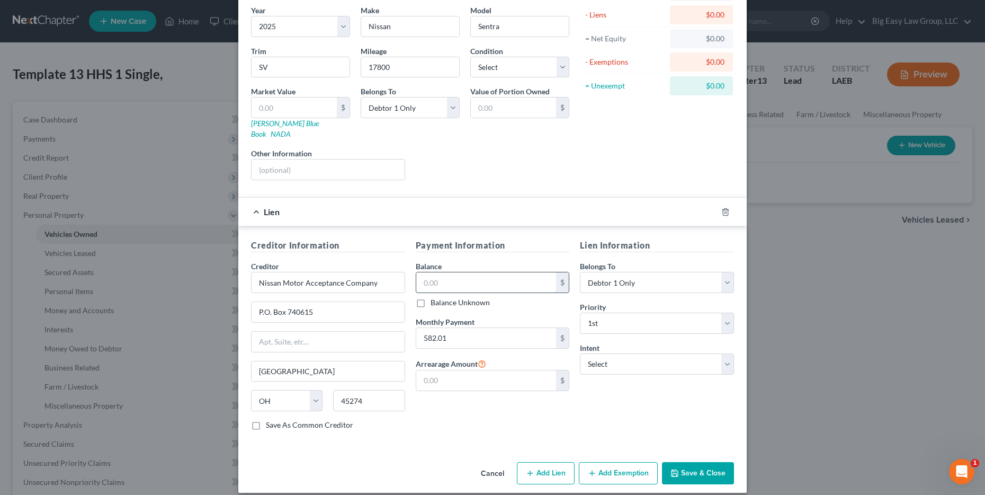
click at [496, 272] on input "text" at bounding box center [486, 282] width 140 height 20
type input "17,828.31"
click at [657, 226] on div "Creditor Information Creditor * Nissan Motor Acceptance Company P.O. Box 740615…" at bounding box center [492, 336] width 508 height 221
click at [678, 462] on button "Save & Close" at bounding box center [698, 473] width 72 height 22
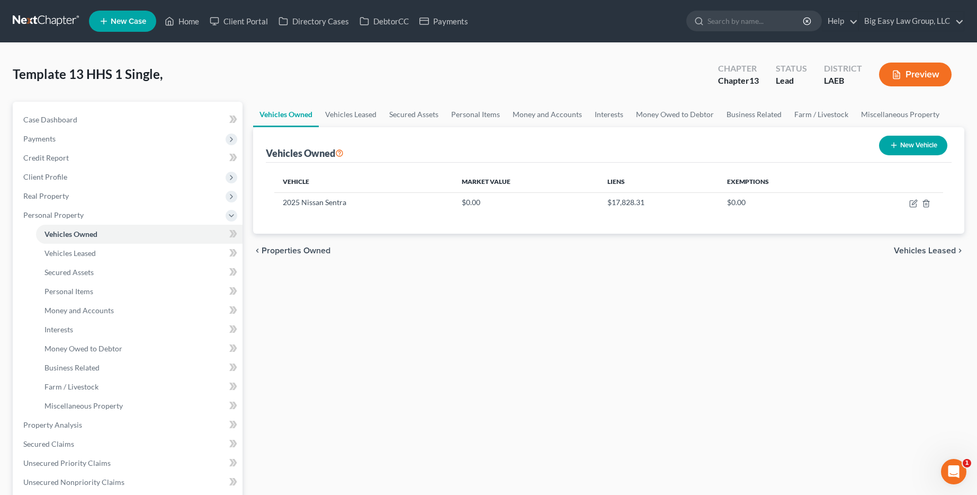
click at [902, 147] on button "New Vehicle" at bounding box center [913, 146] width 68 height 20
select select "0"
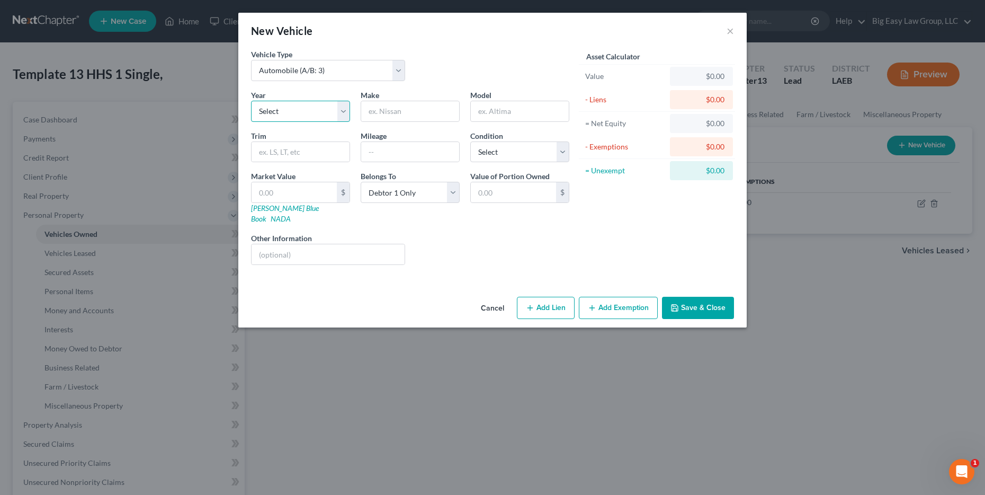
click at [329, 114] on select "Select 2026 2025 2024 2023 2022 2021 2020 2019 2018 2017 2016 2015 2014 2013 20…" at bounding box center [300, 111] width 99 height 21
select select "12"
click at [251, 101] on select "Select 2026 2025 2024 2023 2022 2021 2020 2019 2018 2017 2016 2015 2014 2013 20…" at bounding box center [300, 111] width 99 height 21
click at [431, 117] on input "text" at bounding box center [410, 111] width 98 height 20
type input "Mercedes Benz"
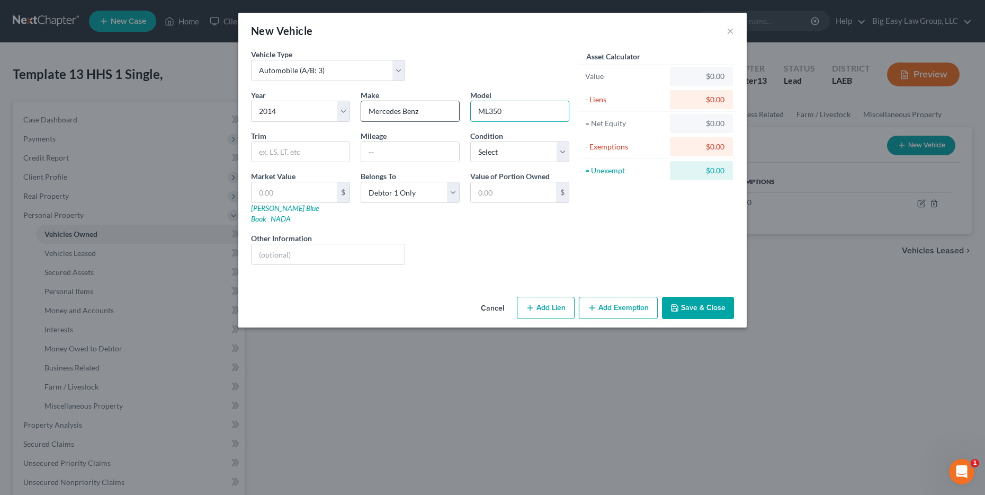
type input "ML350"
type input "160000"
click at [535, 198] on input "text" at bounding box center [513, 192] width 85 height 20
type input "6,000"
click at [493, 233] on div "Liens Select" at bounding box center [492, 248] width 165 height 32
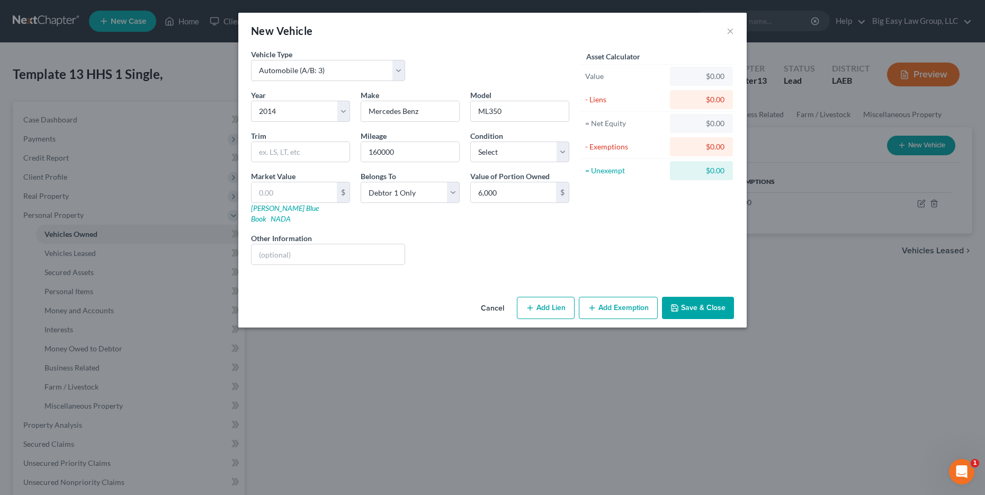
click at [530, 303] on icon "button" at bounding box center [530, 307] width 8 height 8
select select "0"
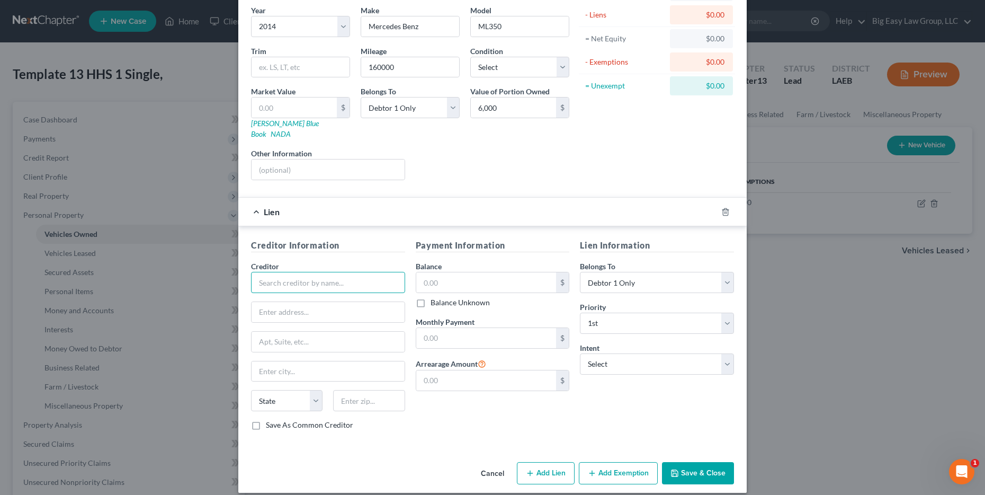
click at [306, 278] on input "text" at bounding box center [328, 282] width 154 height 21
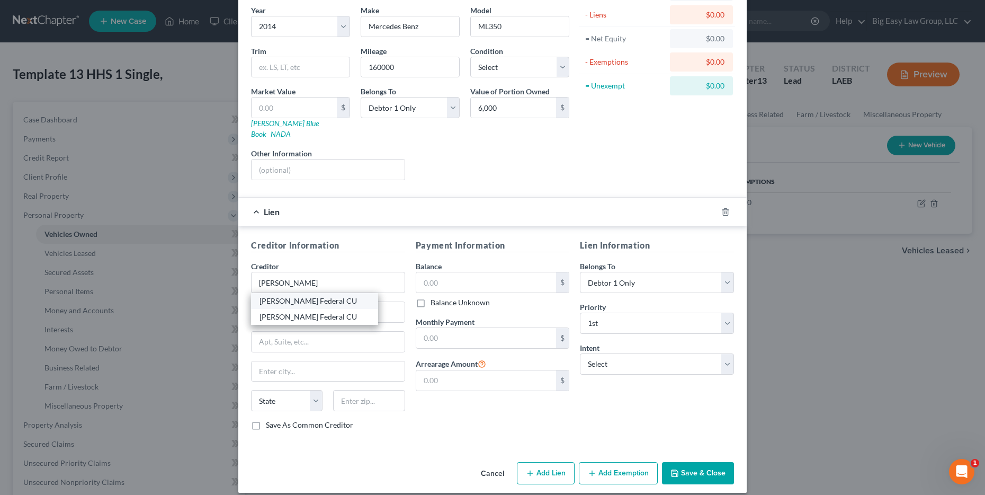
click at [327, 296] on div "Keesler Federal CU" at bounding box center [315, 301] width 110 height 11
type input "Keesler Federal CU"
type input "PO Box 7001"
type input "Biloxi"
select select "25"
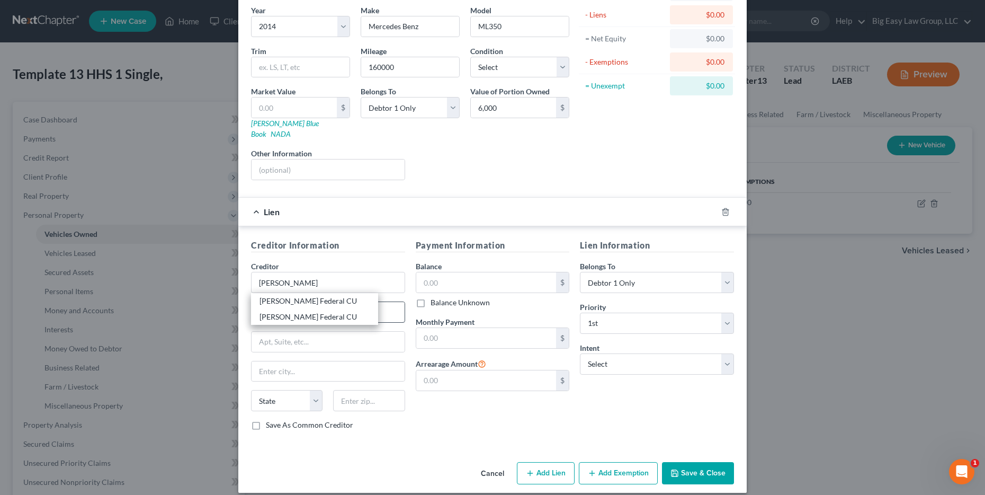
type input "39531"
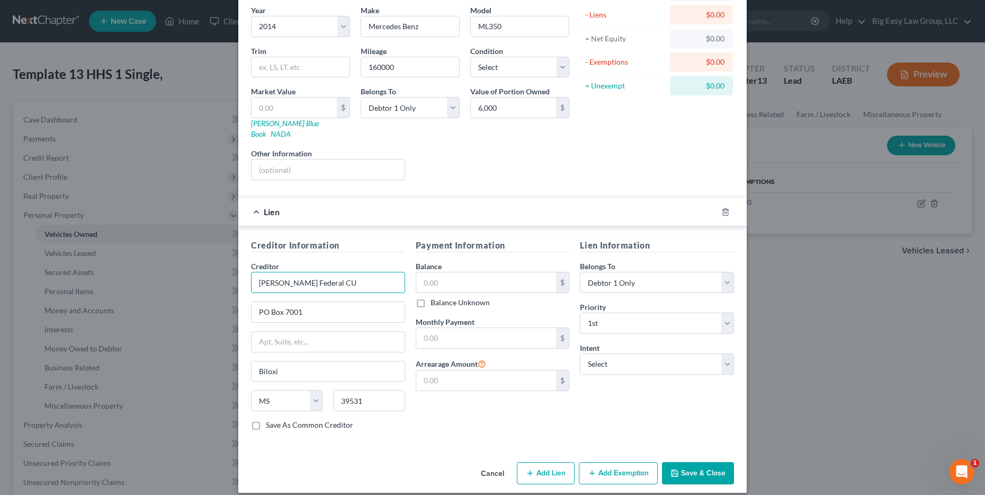
click at [326, 272] on input "Keesler Federal CU" at bounding box center [328, 282] width 154 height 21
click at [327, 272] on input "Keesler Federal CU" at bounding box center [328, 282] width 154 height 21
click at [328, 272] on input "Keesler Federal CU" at bounding box center [328, 282] width 154 height 21
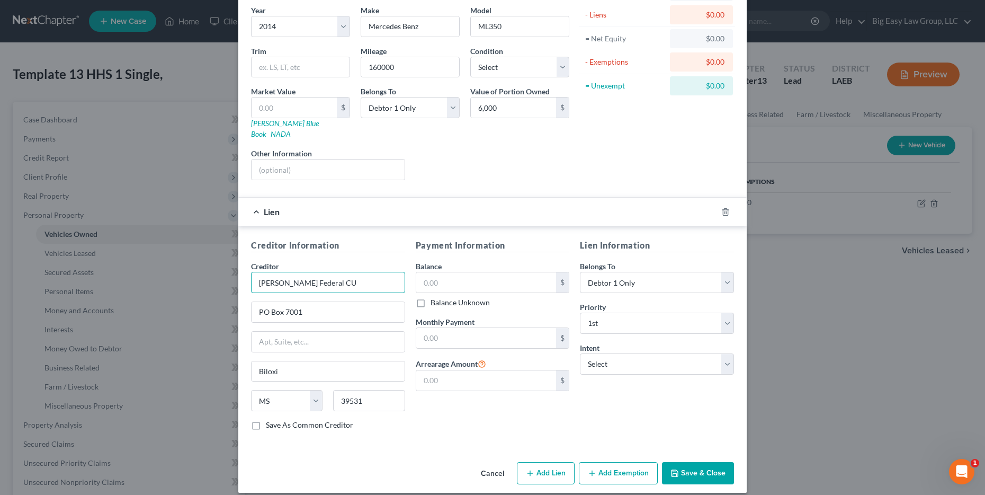
click at [328, 272] on input "Keesler Federal CU" at bounding box center [328, 282] width 154 height 21
click at [319, 272] on input "Keesler Federal CU" at bounding box center [328, 282] width 154 height 21
drag, startPoint x: 319, startPoint y: 272, endPoint x: 281, endPoint y: 276, distance: 38.3
click at [281, 276] on input "Keesler Federal CU" at bounding box center [328, 282] width 154 height 21
type input "K"
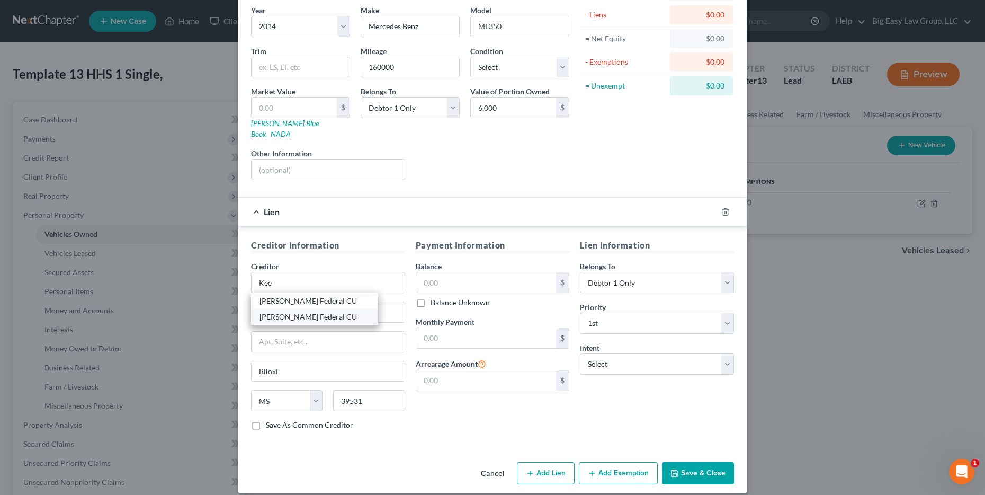
click at [330, 311] on div "Keesler Federal CU" at bounding box center [315, 316] width 110 height 11
type input "Keesler Federal CU"
type input "c/o Blake Oakes"
type input "100 Veterans Blvd., Suite 560"
type input "Metairie"
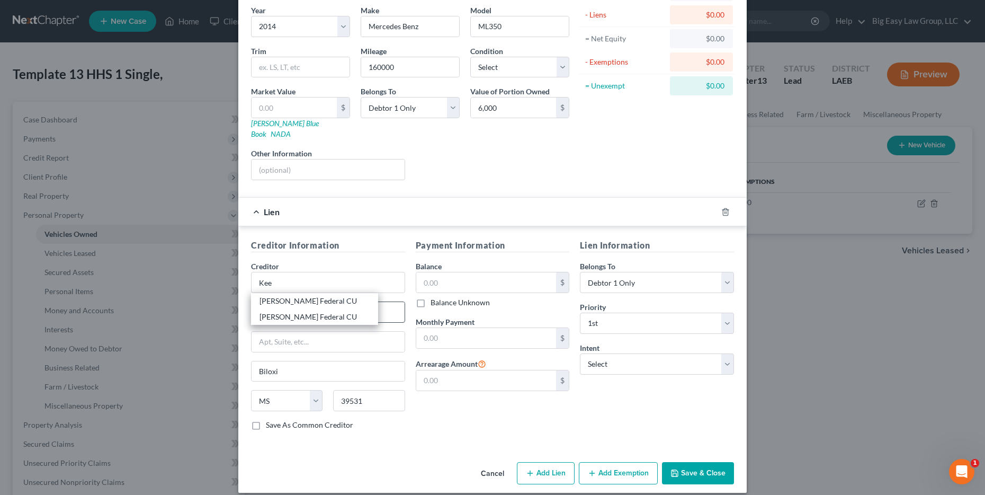
select select "19"
type input "70005"
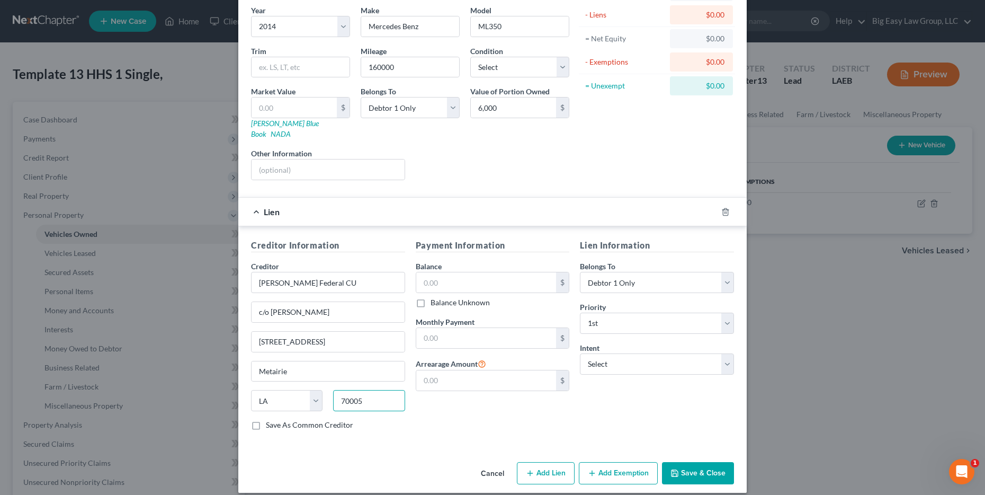
click at [363, 393] on input "70005" at bounding box center [368, 400] width 71 height 21
click at [327, 308] on input "c/o Blake Oakes" at bounding box center [328, 312] width 153 height 20
click at [329, 307] on input "c/o Blake Oakes" at bounding box center [328, 312] width 153 height 20
click at [329, 306] on input "c/o Blake Oakes" at bounding box center [328, 312] width 153 height 20
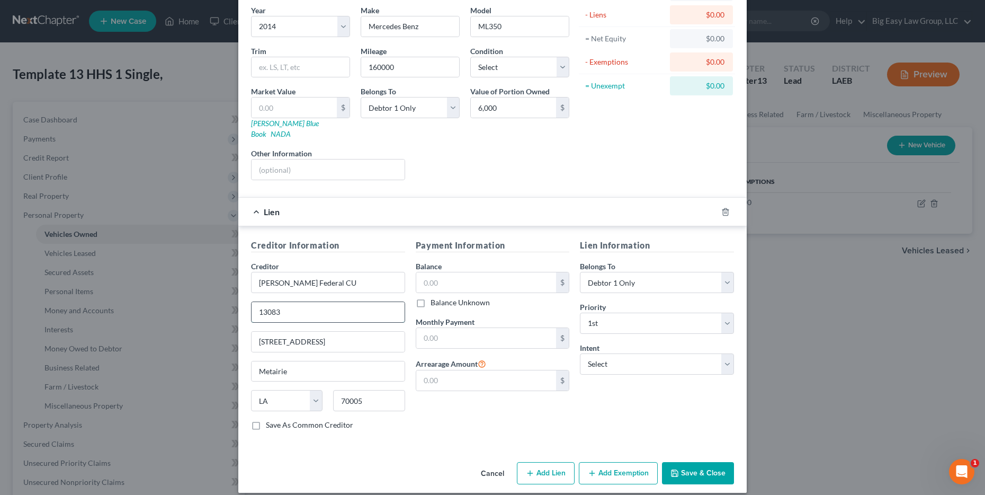
type input "13083"
click at [346, 302] on input "13083" at bounding box center [328, 312] width 153 height 20
type input "13083 Seaway Rd"
type input "Gulport"
click at [297, 394] on select "State [US_STATE] AK AR AZ CA CO CT DE DC [GEOGRAPHIC_DATA] [GEOGRAPHIC_DATA] GU…" at bounding box center [286, 400] width 71 height 21
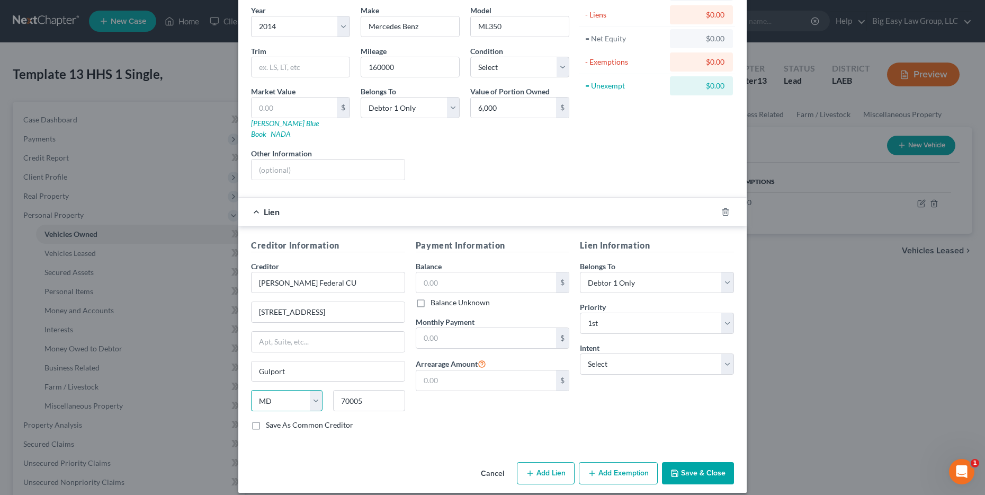
select select "25"
click at [251, 390] on select "State [US_STATE] AK AR AZ CA CO CT DE DC [GEOGRAPHIC_DATA] [GEOGRAPHIC_DATA] GU…" at bounding box center [286, 400] width 71 height 21
click at [377, 390] on input "70005" at bounding box center [368, 400] width 71 height 21
type input "39503"
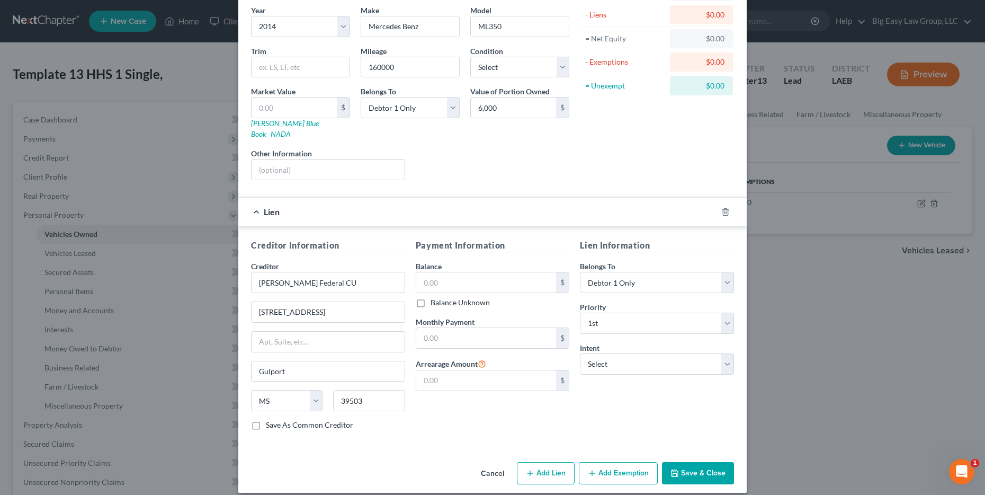
click at [395, 242] on div "Creditor Information Creditor * Keesler Federal CU 13083 Seaway Rd Gulport Stat…" at bounding box center [328, 339] width 165 height 200
type input "Gulfport"
click at [472, 272] on input "text" at bounding box center [486, 282] width 140 height 20
type input "17,828.31"
click at [477, 331] on input "text" at bounding box center [486, 338] width 140 height 20
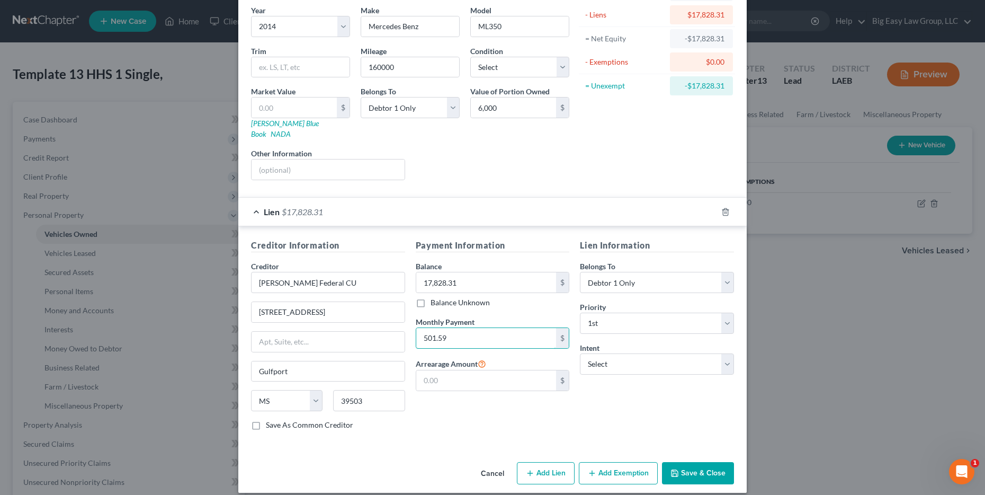
type input "501.59"
click at [564, 299] on div "Payment Information Balance 17,828.31 $ Balance Unknown Balance Undetermined 17…" at bounding box center [492, 339] width 165 height 200
click at [495, 378] on input "text" at bounding box center [486, 380] width 140 height 20
type input "1,003.18"
click at [611, 404] on div "Lien Information Belongs To * Select Debtor 1 Only Debtor 2 Only Debtor 1 And D…" at bounding box center [657, 339] width 165 height 200
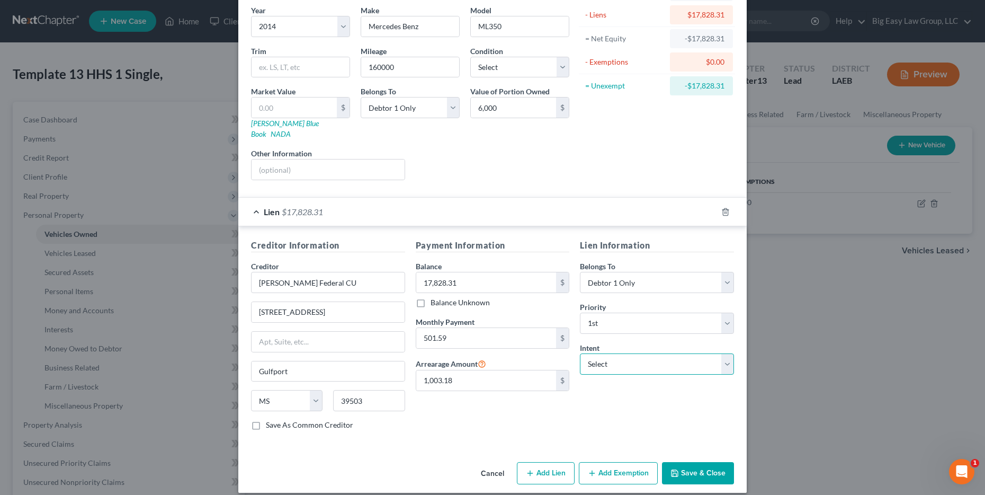
click at [619, 362] on select "Select Surrender Redeem Reaffirm Avoid Other" at bounding box center [657, 363] width 154 height 21
select select "0"
click at [580, 353] on select "Select Surrender Redeem Reaffirm Avoid Other" at bounding box center [657, 363] width 154 height 21
click at [691, 462] on button "Save & Close" at bounding box center [698, 473] width 72 height 22
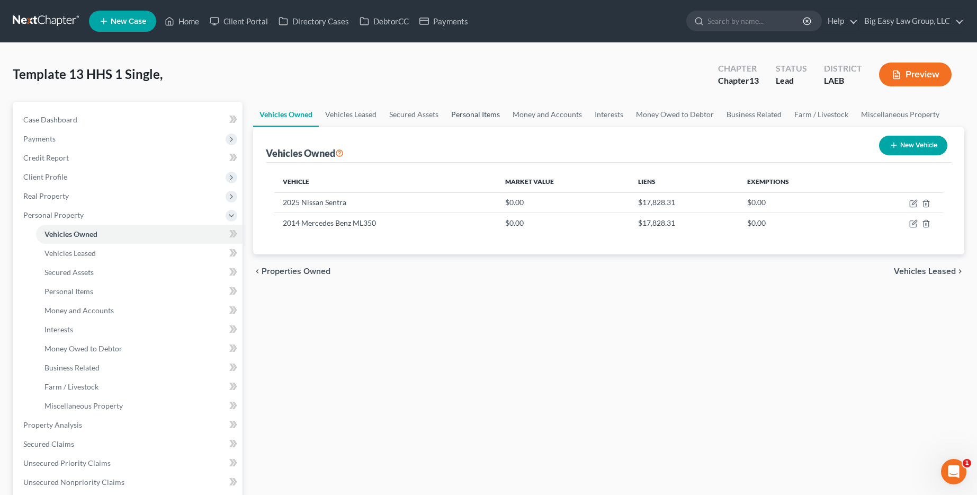
click at [458, 115] on link "Personal Items" at bounding box center [475, 114] width 61 height 25
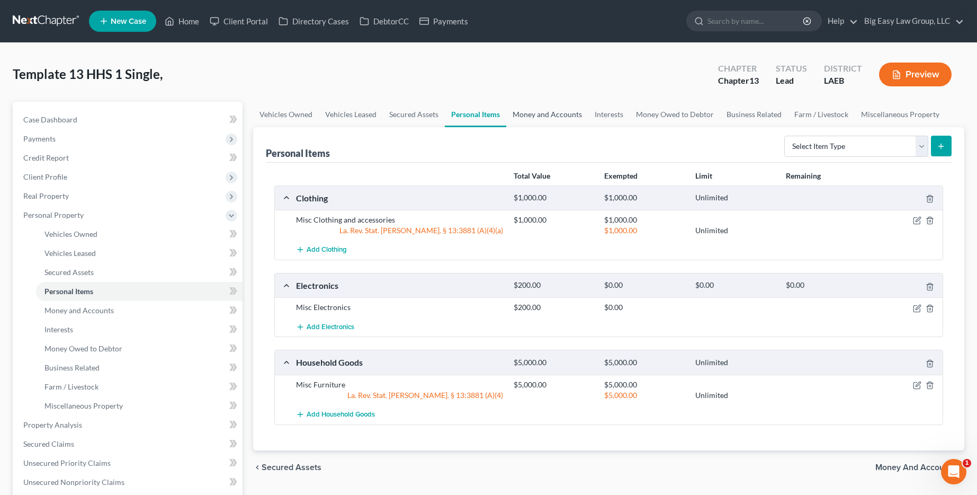
click at [522, 112] on link "Money and Accounts" at bounding box center [547, 114] width 82 height 25
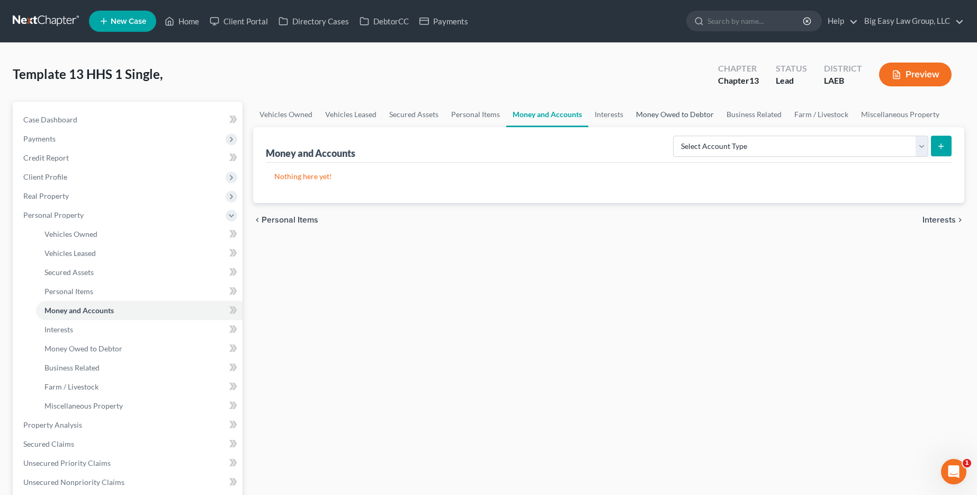
click at [643, 113] on link "Money Owed to Debtor" at bounding box center [675, 114] width 91 height 25
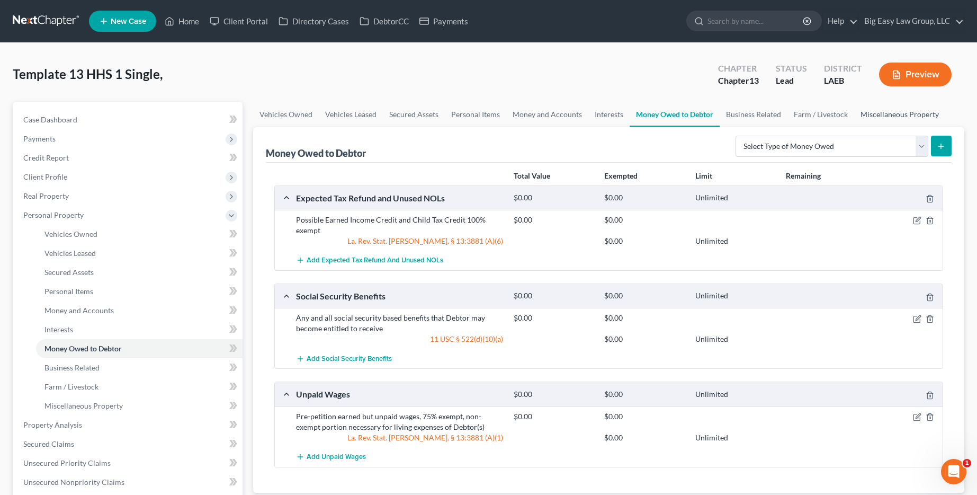
click at [899, 117] on link "Miscellaneous Property" at bounding box center [899, 114] width 91 height 25
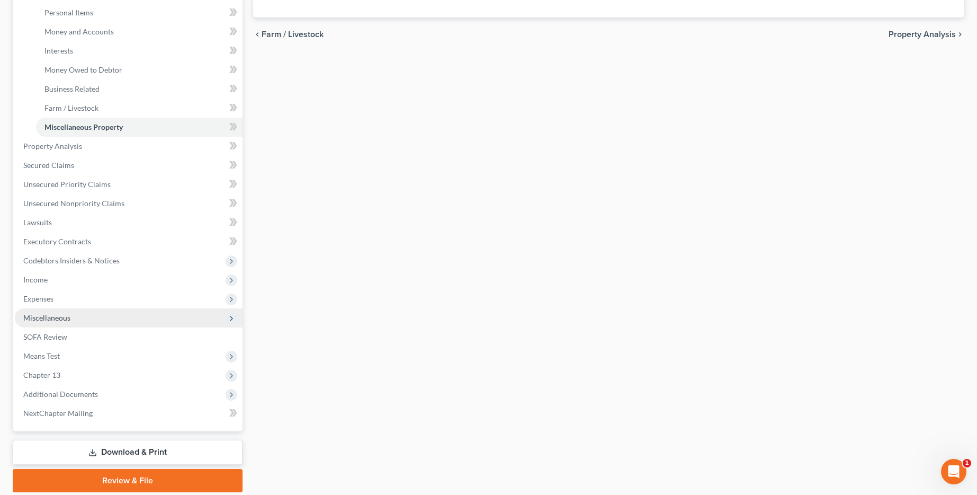
scroll to position [287, 0]
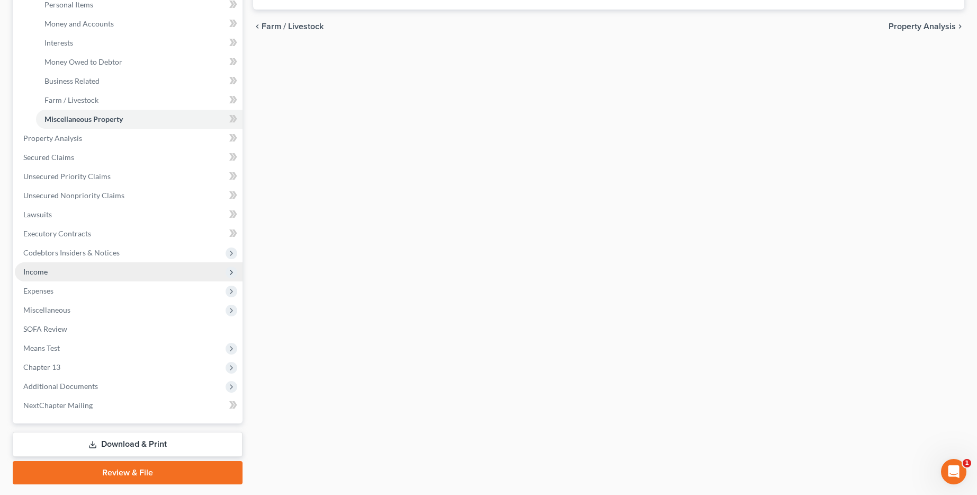
click at [99, 270] on span "Income" at bounding box center [129, 271] width 228 height 19
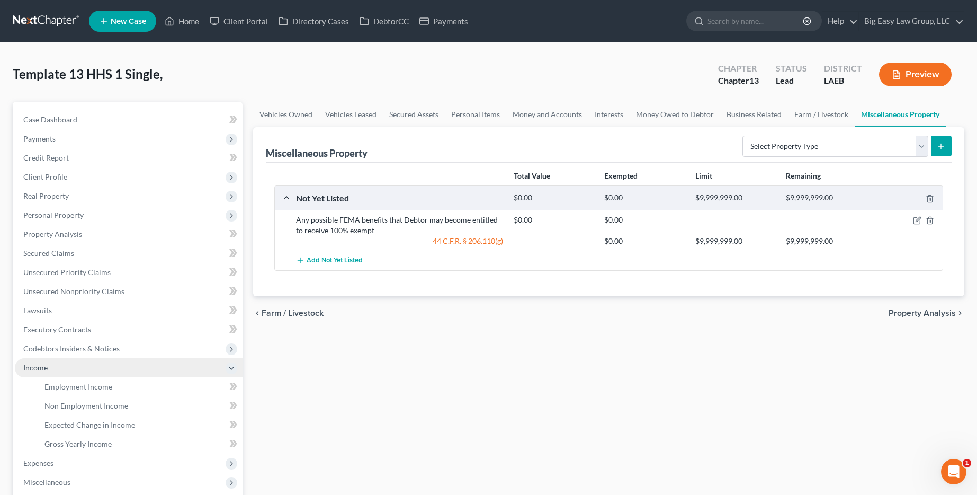
scroll to position [202, 0]
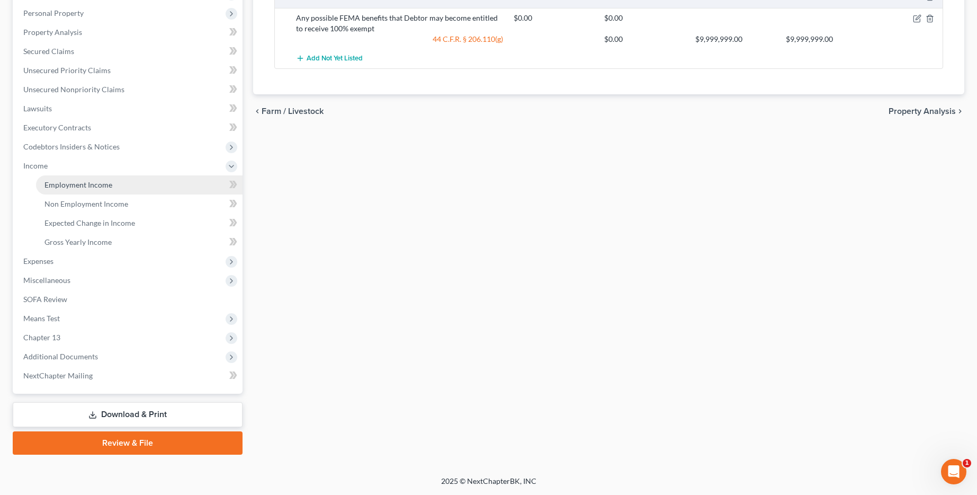
click at [56, 180] on span "Employment Income" at bounding box center [78, 184] width 68 height 9
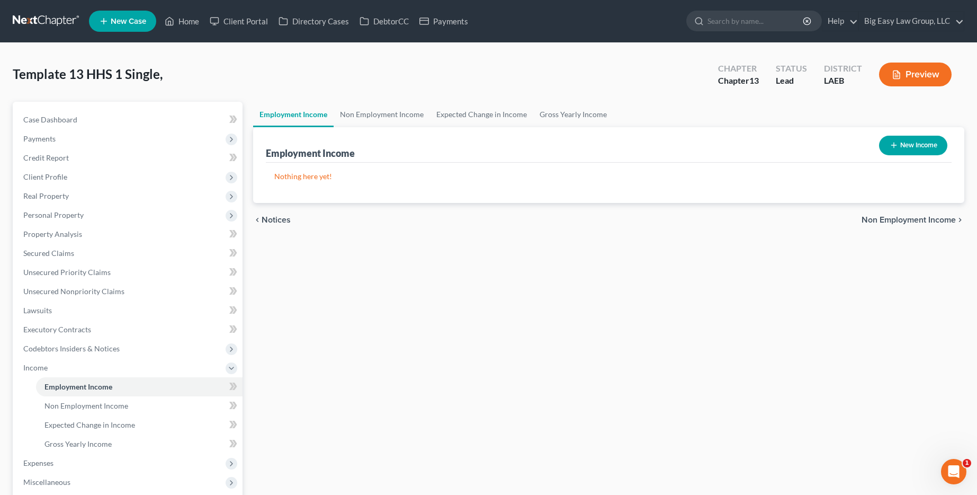
click at [933, 148] on button "New Income" at bounding box center [913, 146] width 68 height 20
select select "0"
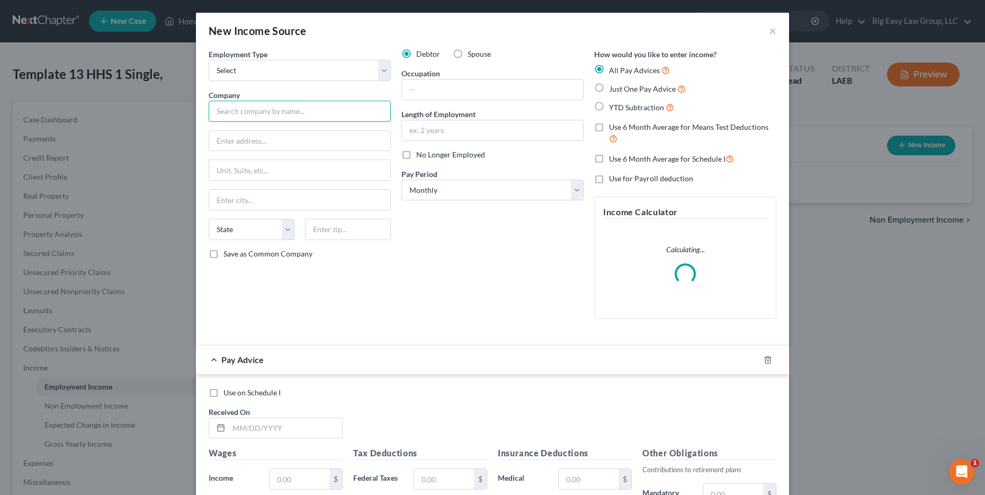
click at [291, 111] on input "text" at bounding box center [300, 111] width 182 height 21
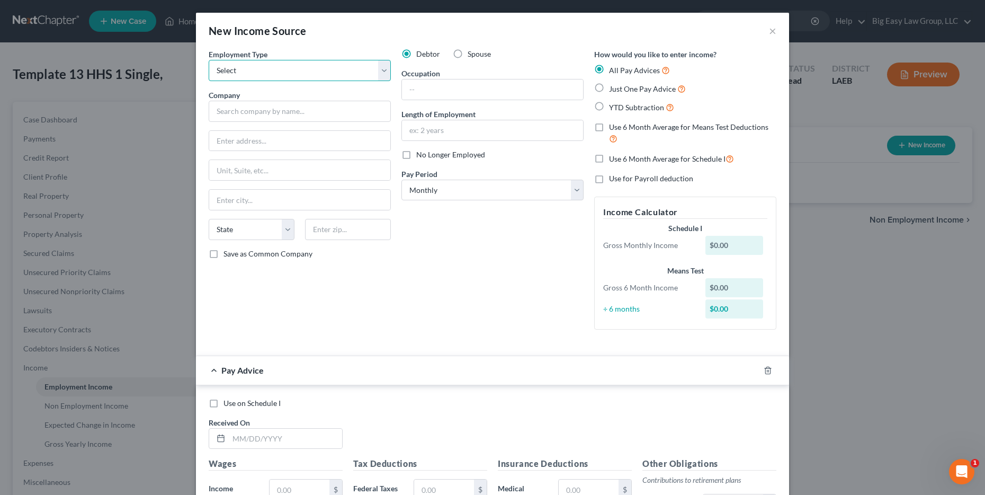
click at [306, 75] on select "Select Full or Part Time Employment Self Employment" at bounding box center [300, 70] width 182 height 21
select select "0"
click at [209, 60] on select "Select Full or Part Time Employment Self Employment" at bounding box center [300, 70] width 182 height 21
click at [300, 100] on div "Company *" at bounding box center [300, 106] width 182 height 32
click at [301, 101] on input "text" at bounding box center [300, 111] width 182 height 21
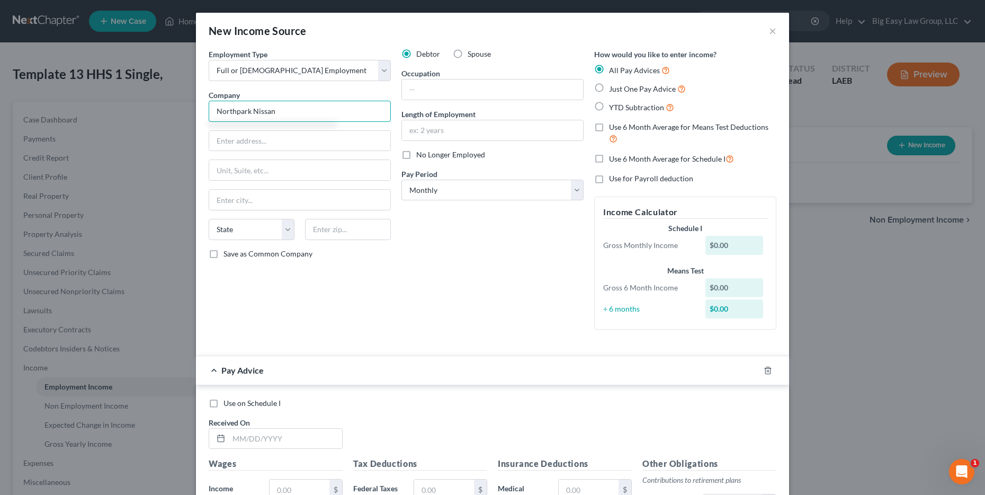
type input "Northpark Nissan"
click at [316, 142] on input "text" at bounding box center [299, 141] width 181 height 20
type input "955 Hwy 190"
click at [303, 165] on input "text" at bounding box center [299, 170] width 181 height 20
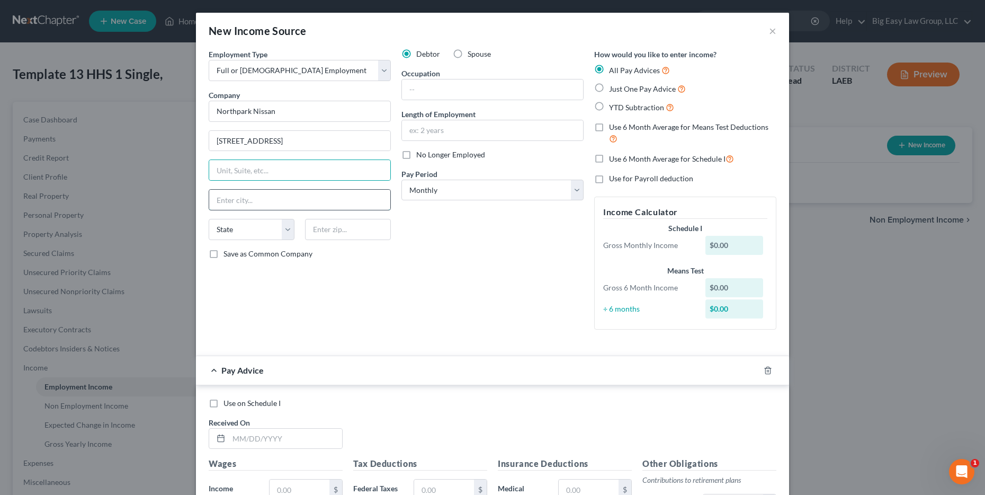
click at [225, 196] on input "text" at bounding box center [299, 200] width 181 height 20
type input "Covington"
select select "19"
type input "70433"
click at [308, 277] on div "Employment Type * Select Full or Part Time Employment Self Employment Company *…" at bounding box center [299, 193] width 193 height 289
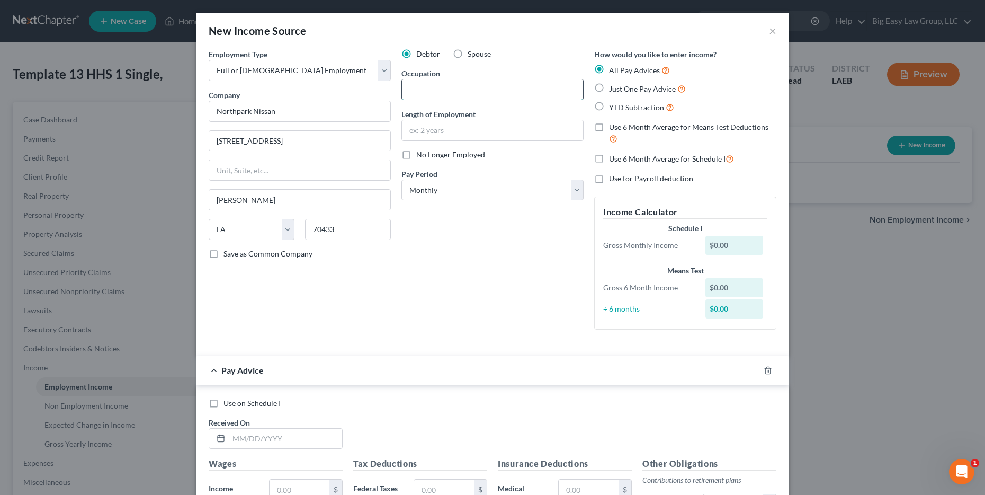
click at [459, 91] on input "text" at bounding box center [492, 89] width 181 height 20
type input "Director of HR"
type input "1 year 4 months"
click at [473, 180] on select "Select Monthly Twice Monthly Every Other Week Weekly" at bounding box center [492, 190] width 182 height 21
select select "3"
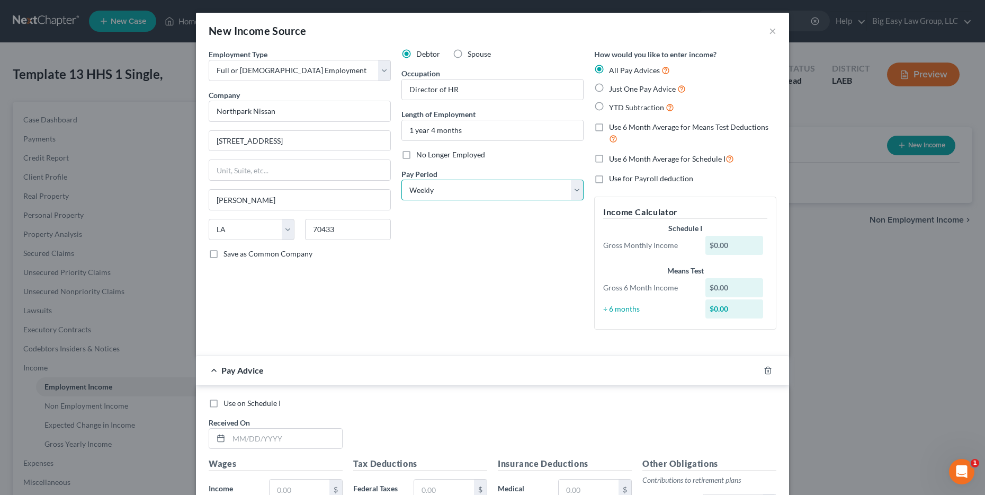
click at [401, 180] on select "Select Monthly Twice Monthly Every Other Week Weekly" at bounding box center [492, 190] width 182 height 21
click at [499, 231] on div "Debtor Spouse Occupation Director of HR Length of Employment 1 year 4 months No…" at bounding box center [492, 193] width 193 height 289
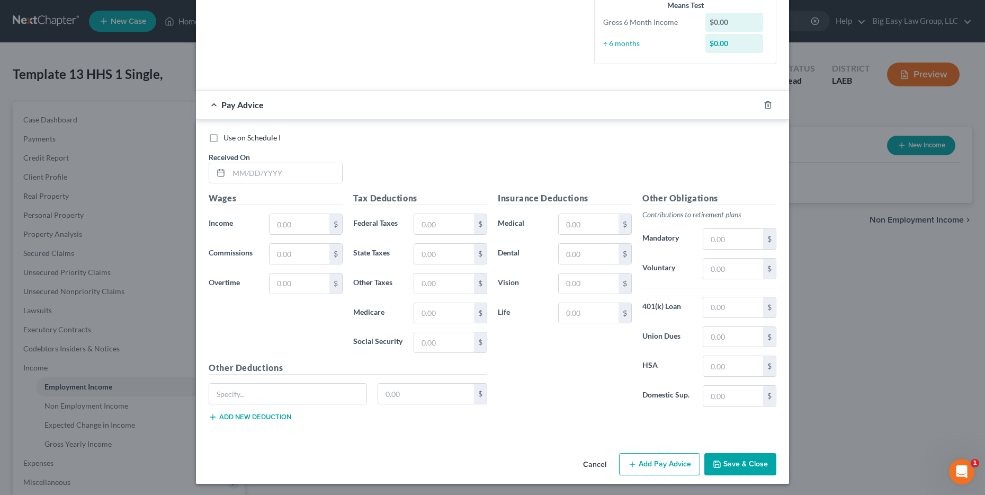
scroll to position [288, 0]
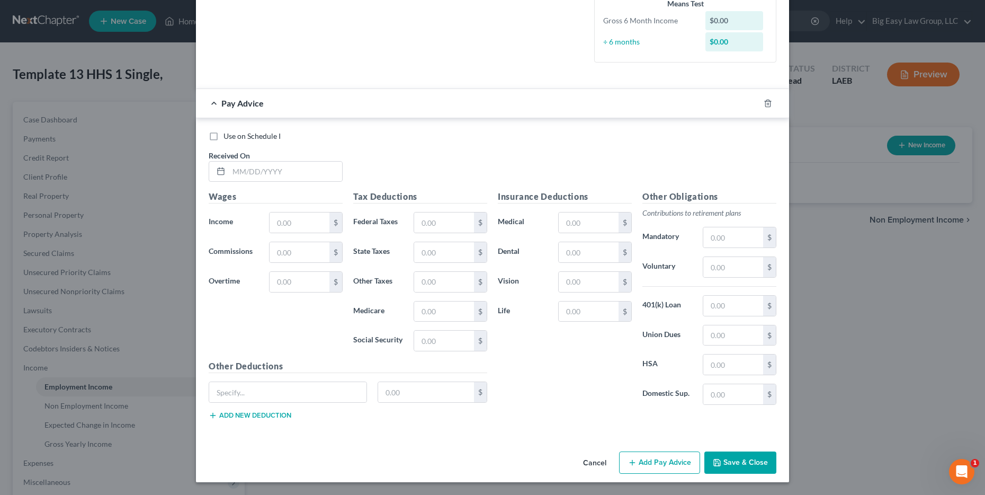
click at [704, 454] on button "Save & Close" at bounding box center [740, 462] width 72 height 22
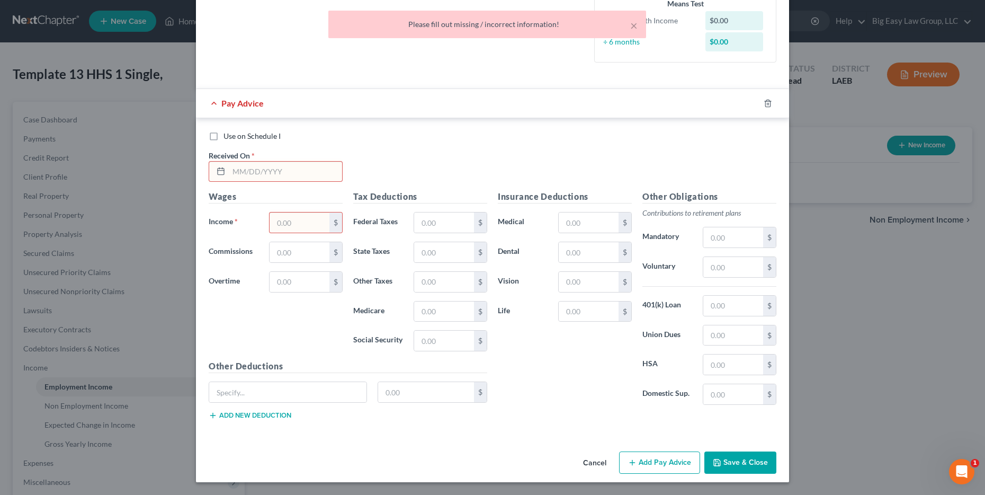
scroll to position [286, 0]
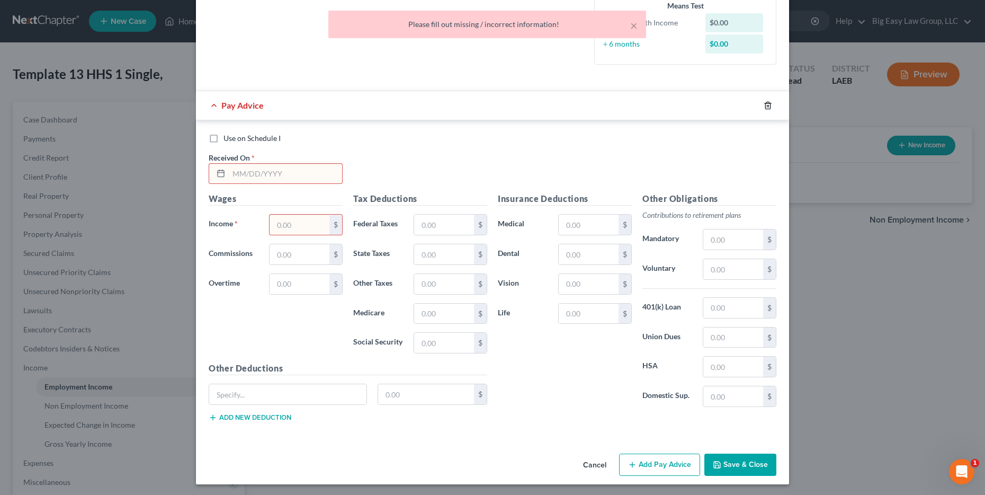
click at [764, 104] on icon "button" at bounding box center [768, 105] width 8 height 8
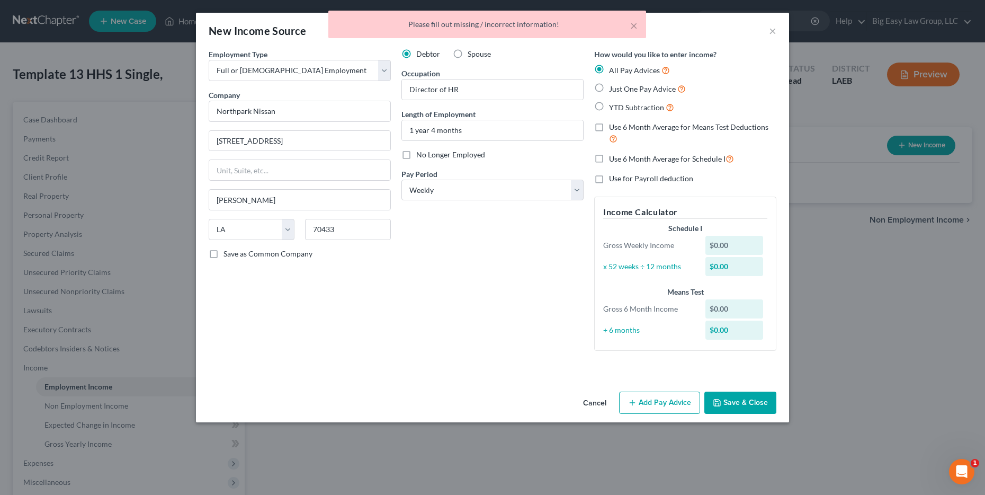
scroll to position [0, 0]
click at [752, 403] on button "Save & Close" at bounding box center [740, 402] width 72 height 22
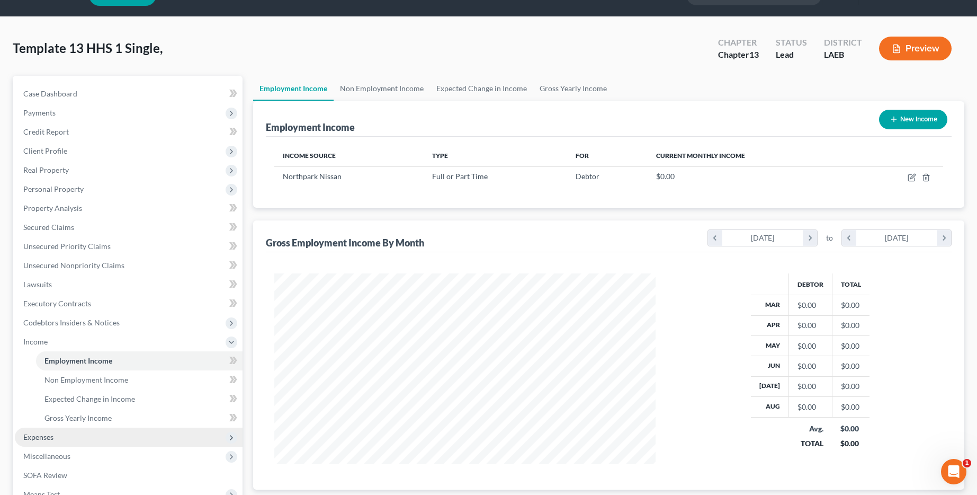
scroll to position [35, 0]
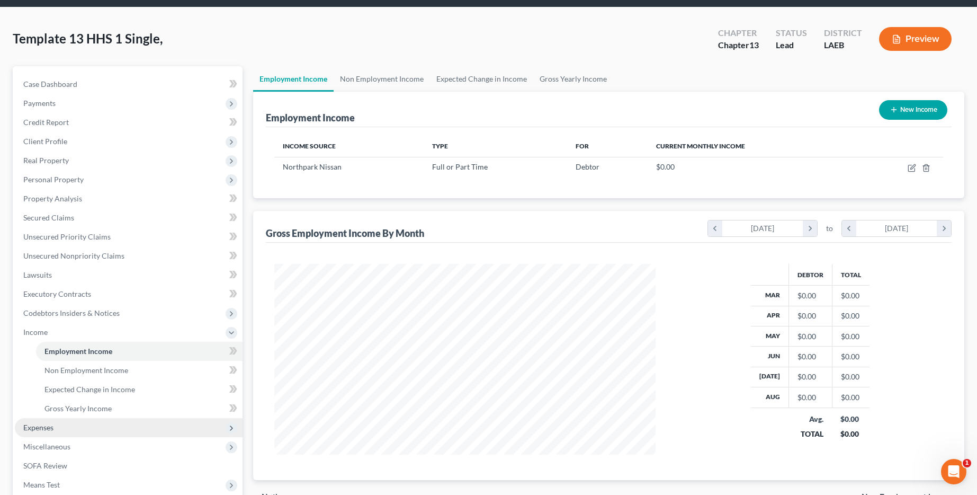
click at [74, 425] on span "Expenses" at bounding box center [129, 427] width 228 height 19
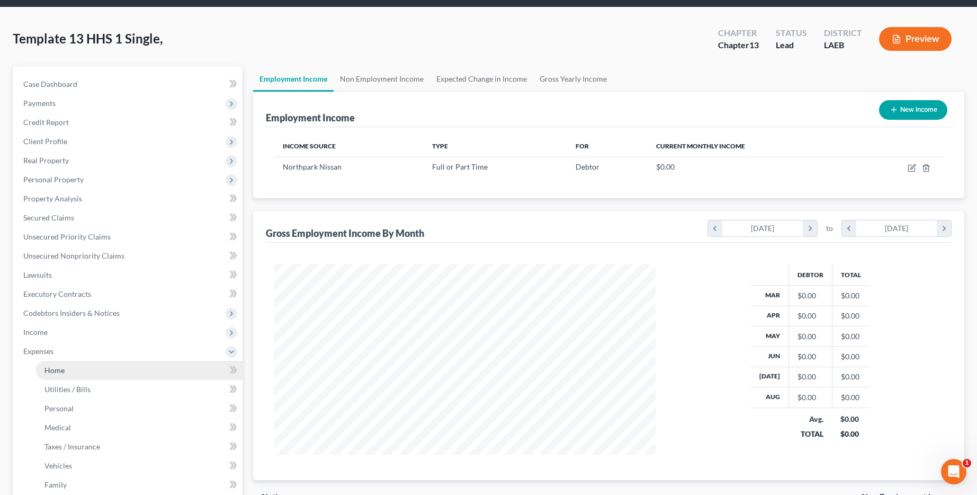
click at [95, 370] on link "Home" at bounding box center [139, 370] width 207 height 19
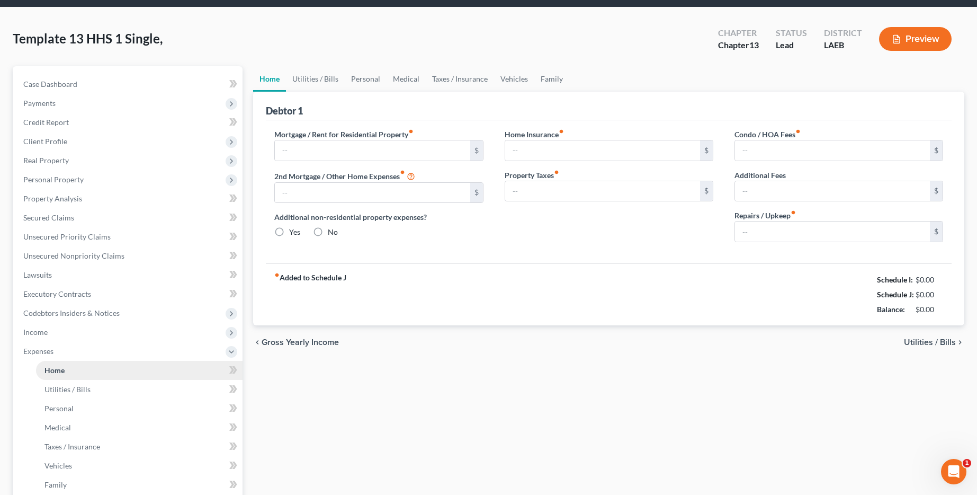
type input "0.00"
radio input "true"
type input "0.00"
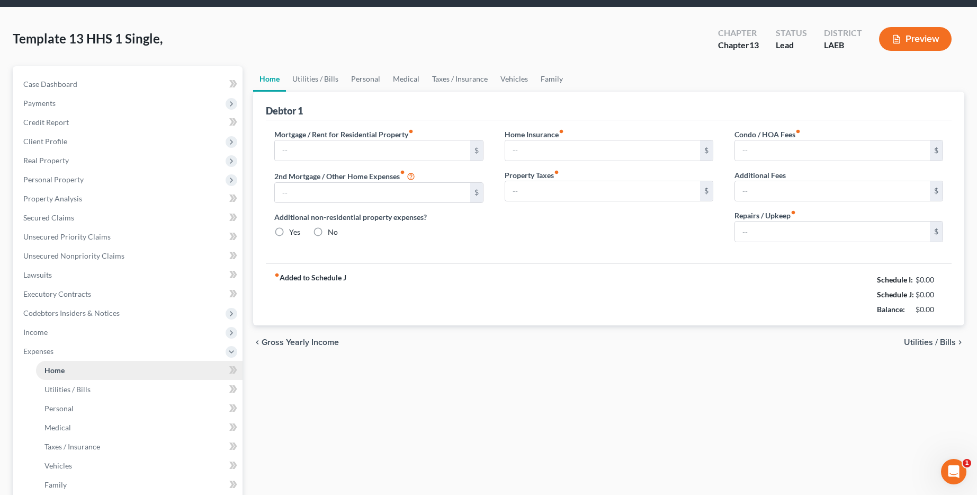
type input "0.00"
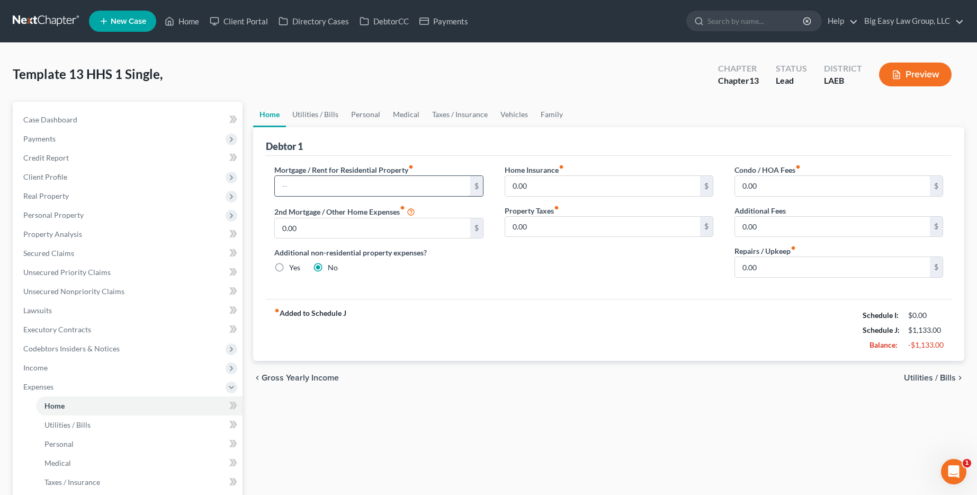
click at [351, 179] on input "text" at bounding box center [372, 186] width 195 height 20
type input "1,559.91"
click at [536, 184] on input "0.00" at bounding box center [602, 186] width 195 height 20
click at [306, 110] on link "Utilities / Bills" at bounding box center [315, 114] width 59 height 25
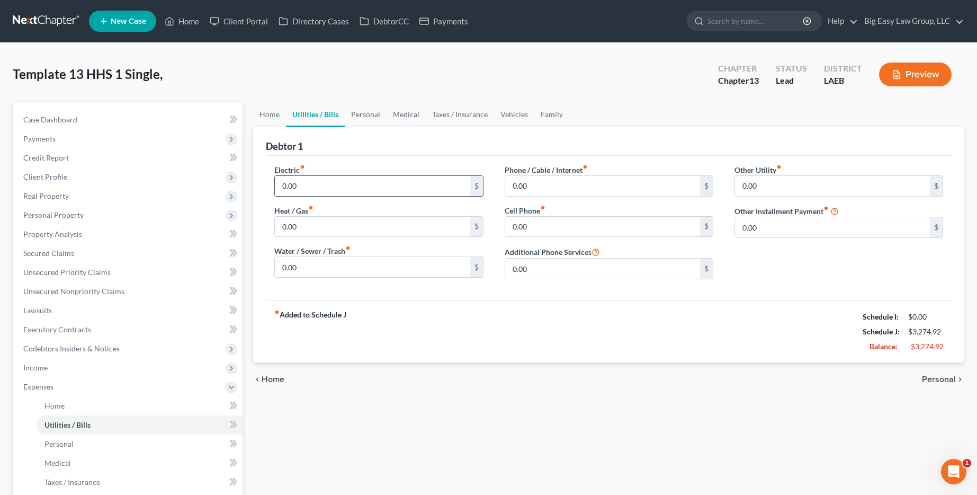
click at [360, 188] on input "0.00" at bounding box center [372, 186] width 195 height 20
type input "2"
type input "175"
click at [371, 223] on input "0.00" at bounding box center [372, 227] width 195 height 20
type input "30"
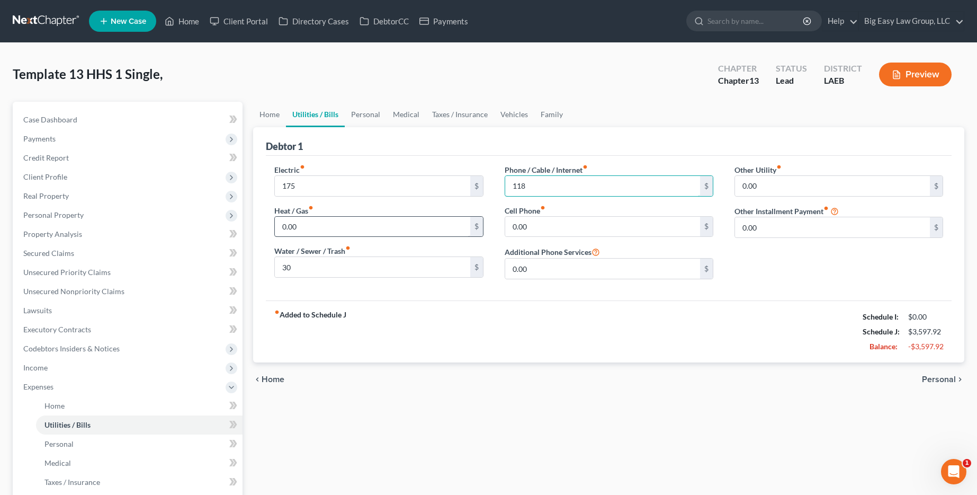
type input "118"
click at [333, 226] on input "0.00" at bounding box center [372, 227] width 195 height 20
type input "50"
click at [621, 227] on input "0.00" at bounding box center [602, 227] width 195 height 20
click at [564, 181] on input "118" at bounding box center [602, 186] width 195 height 20
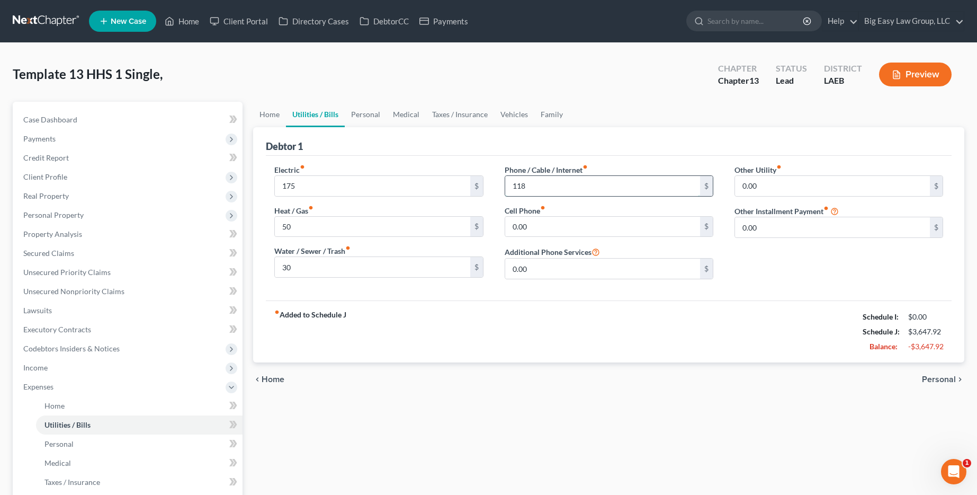
click at [564, 181] on input "118" at bounding box center [602, 186] width 195 height 20
click at [578, 234] on input "0.00" at bounding box center [602, 227] width 195 height 20
type input "118"
click at [812, 250] on div "Other Utility fiber_manual_record 0.00 $ Other Installment Payment fiber_manual…" at bounding box center [839, 225] width 230 height 123
click at [370, 118] on link "Personal" at bounding box center [366, 114] width 42 height 25
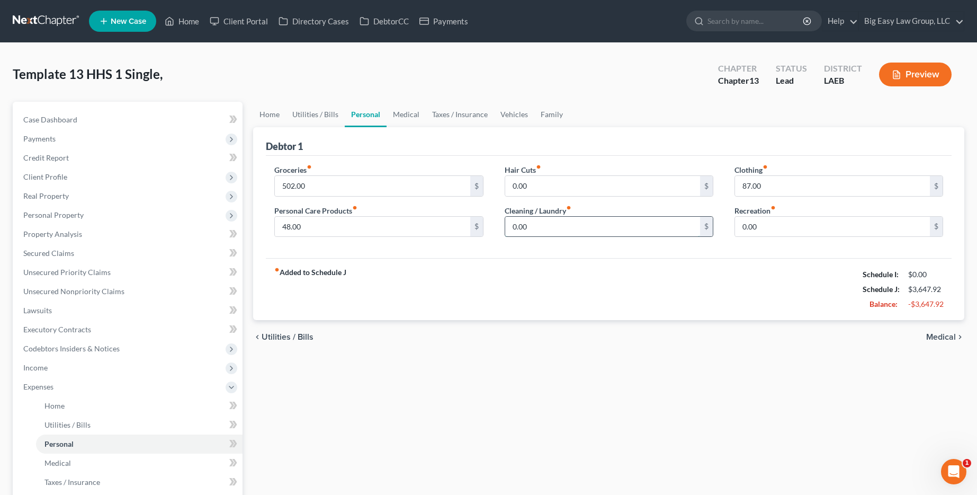
click at [601, 228] on input "0.00" at bounding box center [602, 227] width 195 height 20
type input "20"
click at [401, 228] on input "48.00" at bounding box center [372, 227] width 195 height 20
click at [381, 185] on input "502.00" at bounding box center [372, 186] width 195 height 20
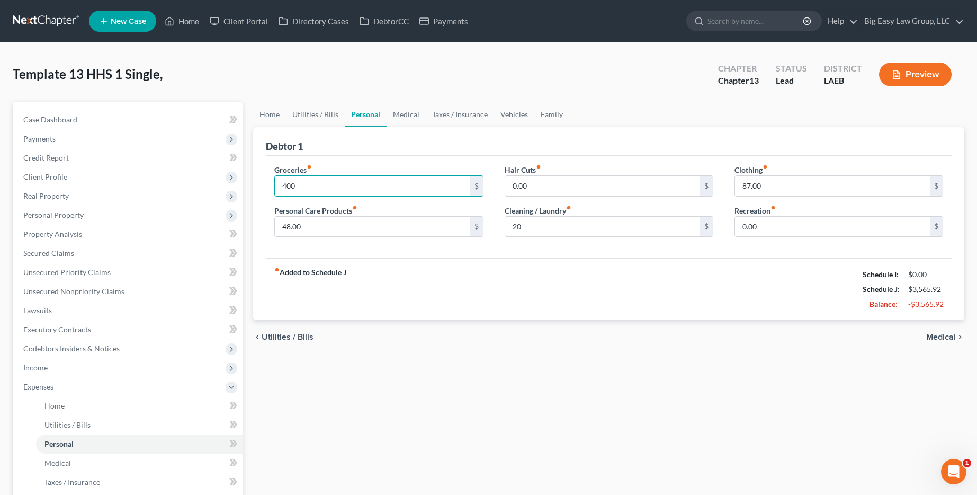
type input "400"
click at [414, 284] on div "fiber_manual_record Added to Schedule J Schedule I: $0.00 Schedule J: $3,565.92…" at bounding box center [609, 289] width 686 height 62
click at [277, 113] on link "Home" at bounding box center [269, 114] width 33 height 25
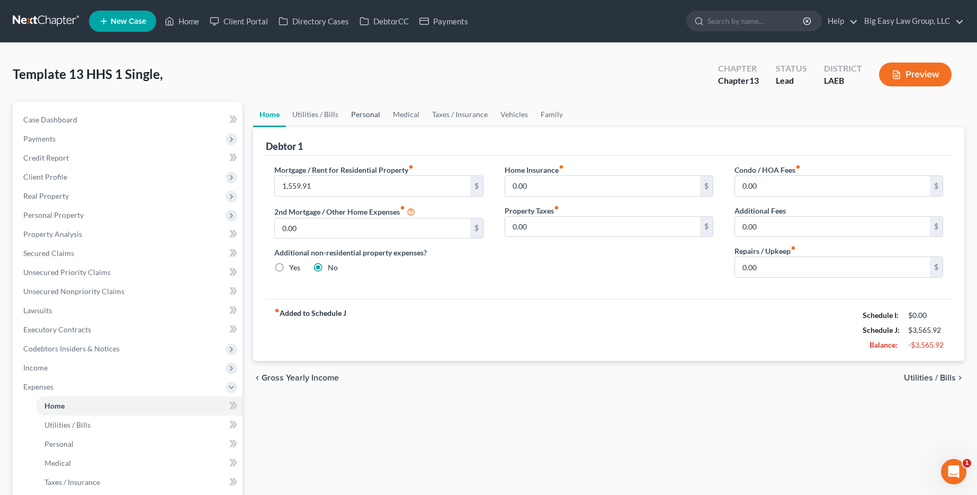
click at [371, 111] on link "Personal" at bounding box center [366, 114] width 42 height 25
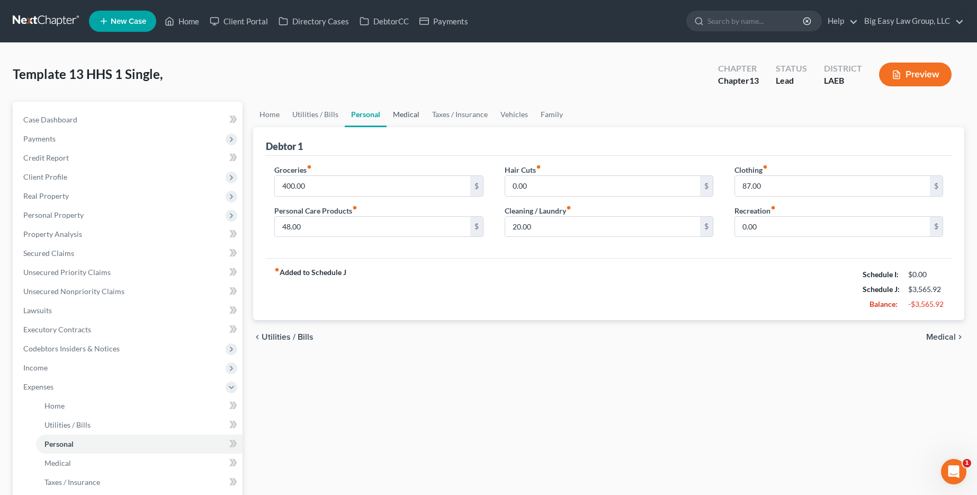
click at [405, 115] on link "Medical" at bounding box center [406, 114] width 39 height 25
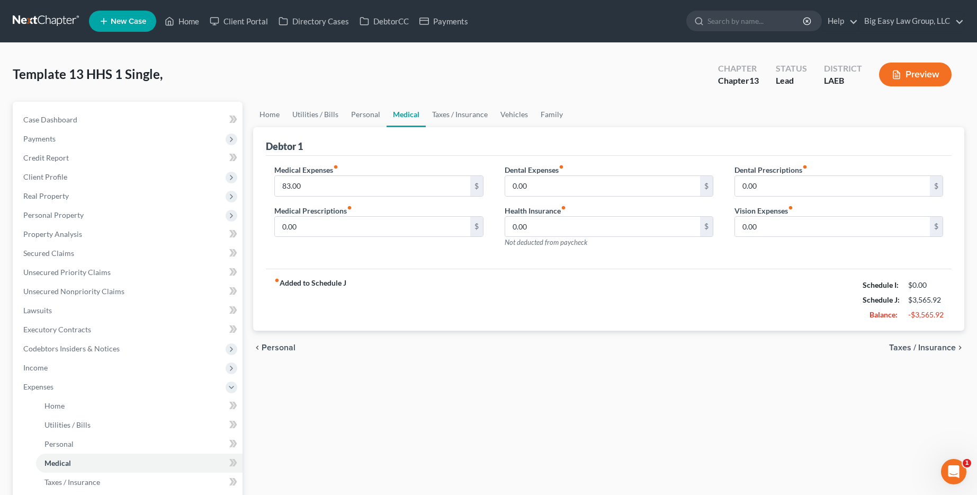
click at [947, 347] on span "Taxes / Insurance" at bounding box center [922, 347] width 67 height 8
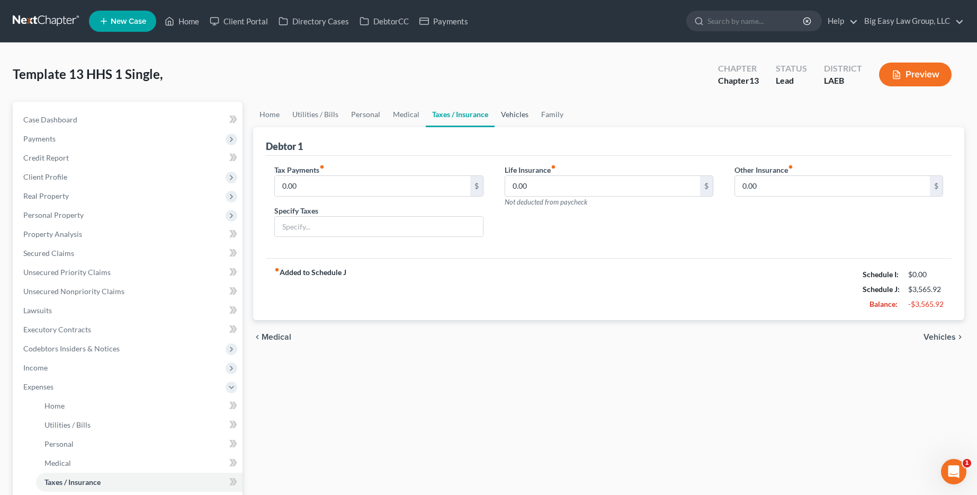
click at [513, 111] on link "Vehicles" at bounding box center [515, 114] width 40 height 25
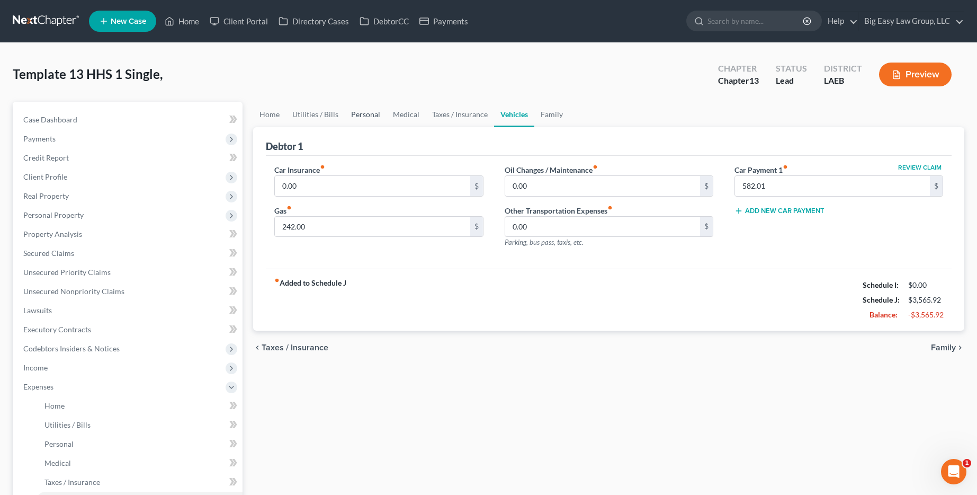
click at [361, 112] on link "Personal" at bounding box center [366, 114] width 42 height 25
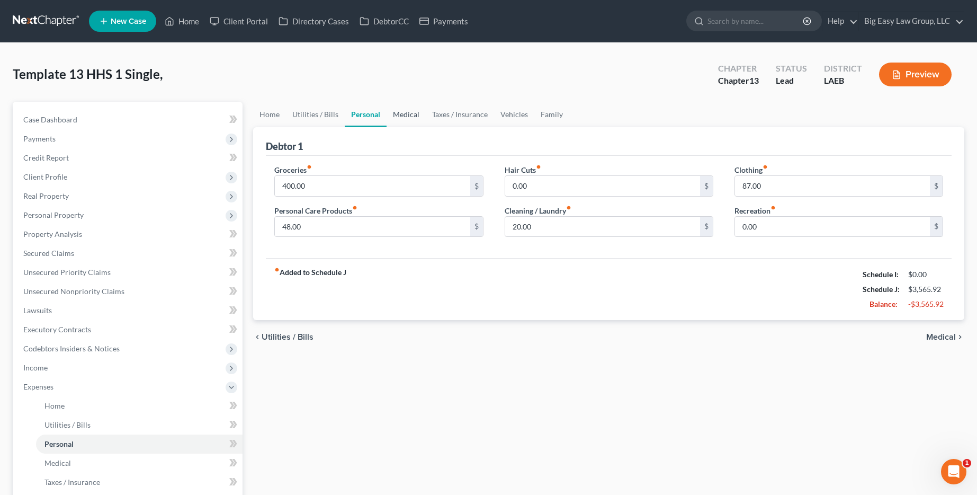
click at [408, 112] on link "Medical" at bounding box center [406, 114] width 39 height 25
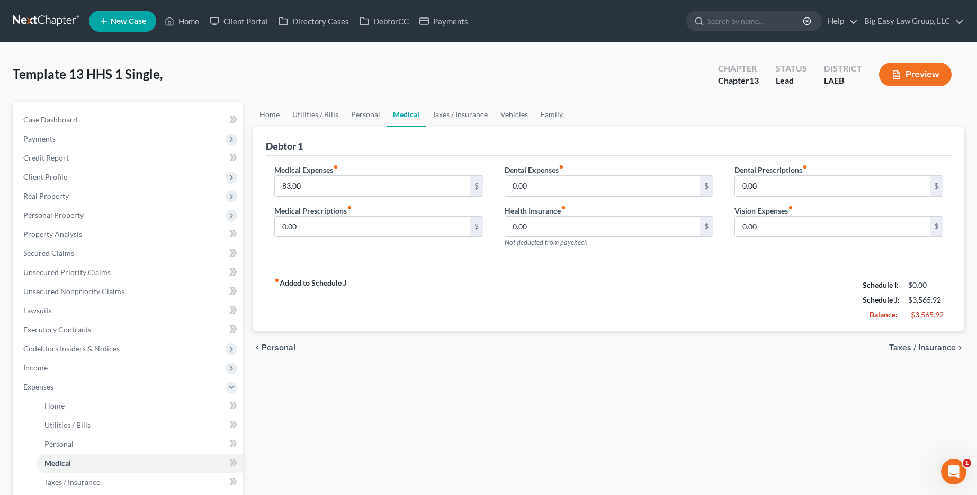
click at [926, 343] on span "Taxes / Insurance" at bounding box center [922, 347] width 67 height 8
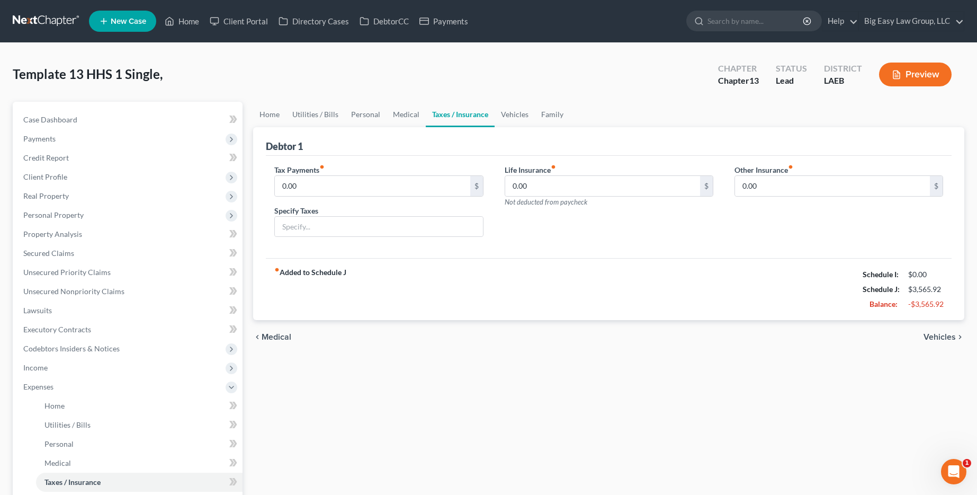
click at [936, 335] on span "Vehicles" at bounding box center [940, 337] width 32 height 8
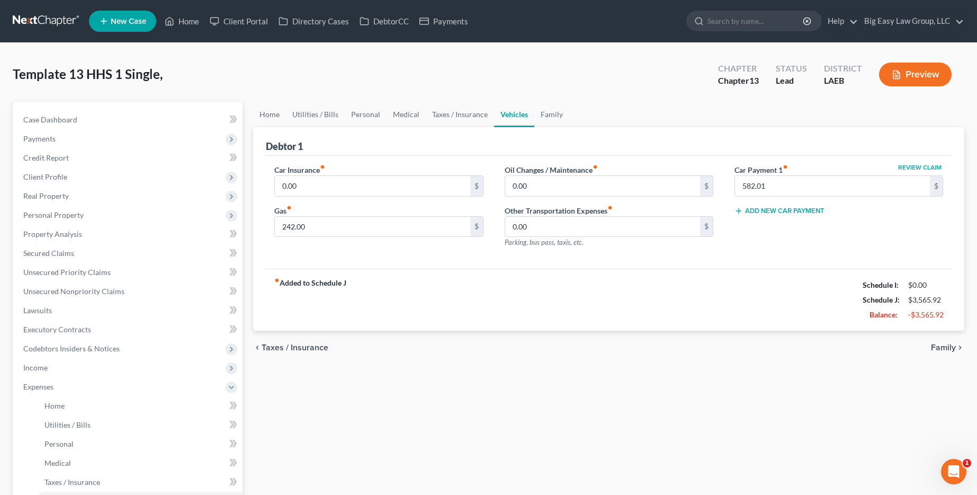
click at [936, 335] on div "chevron_left Taxes / Insurance Family chevron_right" at bounding box center [608, 347] width 711 height 34
click at [937, 345] on span "Family" at bounding box center [943, 347] width 25 height 8
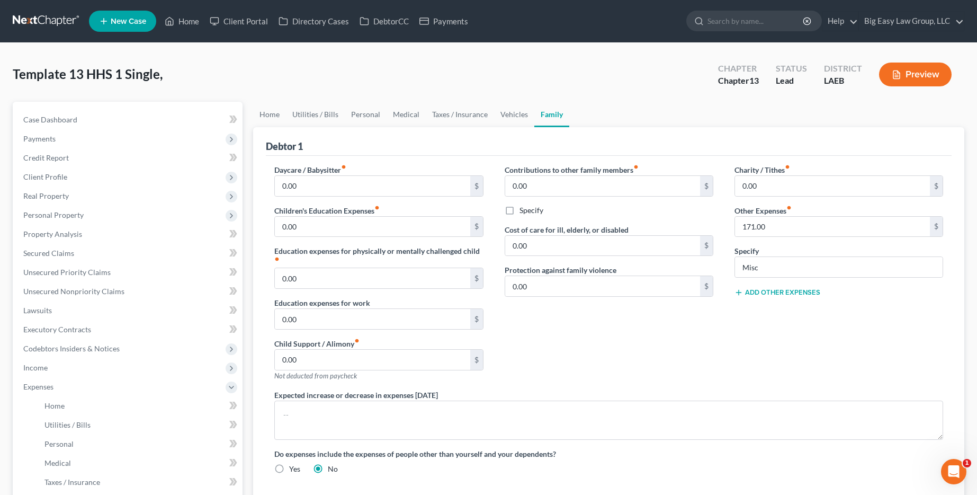
scroll to position [259, 0]
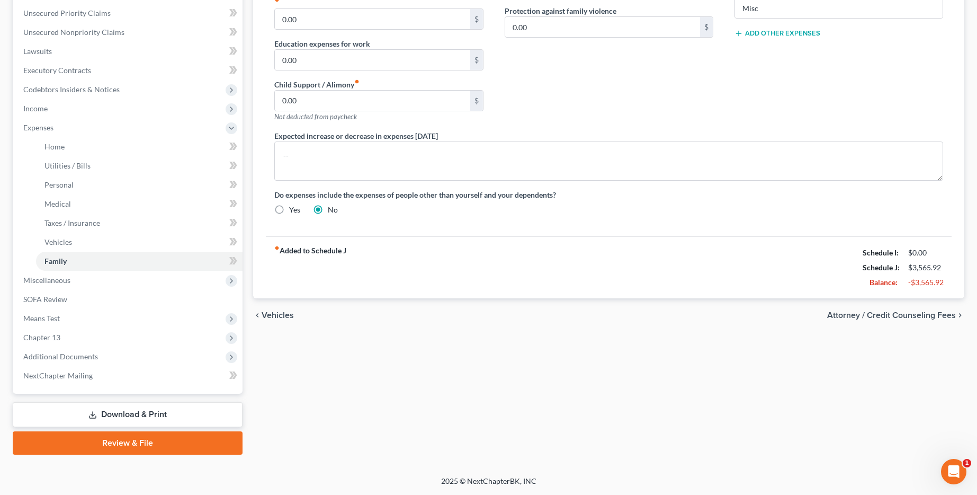
click at [923, 315] on span "Attorney / Credit Counseling Fees" at bounding box center [891, 315] width 129 height 8
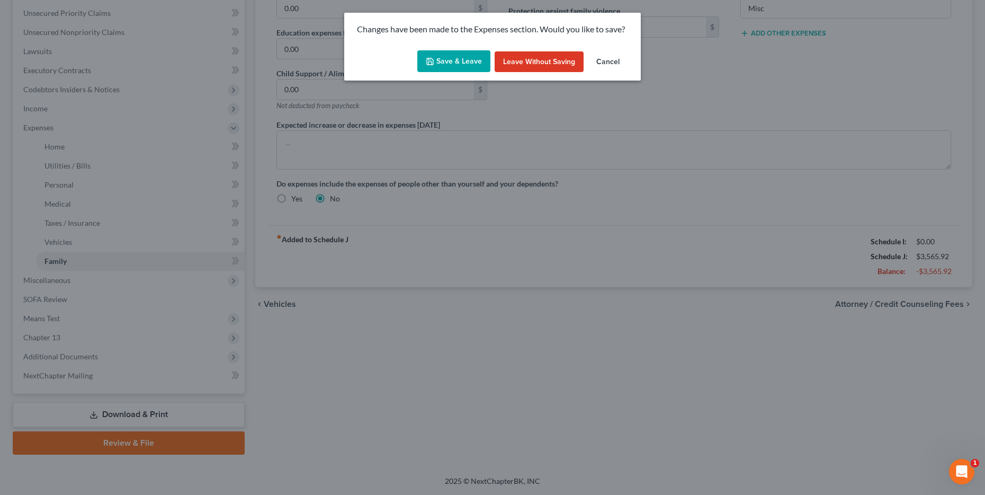
click at [443, 67] on button "Save & Leave" at bounding box center [453, 61] width 73 height 22
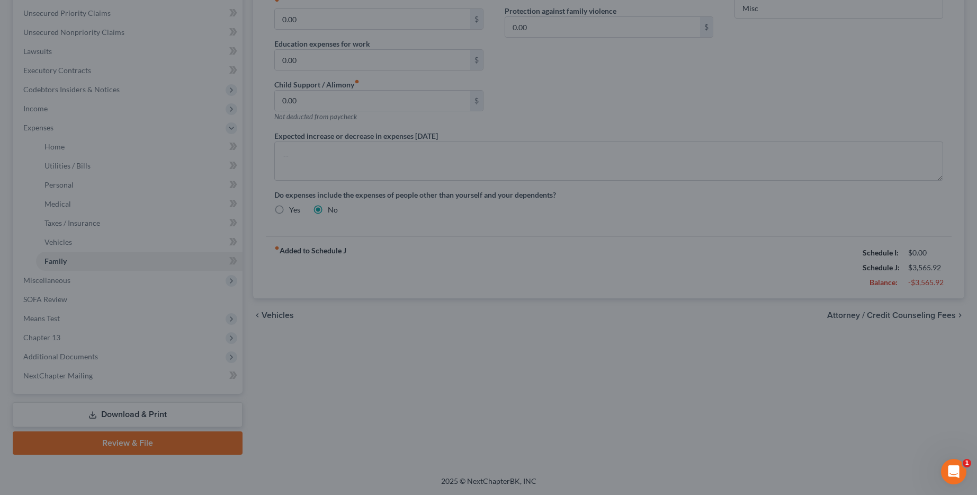
select select "0"
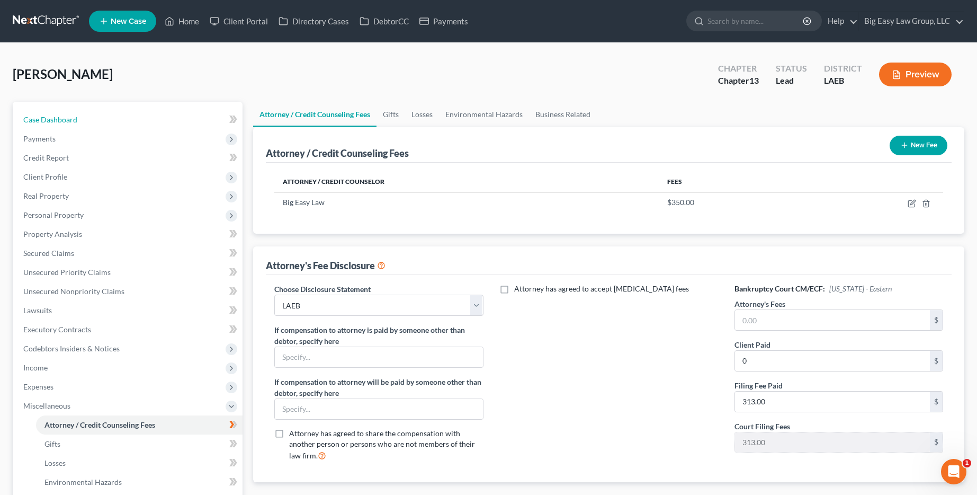
click at [106, 117] on link "Case Dashboard" at bounding box center [129, 119] width 228 height 19
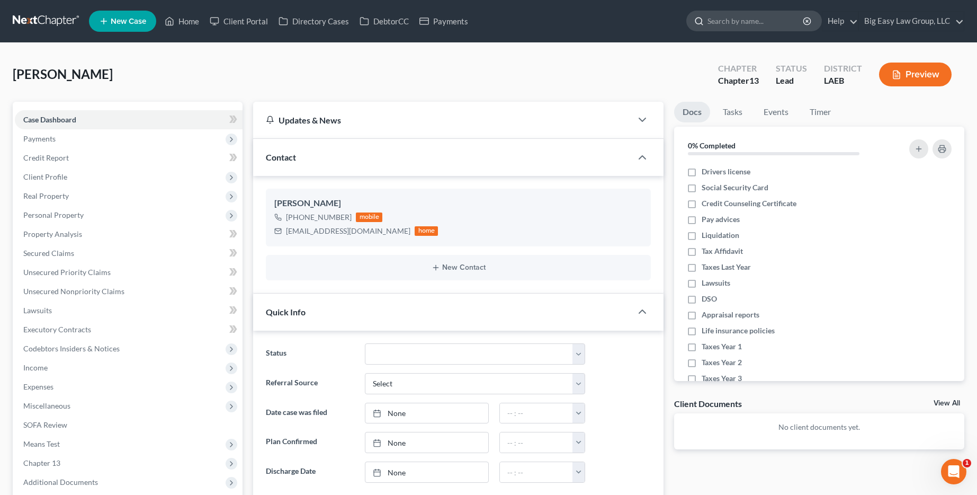
click at [776, 21] on input "search" at bounding box center [756, 21] width 97 height 20
type input "still"
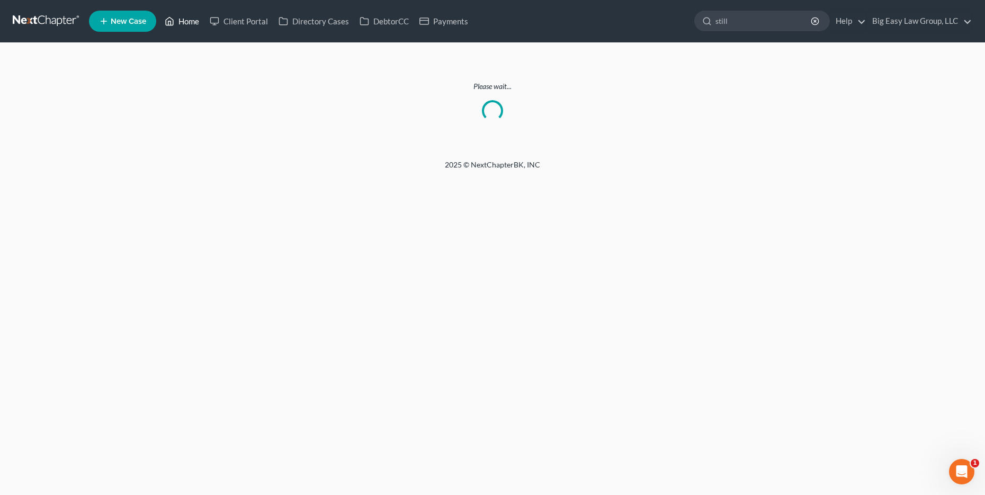
click at [189, 19] on link "Home" at bounding box center [181, 21] width 45 height 19
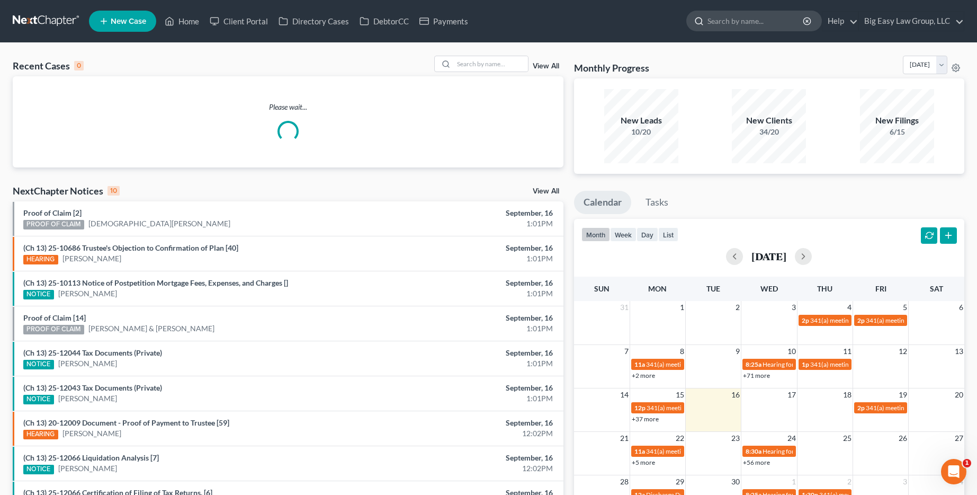
click at [752, 26] on input "search" at bounding box center [756, 21] width 97 height 20
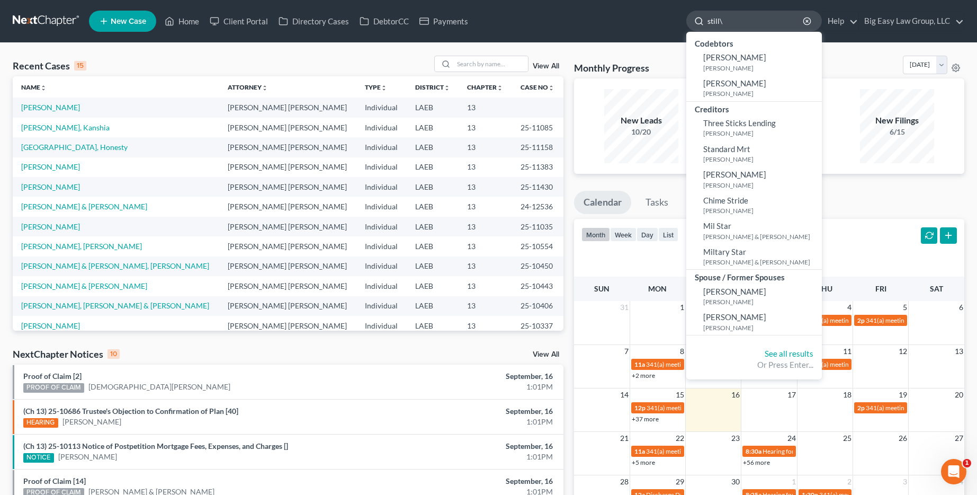
type input "still"
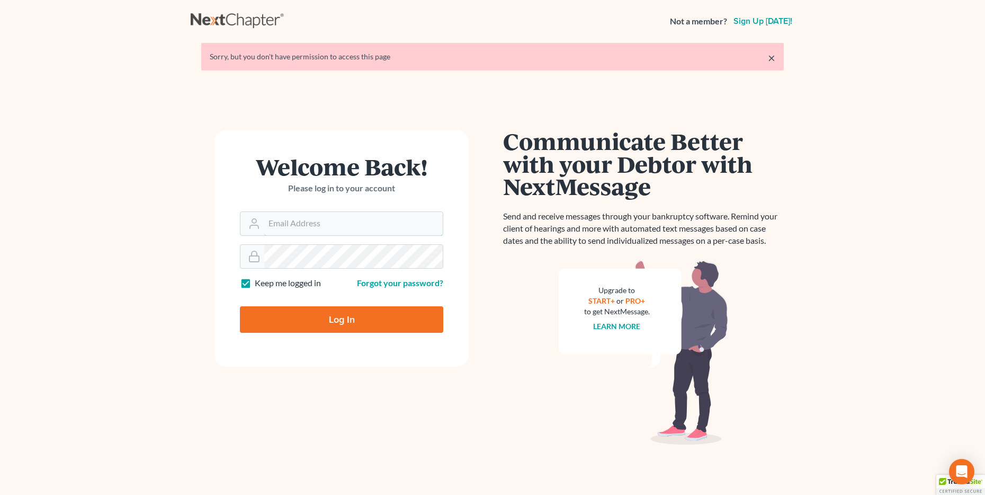
type input "[EMAIL_ADDRESS][DOMAIN_NAME]"
click at [311, 314] on input "Log In" at bounding box center [341, 319] width 203 height 26
type input "Thinking..."
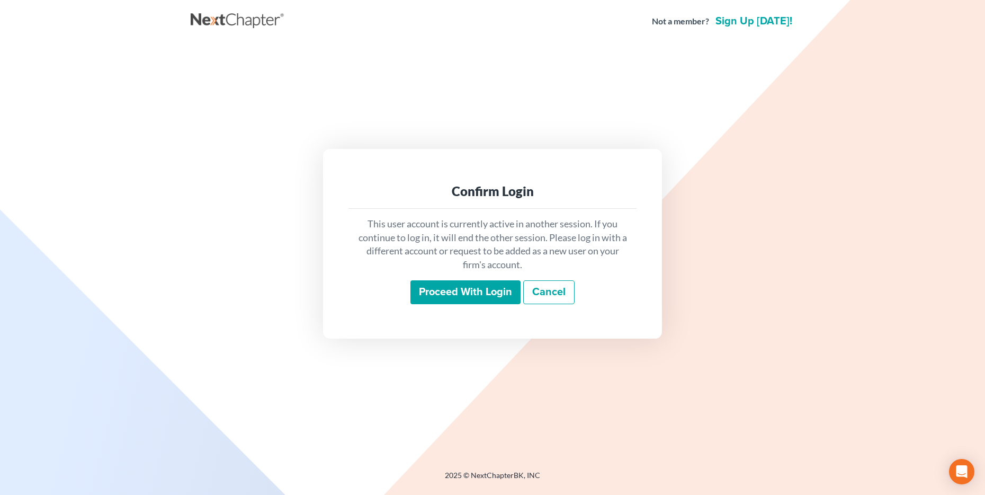
click at [451, 301] on input "Proceed with login" at bounding box center [465, 292] width 110 height 24
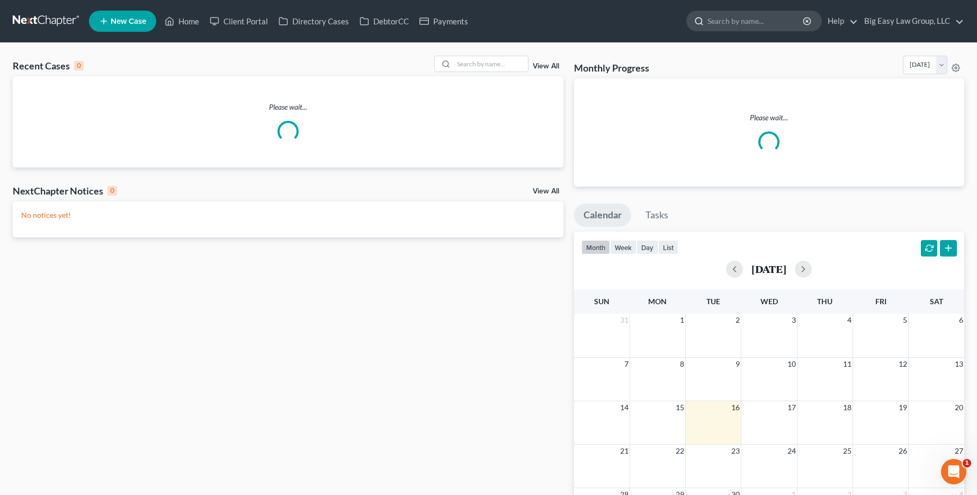
click at [720, 23] on input "search" at bounding box center [756, 21] width 97 height 20
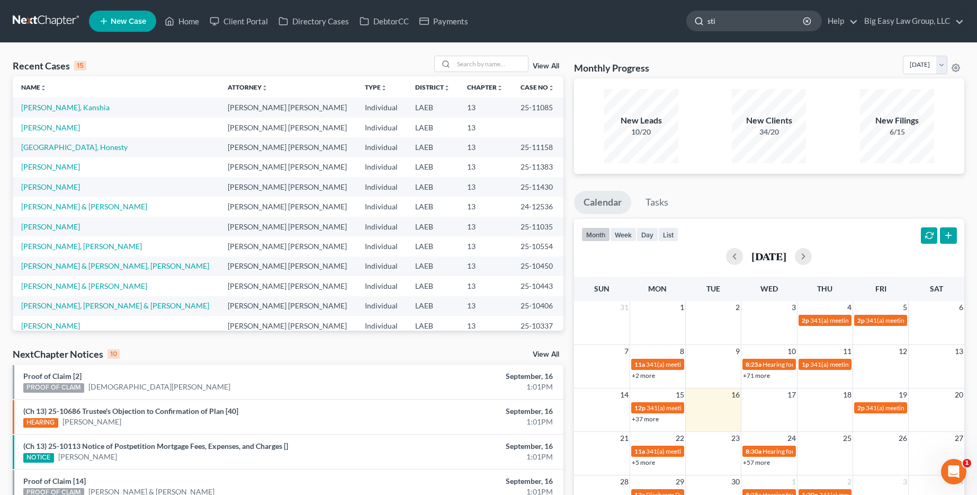
type input "stil"
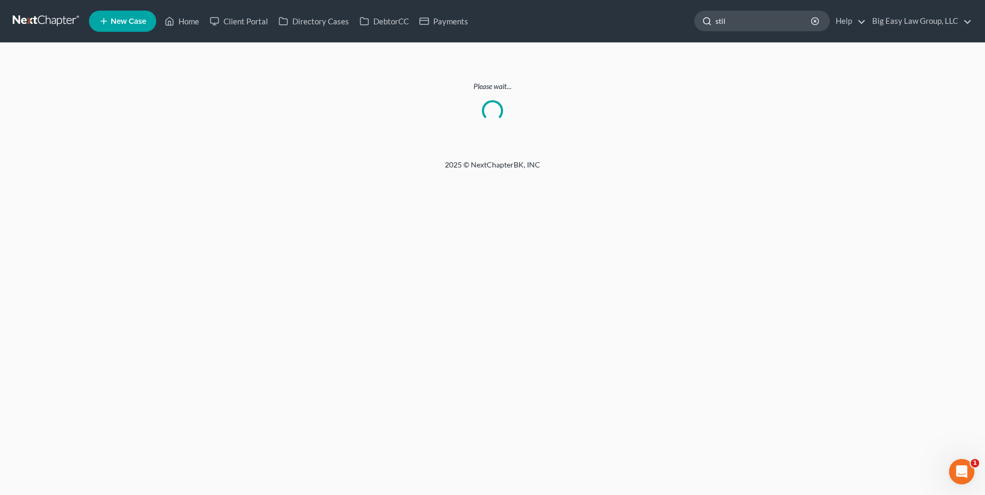
click at [798, 20] on input "stil" at bounding box center [764, 21] width 97 height 20
type input "still"
click at [182, 15] on link "Home" at bounding box center [181, 21] width 45 height 19
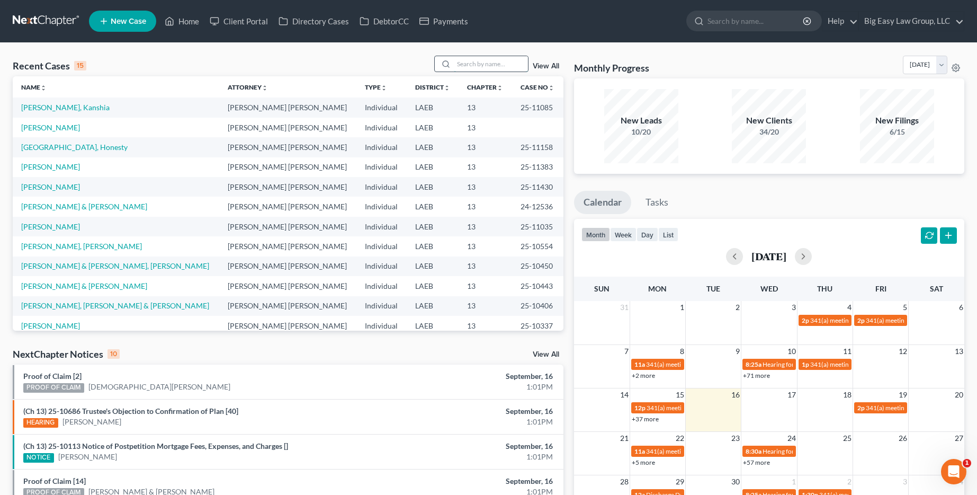
click at [483, 64] on input "search" at bounding box center [491, 63] width 74 height 15
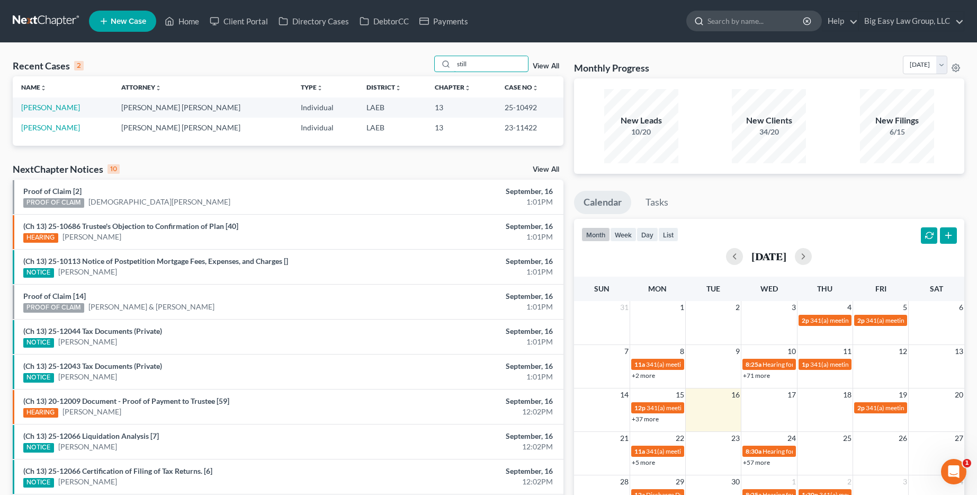
type input "still"
drag, startPoint x: 782, startPoint y: 22, endPoint x: 781, endPoint y: 14, distance: 7.4
click at [782, 22] on input "search" at bounding box center [756, 21] width 97 height 20
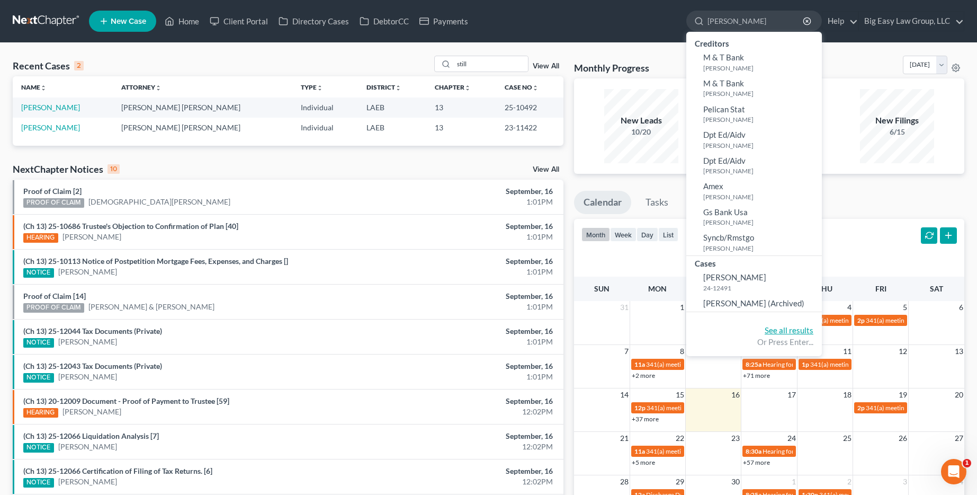
type input "[PERSON_NAME]"
click at [789, 329] on link "See all results" at bounding box center [789, 330] width 49 height 10
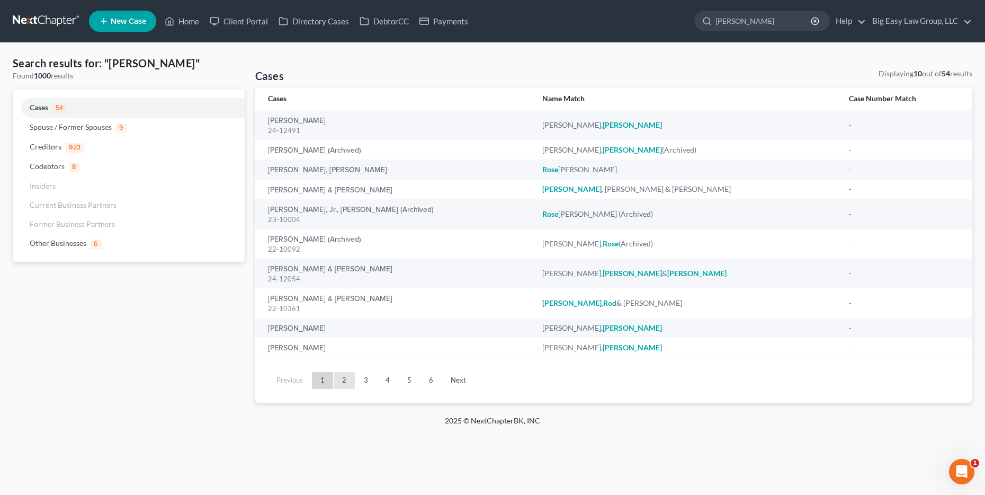
click at [354, 380] on link "2" at bounding box center [344, 380] width 21 height 17
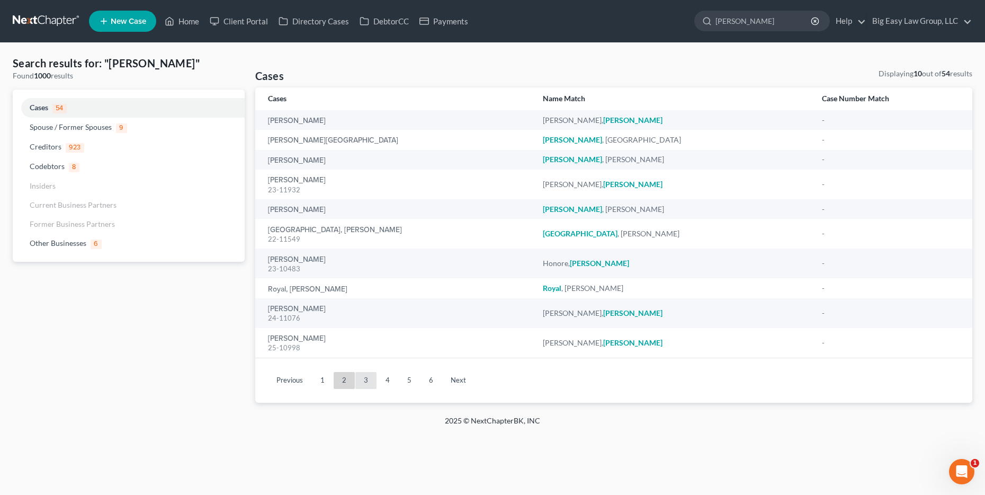
click at [369, 379] on link "3" at bounding box center [365, 380] width 21 height 17
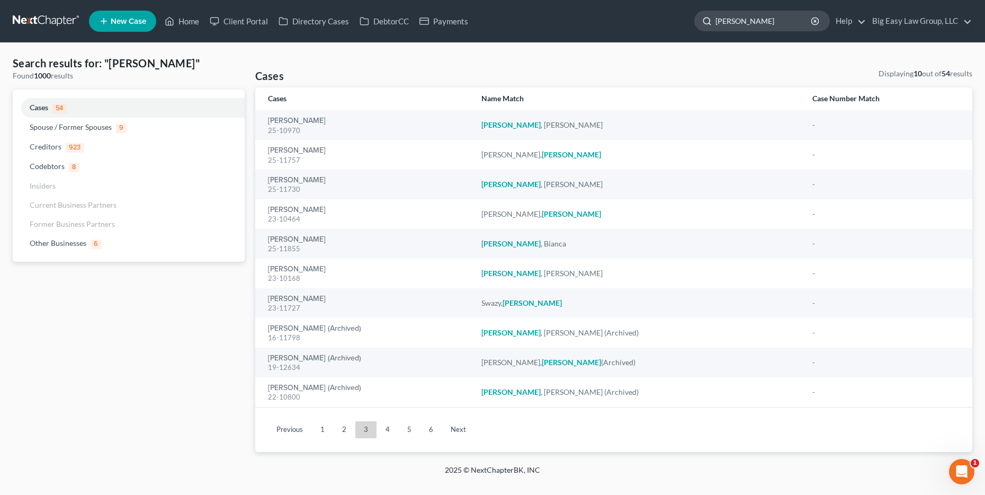
click at [754, 25] on input "[PERSON_NAME]" at bounding box center [764, 21] width 97 height 20
click at [755, 24] on input "[PERSON_NAME]" at bounding box center [764, 21] width 97 height 20
click at [755, 23] on input "[PERSON_NAME]" at bounding box center [764, 21] width 97 height 20
type input "[PERSON_NAME] still"
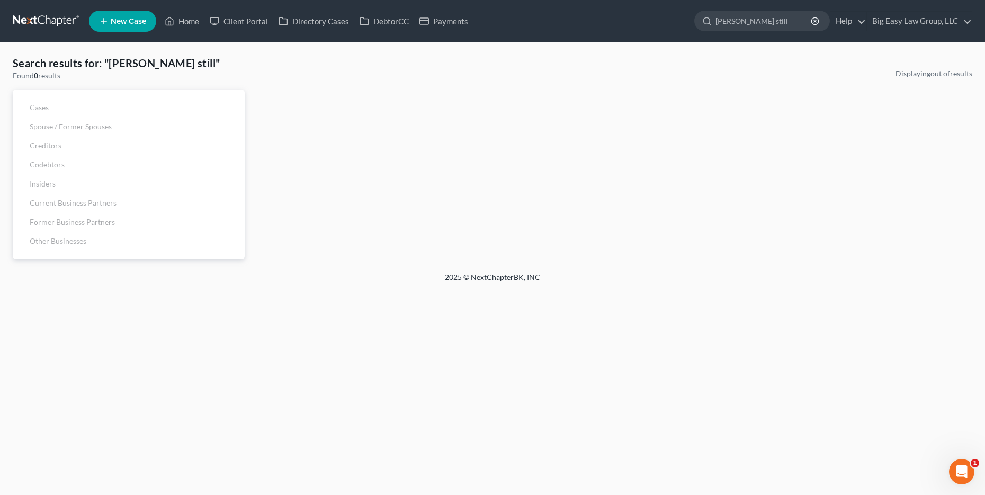
click at [124, 23] on span "New Case" at bounding box center [128, 21] width 35 height 8
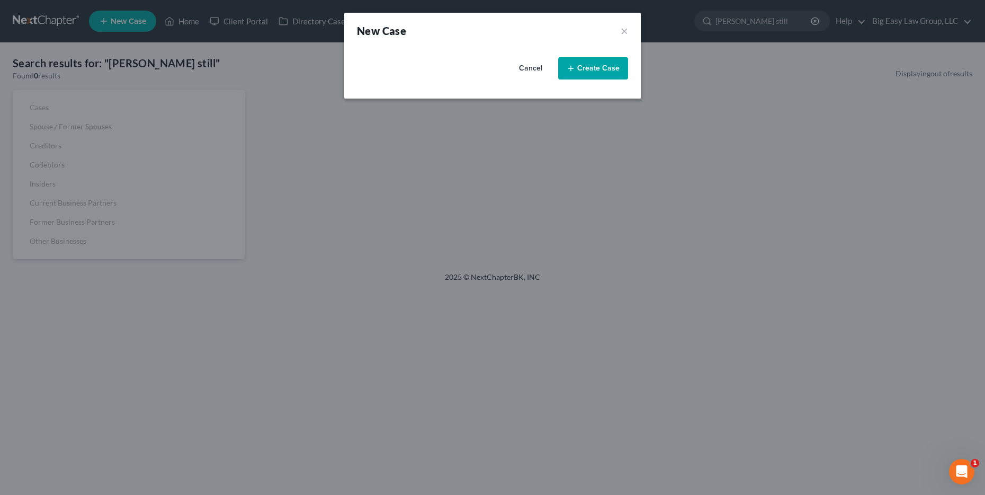
select select "34"
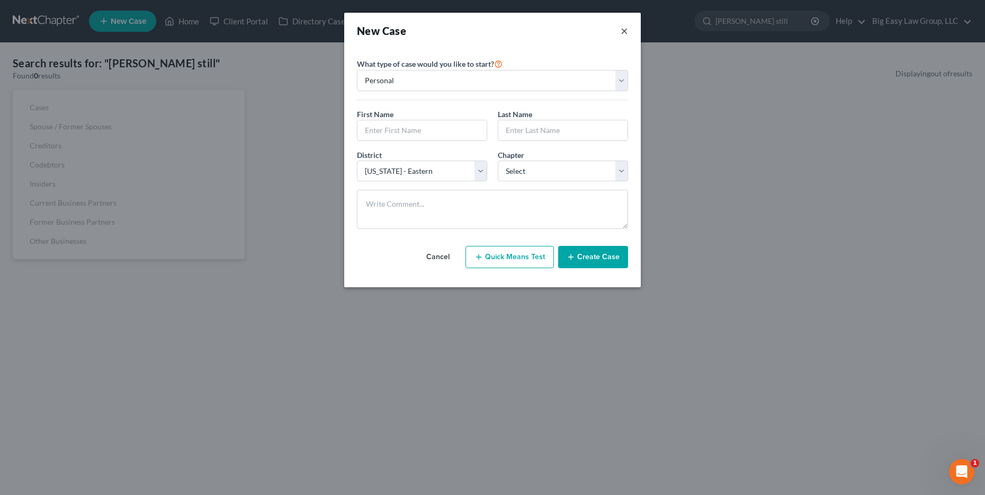
click at [621, 29] on button "×" at bounding box center [624, 30] width 7 height 15
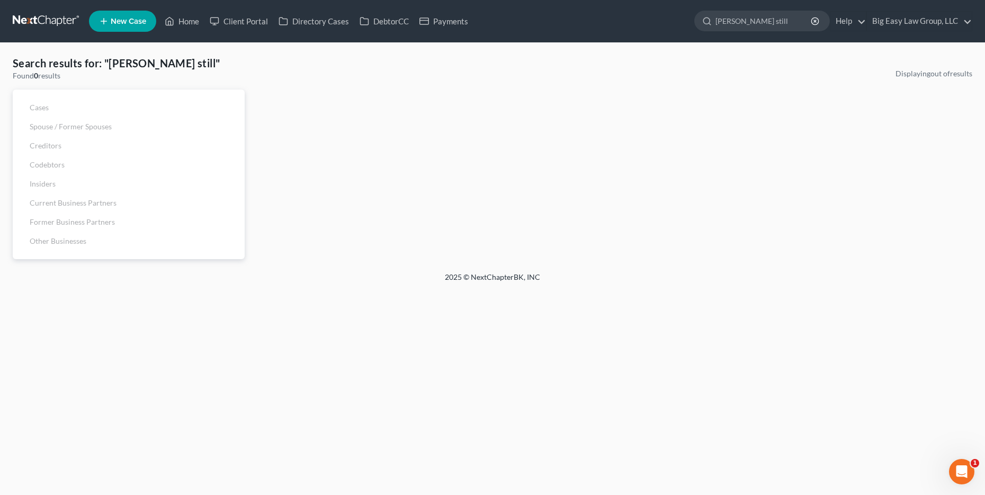
click at [154, 22] on link "New Case" at bounding box center [122, 21] width 67 height 21
select select "34"
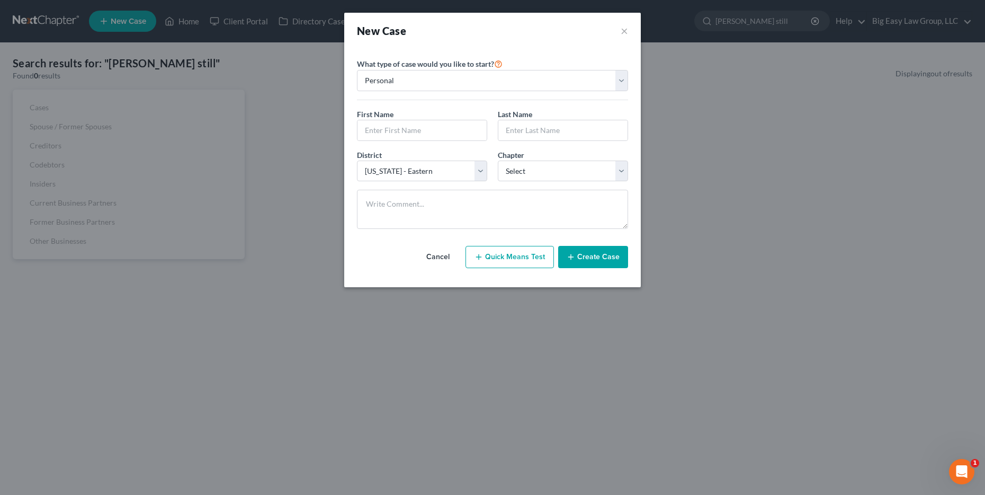
click at [616, 31] on div "New Case ×" at bounding box center [492, 30] width 271 height 15
click at [619, 31] on div "New Case ×" at bounding box center [492, 30] width 271 height 15
drag, startPoint x: 623, startPoint y: 30, endPoint x: 505, endPoint y: 26, distance: 117.6
click at [622, 30] on button "×" at bounding box center [624, 30] width 7 height 15
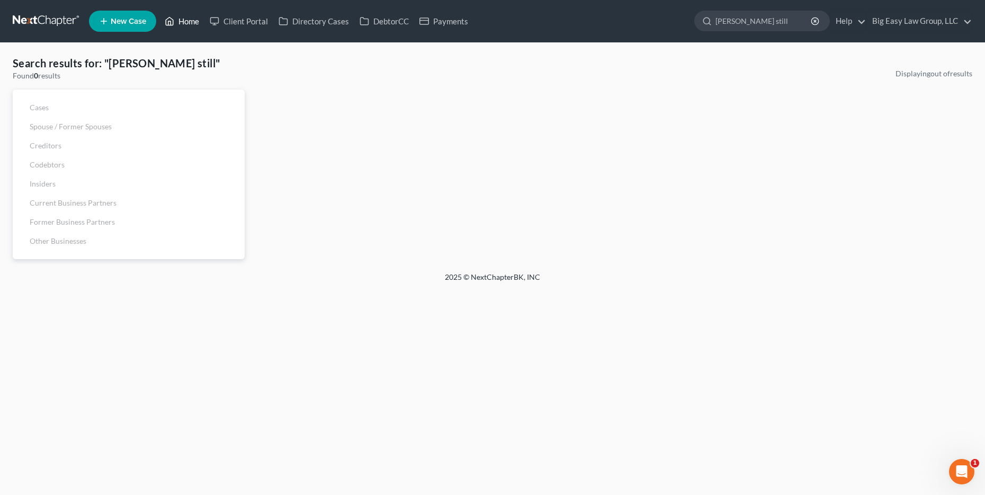
click at [187, 24] on link "Home" at bounding box center [181, 21] width 45 height 19
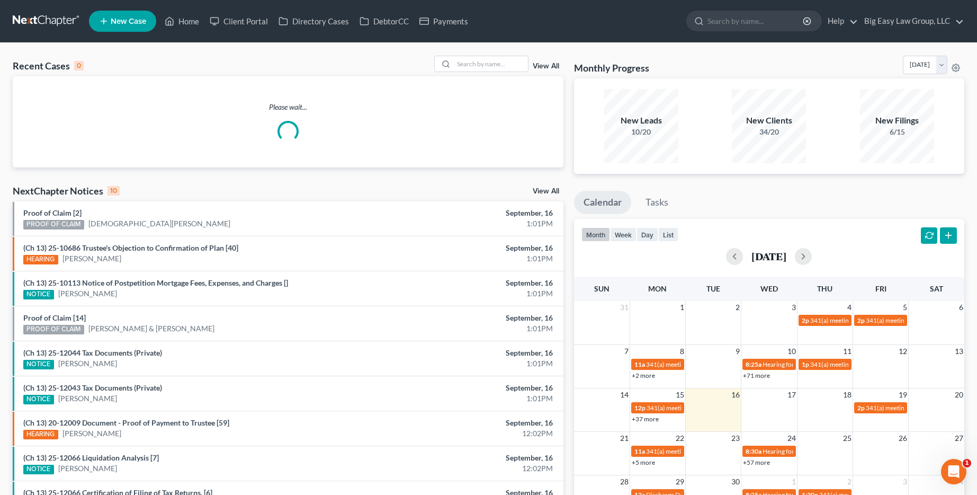
click at [556, 63] on link "View All" at bounding box center [546, 65] width 26 height 7
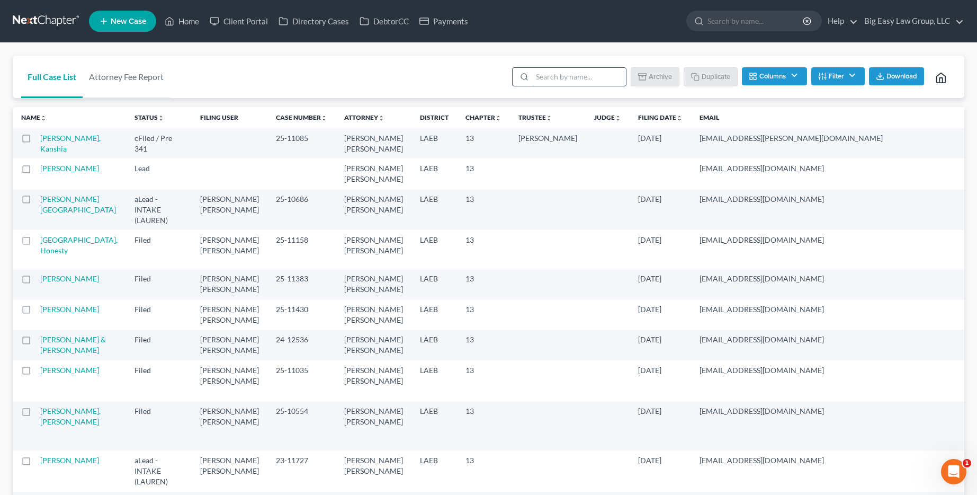
click at [608, 70] on input "search" at bounding box center [579, 77] width 94 height 18
type input "template"
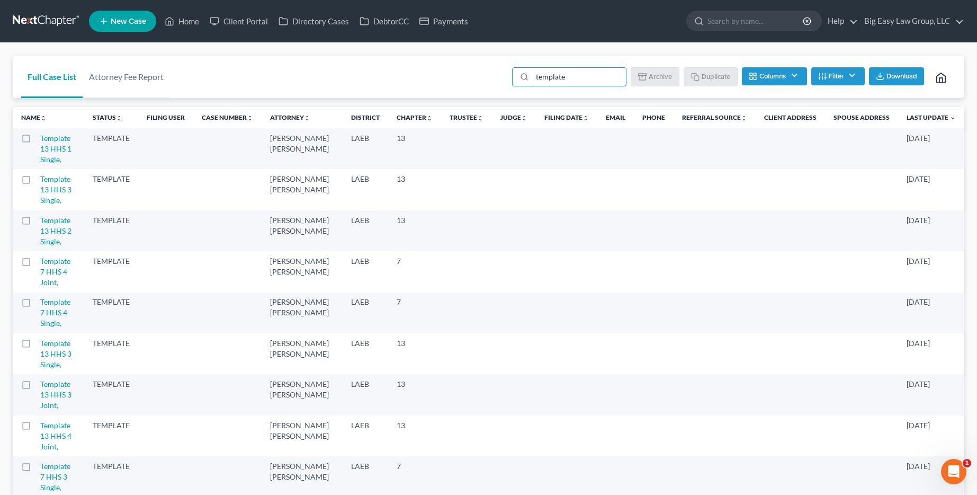
click at [36, 141] on label at bounding box center [36, 141] width 0 height 0
click at [40, 140] on input "checkbox" at bounding box center [43, 136] width 7 height 7
click at [724, 77] on button "Duplicate" at bounding box center [711, 76] width 53 height 18
checkbox input "false"
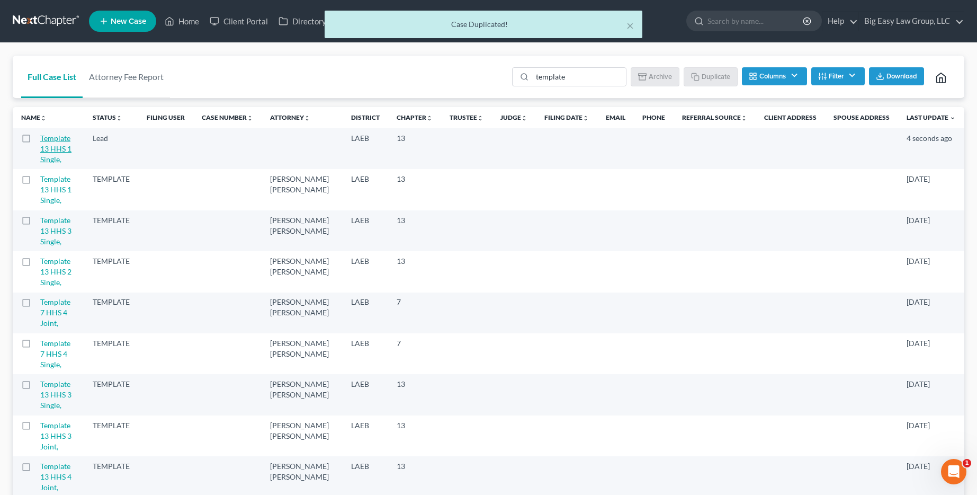
click at [71, 144] on link "Template 13 HHS 1 Single," at bounding box center [55, 148] width 31 height 30
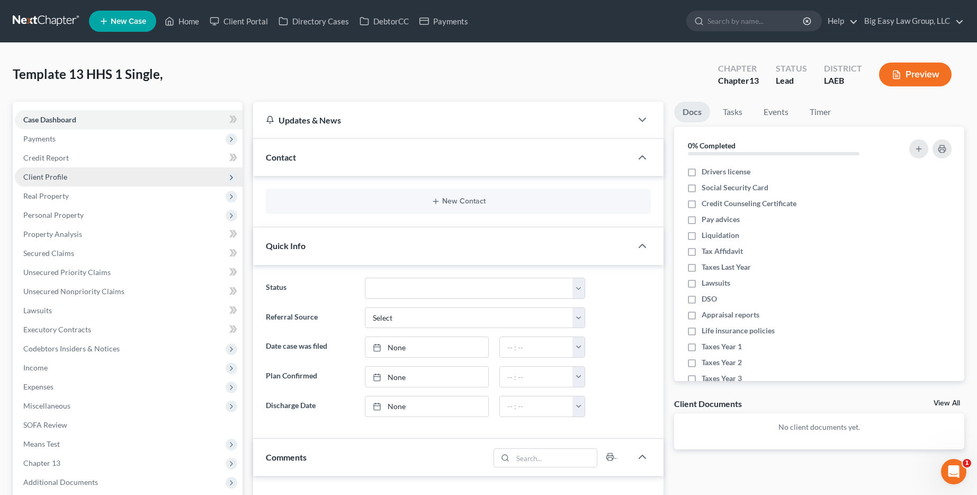
click at [84, 180] on span "Client Profile" at bounding box center [129, 176] width 228 height 19
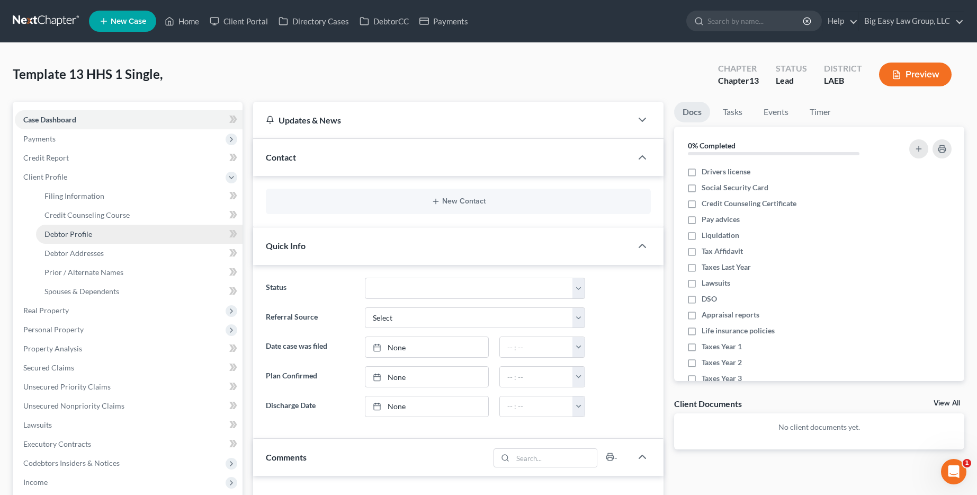
click at [187, 233] on link "Debtor Profile" at bounding box center [139, 234] width 207 height 19
select select "0"
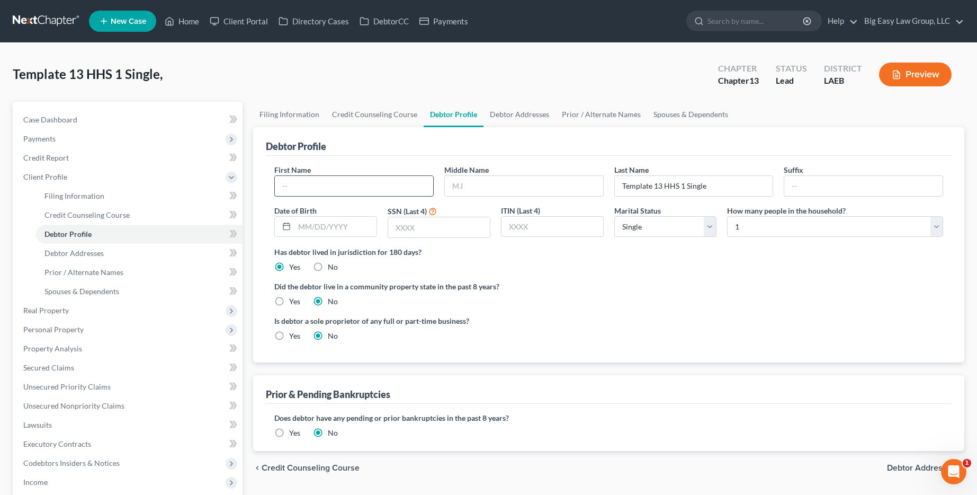
click at [361, 180] on input "text" at bounding box center [354, 186] width 158 height 20
type input "[PERSON_NAME]"
type input "Still"
click at [317, 232] on input "text" at bounding box center [335, 227] width 82 height 20
type input "[DATE]"
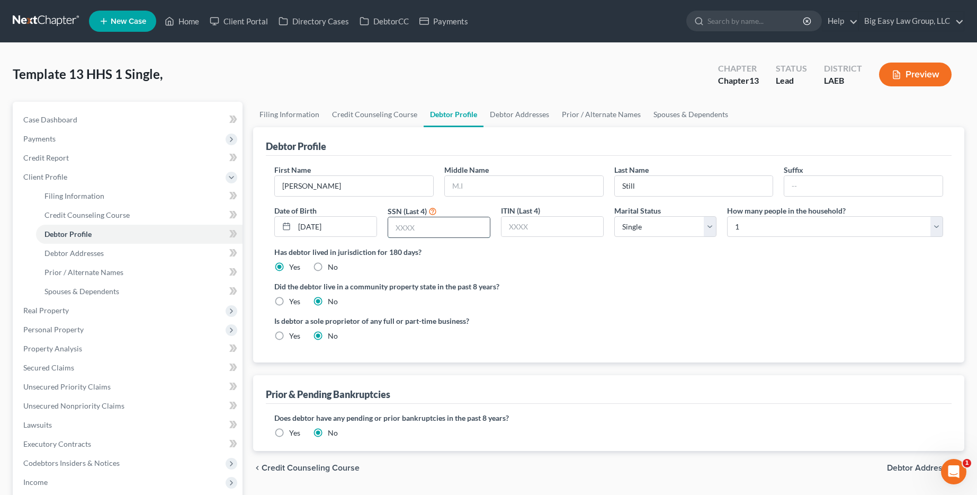
click at [421, 231] on input "text" at bounding box center [439, 227] width 102 height 20
type input "4159"
click at [531, 121] on link "Debtor Addresses" at bounding box center [520, 114] width 72 height 25
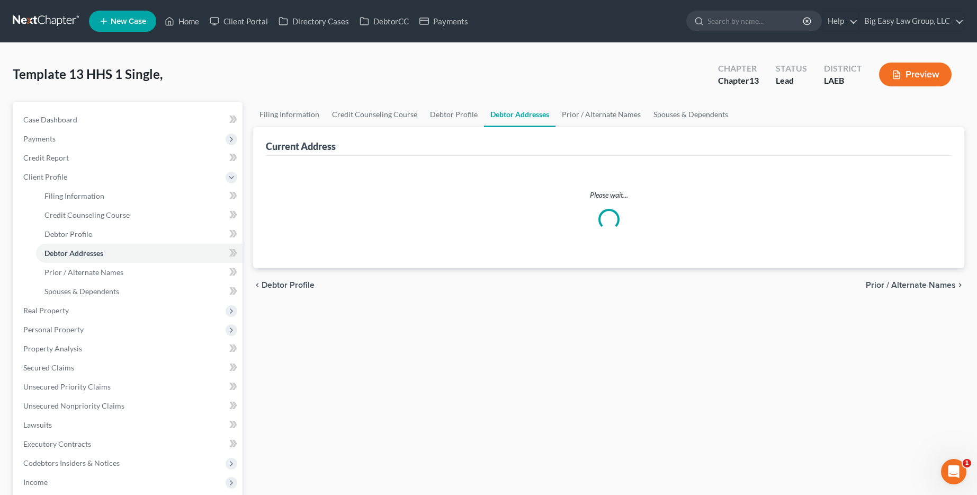
select select "0"
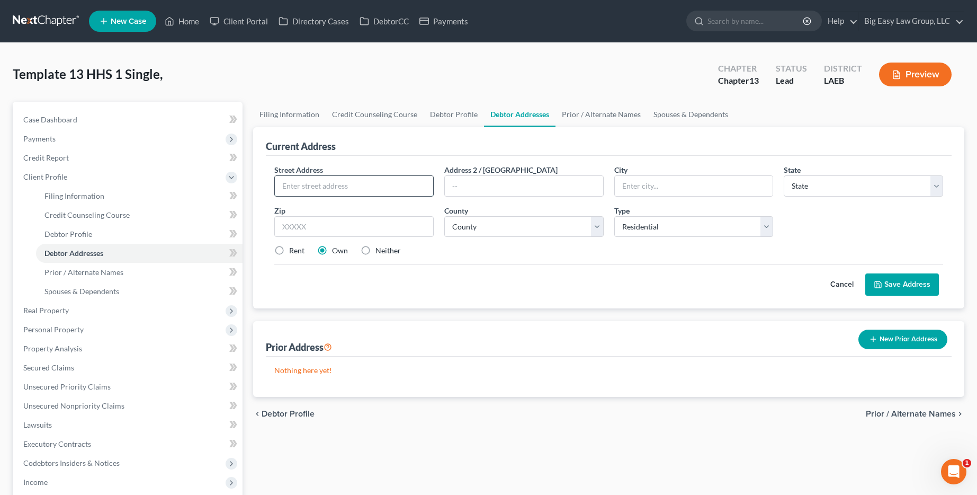
click at [384, 185] on input "text" at bounding box center [354, 186] width 158 height 20
type input "[STREET_ADDRESS]"
type input "[GEOGRAPHIC_DATA]"
select select "19"
type input "70119"
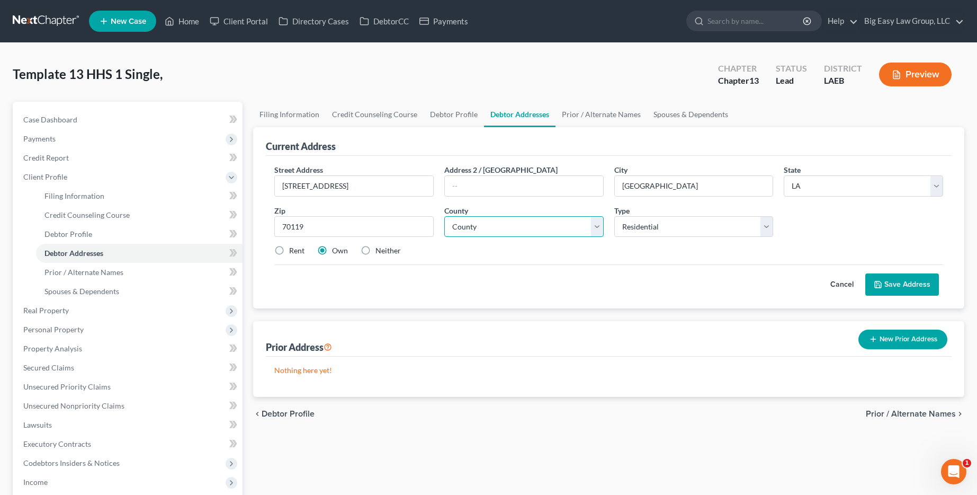
select select "35"
click at [911, 290] on button "Save Address" at bounding box center [902, 284] width 74 height 22
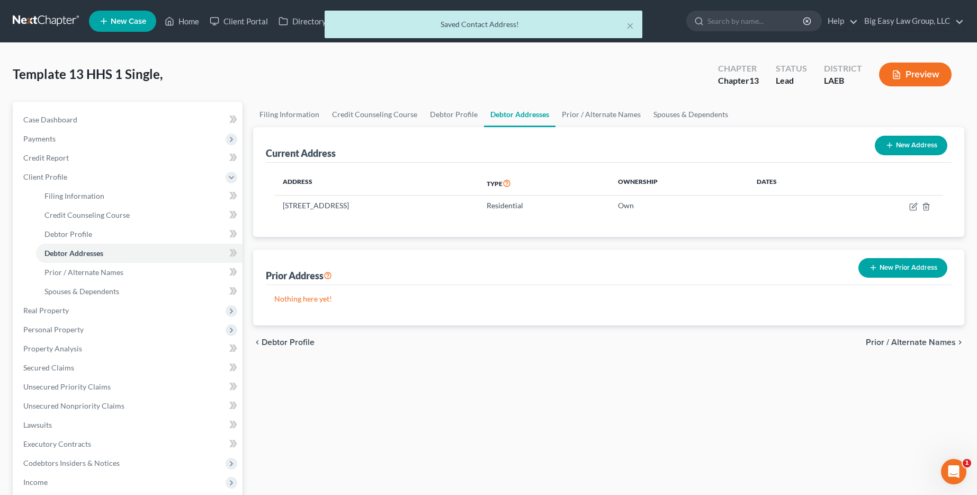
click at [905, 345] on span "Prior / Alternate Names" at bounding box center [911, 342] width 90 height 8
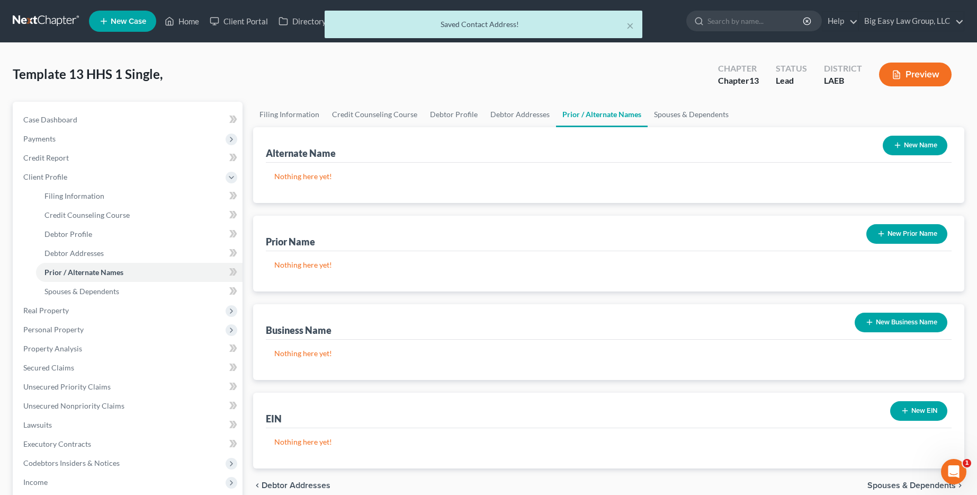
scroll to position [214, 0]
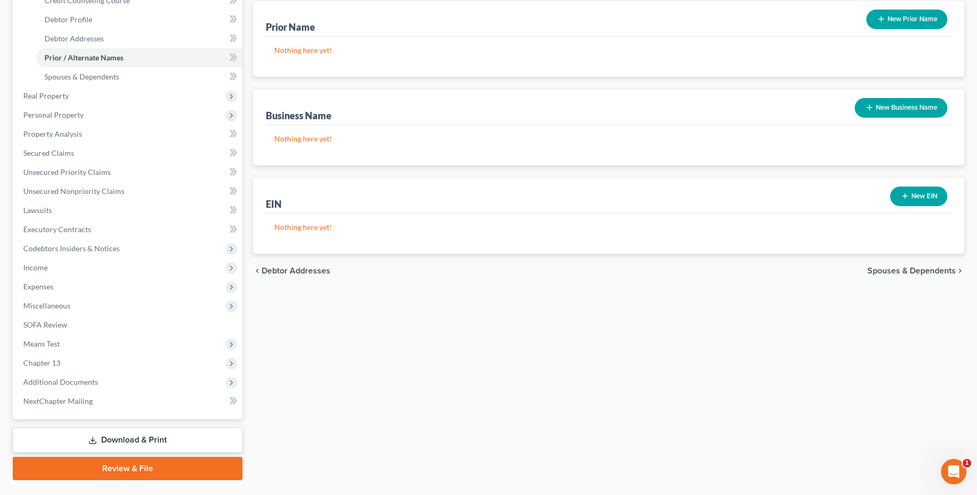
click at [917, 273] on span "Spouses & Dependents" at bounding box center [912, 270] width 88 height 8
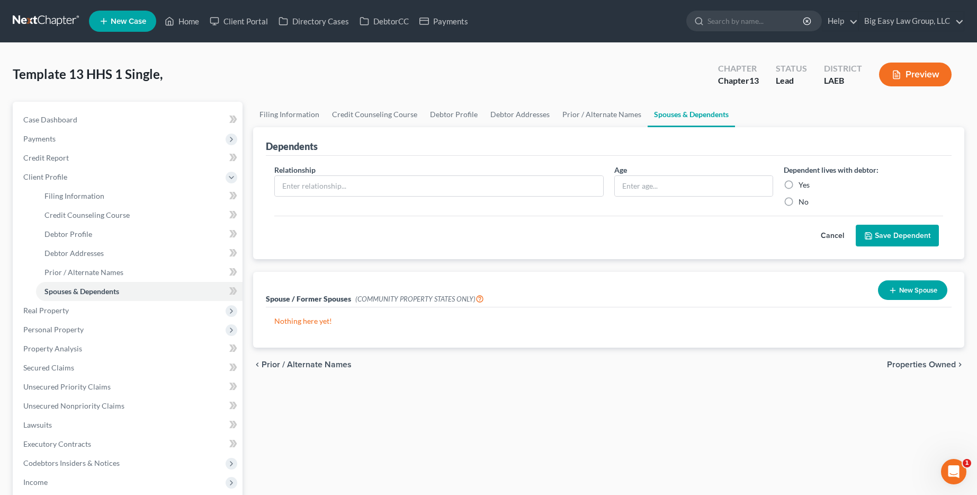
click at [933, 290] on button "New Spouse" at bounding box center [912, 290] width 69 height 20
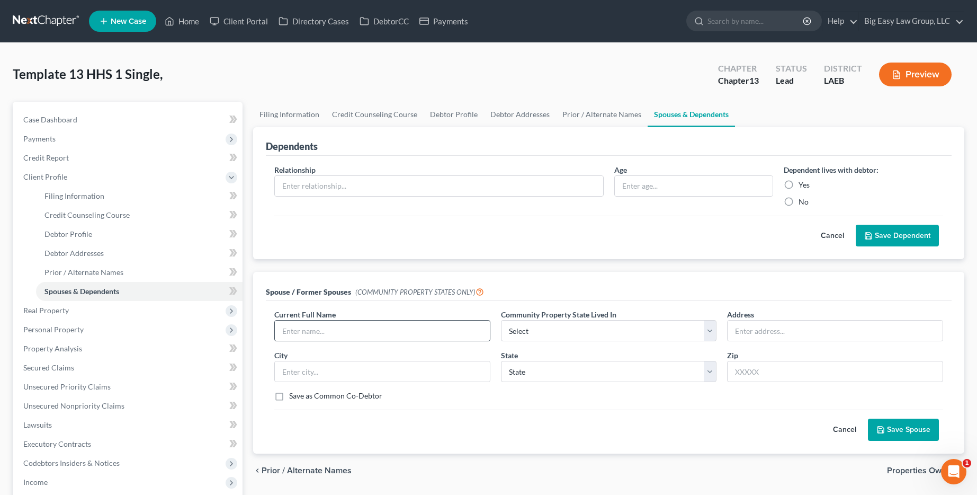
click at [361, 341] on div at bounding box center [382, 330] width 216 height 21
click at [363, 336] on input "text" at bounding box center [382, 330] width 215 height 20
click at [317, 331] on input "[PERSON_NAME]" at bounding box center [382, 330] width 215 height 20
type input "[PERSON_NAME]"
select select "4"
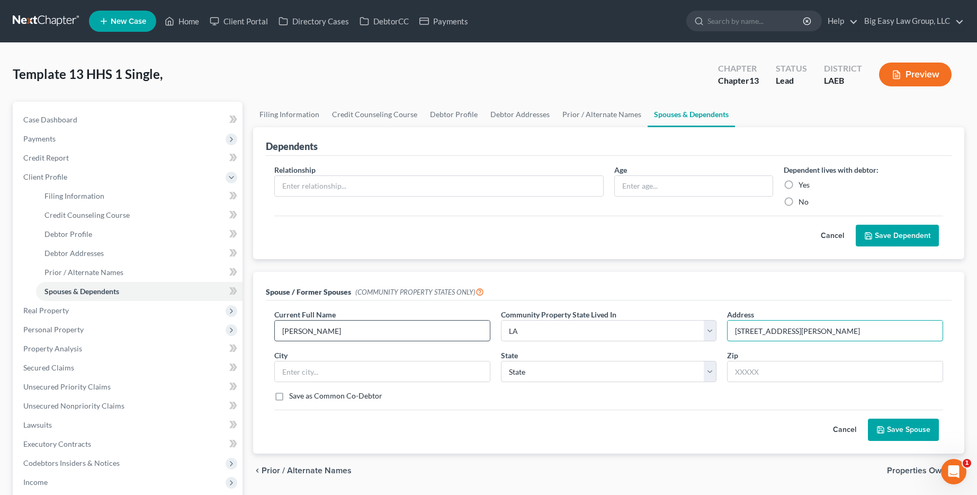
type input "[STREET_ADDRESS][PERSON_NAME]"
type input "[PERSON_NAME]"
select select "19"
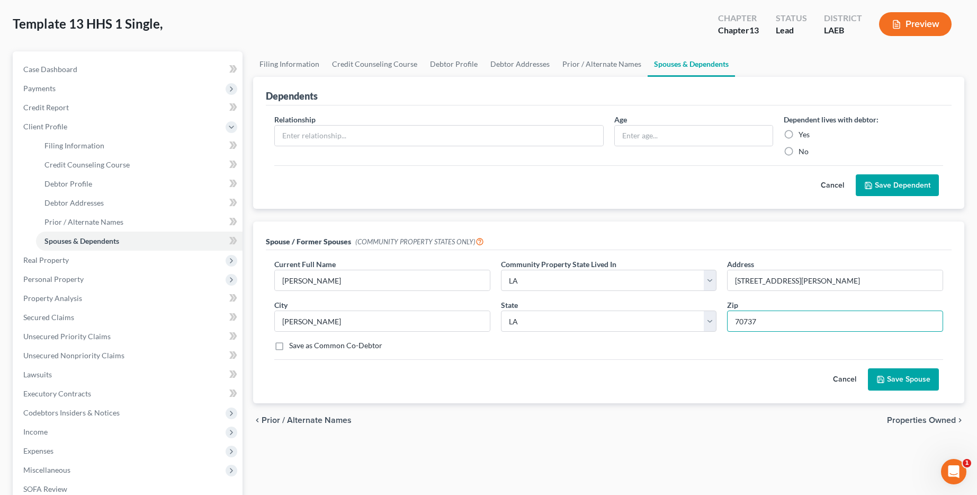
scroll to position [84, 0]
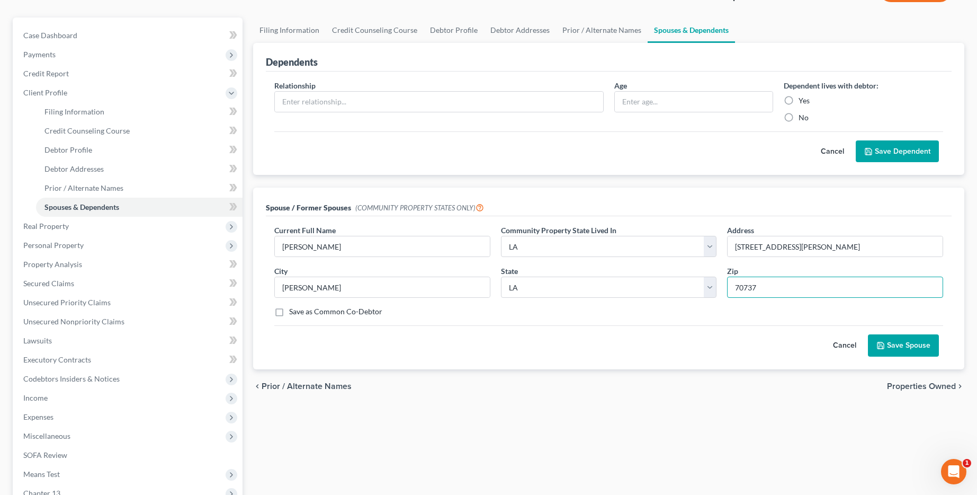
type input "70737"
click at [911, 344] on button "Save Spouse" at bounding box center [903, 345] width 71 height 22
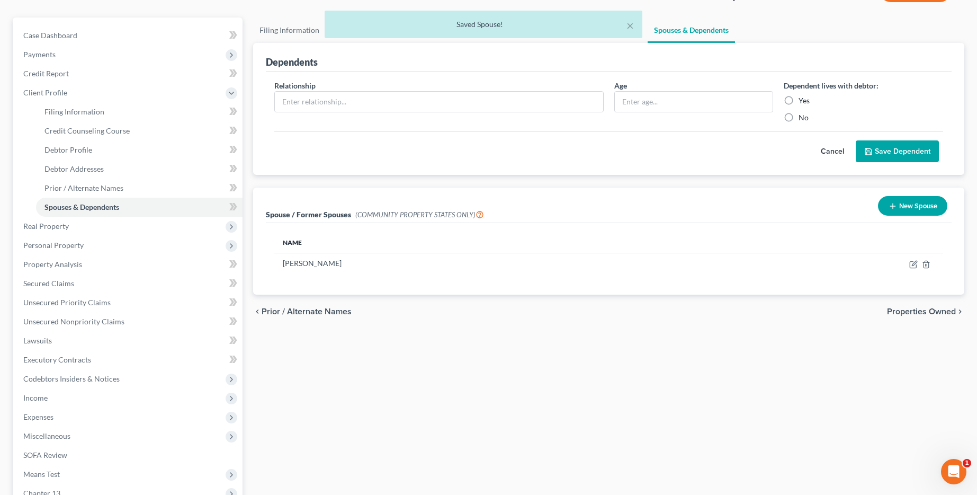
click at [927, 311] on span "Properties Owned" at bounding box center [921, 311] width 69 height 8
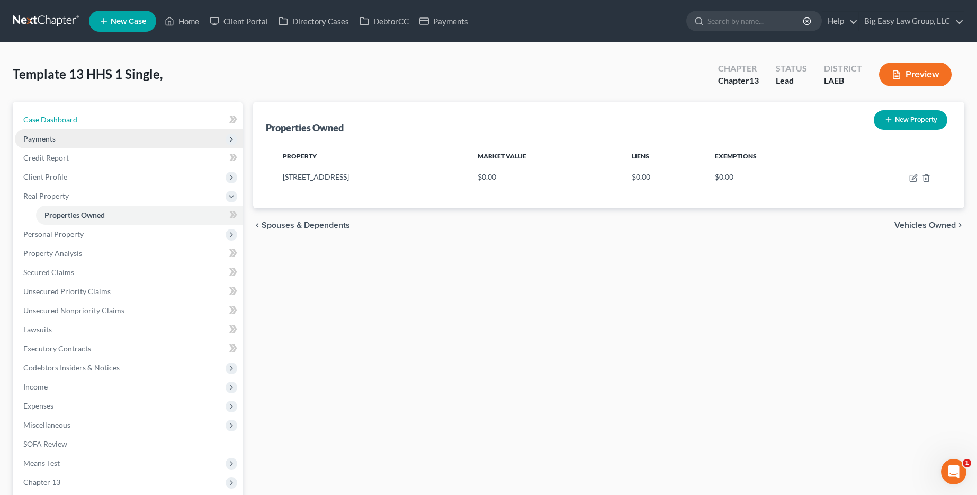
drag, startPoint x: 96, startPoint y: 123, endPoint x: 183, endPoint y: 129, distance: 87.5
click at [96, 123] on link "Case Dashboard" at bounding box center [129, 119] width 228 height 19
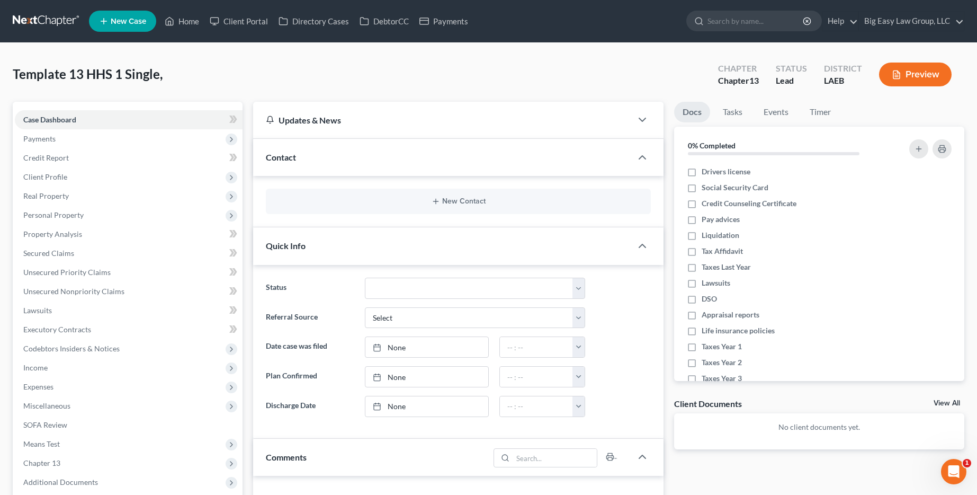
click at [373, 214] on ng-include "New Contact" at bounding box center [458, 201] width 385 height 25
click at [379, 197] on button "New Contact" at bounding box center [458, 201] width 368 height 8
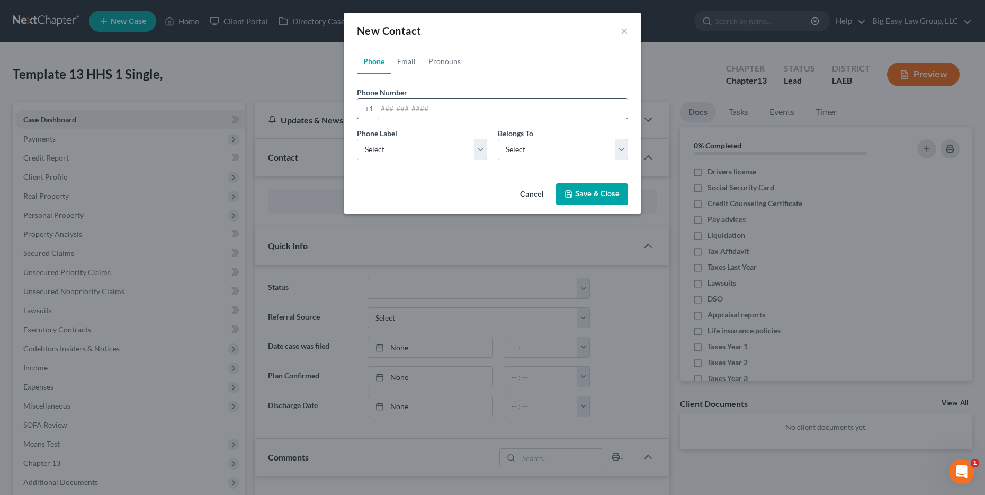
click at [418, 101] on input "tel" at bounding box center [502, 109] width 251 height 20
type input "[PHONE_NUMBER]"
click at [392, 148] on select "Select Mobile Home Work Other" at bounding box center [422, 149] width 130 height 21
click at [357, 139] on select "Select Mobile Home Work Other" at bounding box center [422, 149] width 130 height 21
click at [458, 147] on select "Select Mobile Home Work Other" at bounding box center [422, 149] width 130 height 21
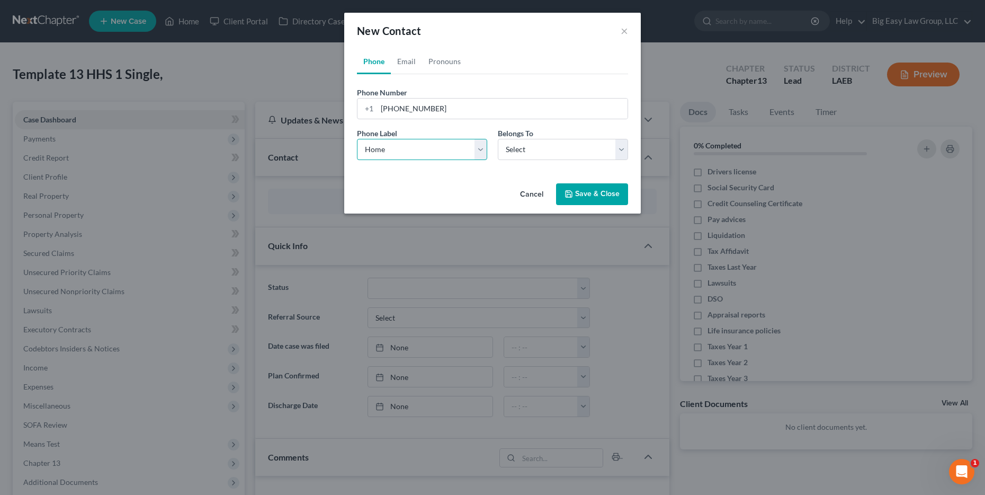
select select "0"
click at [357, 139] on select "Select Mobile Home Work Other" at bounding box center [422, 149] width 130 height 21
click at [548, 158] on select "Select Client Other" at bounding box center [563, 149] width 130 height 21
select select "0"
click at [498, 139] on select "Select Client Other" at bounding box center [563, 149] width 130 height 21
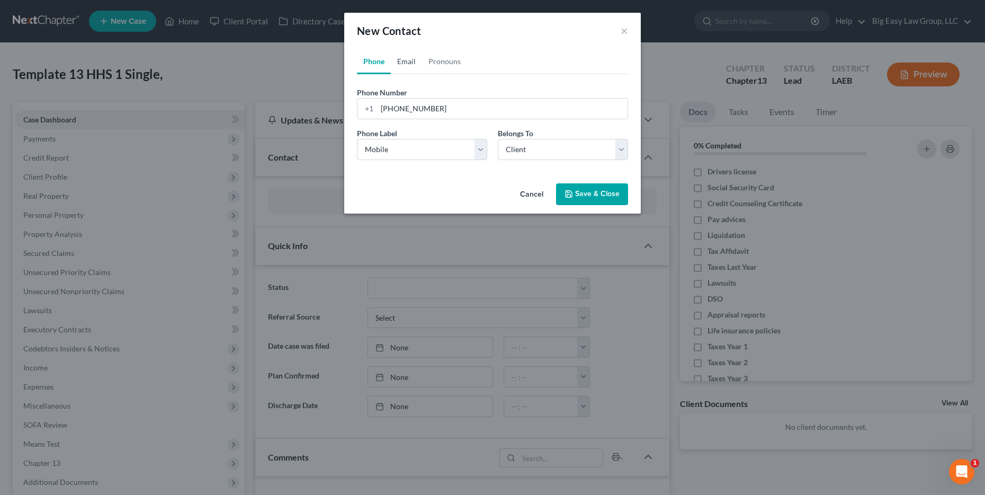
click at [409, 62] on link "Email" at bounding box center [406, 61] width 31 height 25
click at [436, 102] on input "email" at bounding box center [502, 109] width 251 height 20
type input "[EMAIL_ADDRESS][DOMAIN_NAME]"
select select "0"
click at [396, 151] on select "Select Home Work Other" at bounding box center [422, 149] width 130 height 21
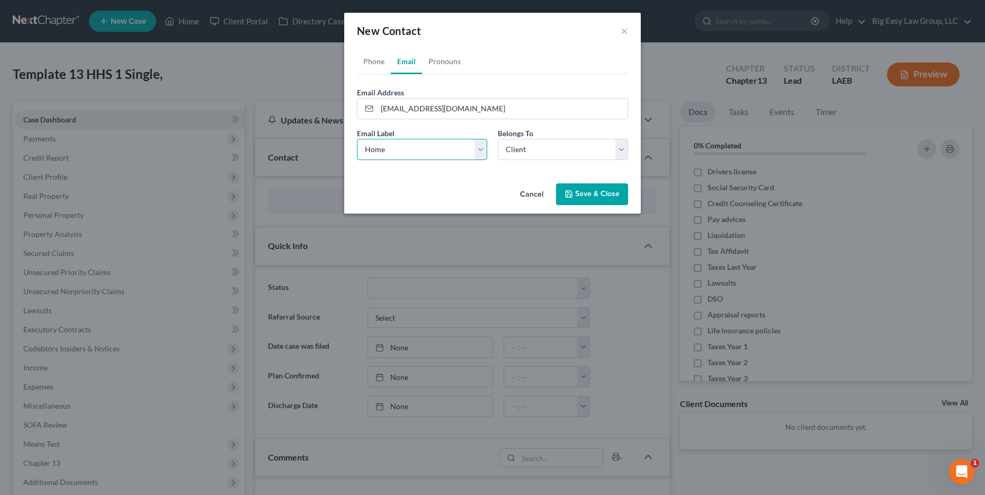
click at [357, 139] on select "Select Home Work Other" at bounding box center [422, 149] width 130 height 21
click at [531, 150] on select "Select Client Other" at bounding box center [563, 149] width 130 height 21
click at [498, 139] on select "Select Client Other" at bounding box center [563, 149] width 130 height 21
click at [610, 200] on button "Save & Close" at bounding box center [592, 194] width 72 height 22
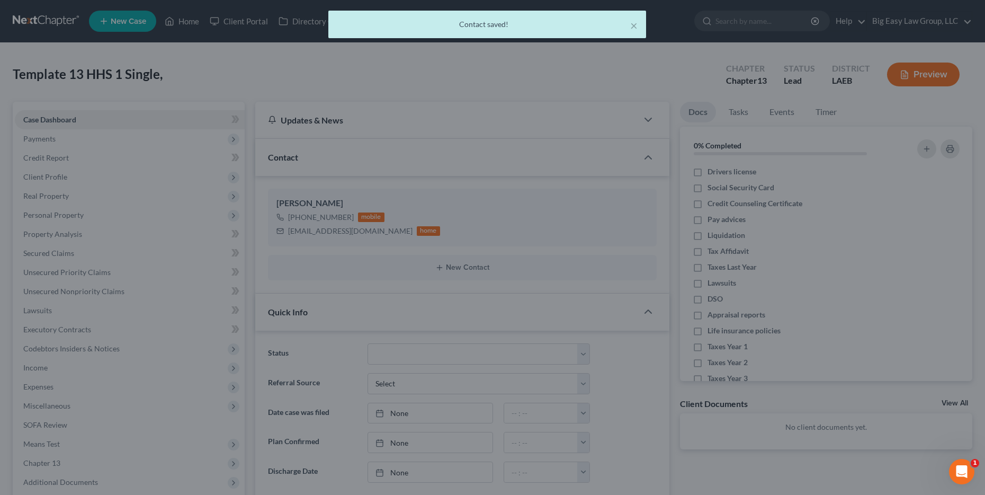
click at [610, 193] on button "Save & Close" at bounding box center [579, 183] width 62 height 19
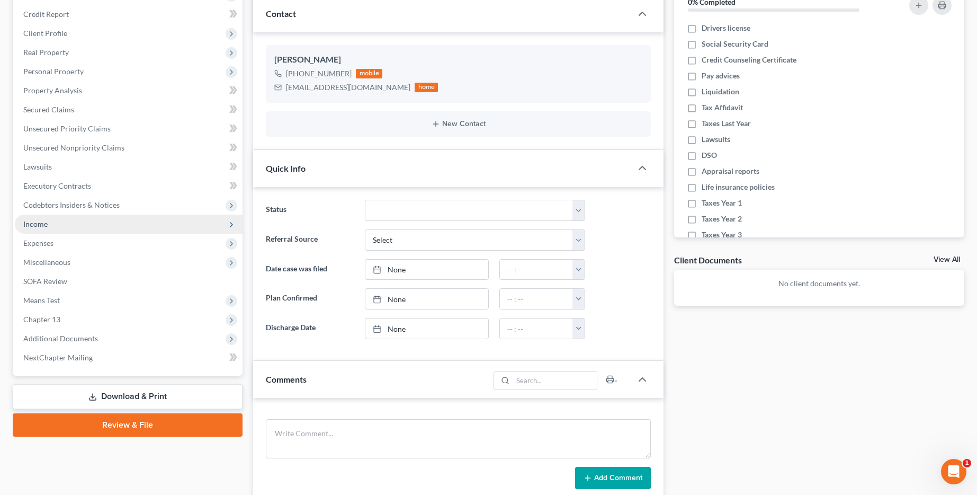
scroll to position [99, 0]
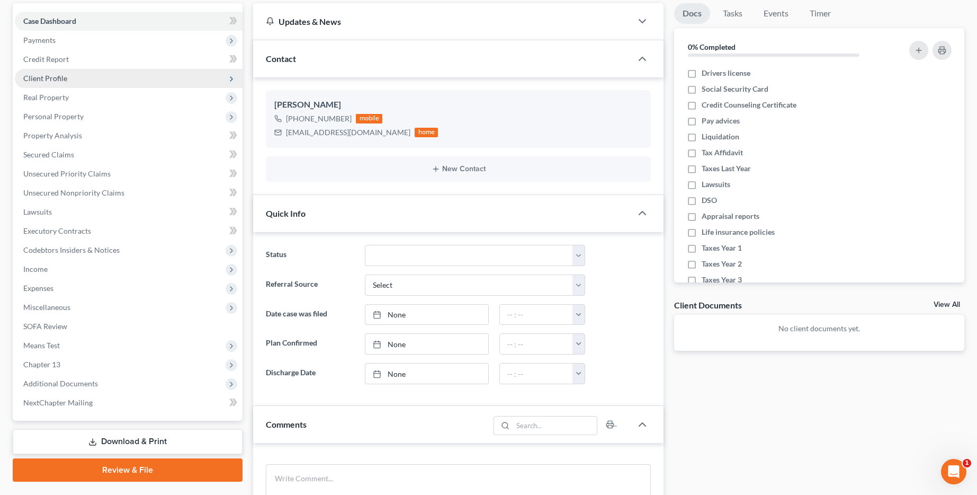
click at [119, 76] on span "Client Profile" at bounding box center [129, 78] width 228 height 19
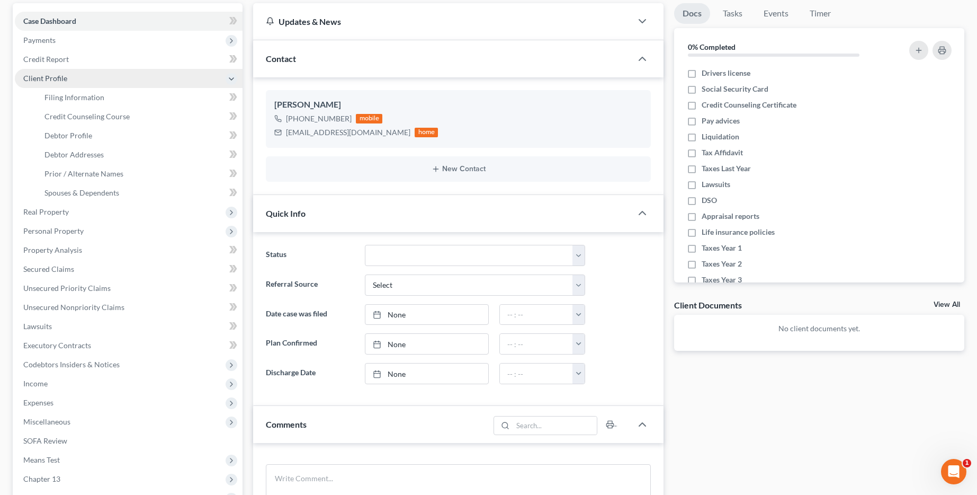
click at [76, 77] on span "Client Profile" at bounding box center [129, 78] width 228 height 19
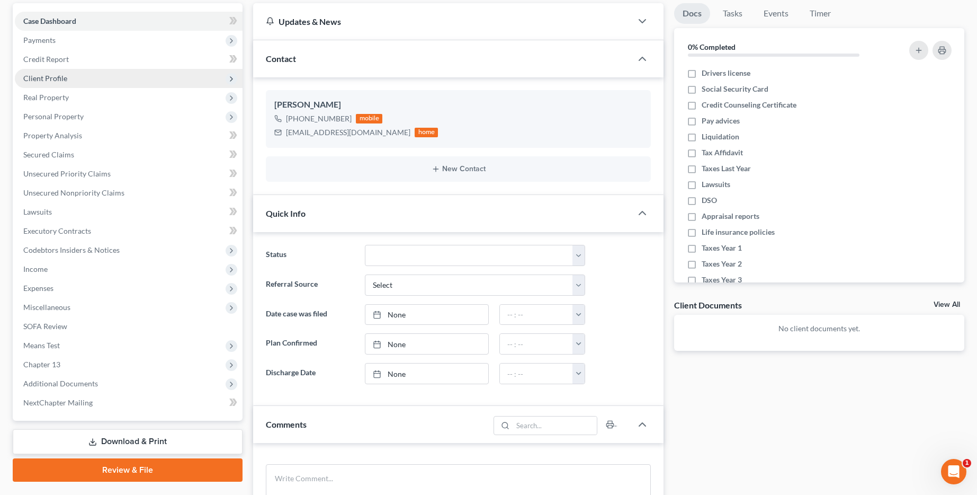
click at [100, 70] on span "Client Profile" at bounding box center [129, 78] width 228 height 19
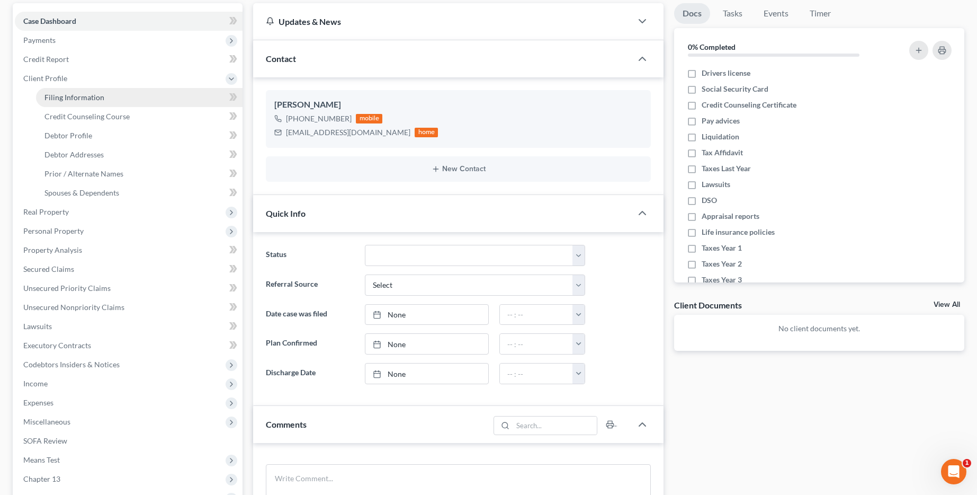
click at [93, 100] on span "Filing Information" at bounding box center [74, 97] width 60 height 9
select select "1"
select select "0"
select select "3"
select select "34"
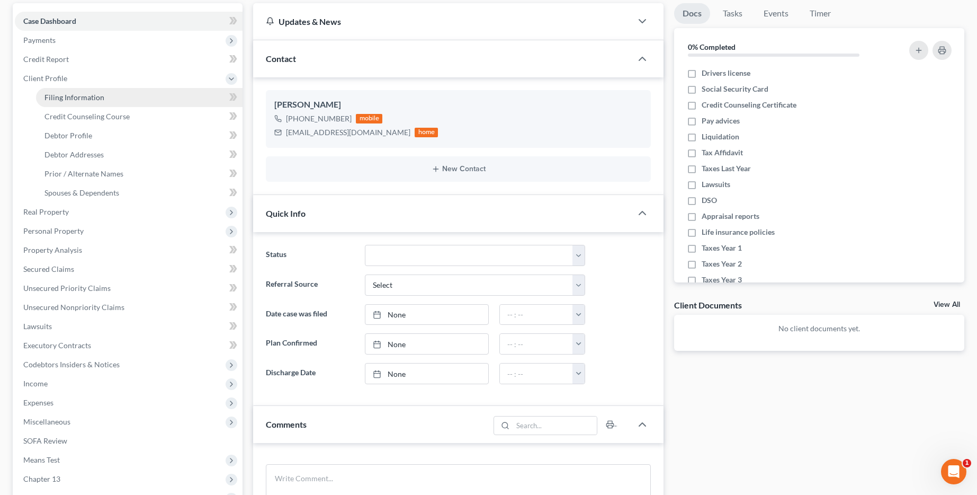
select select "0"
select select "19"
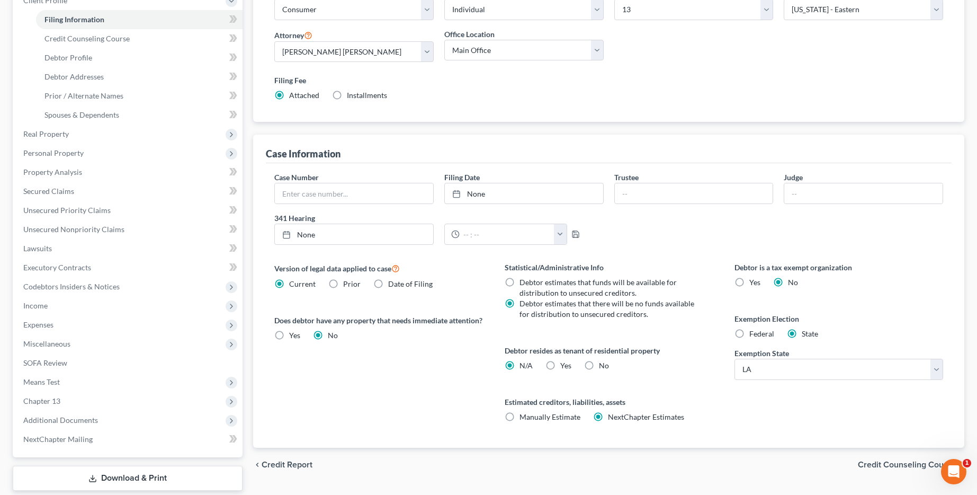
scroll to position [240, 0]
